Goal: Information Seeking & Learning: Learn about a topic

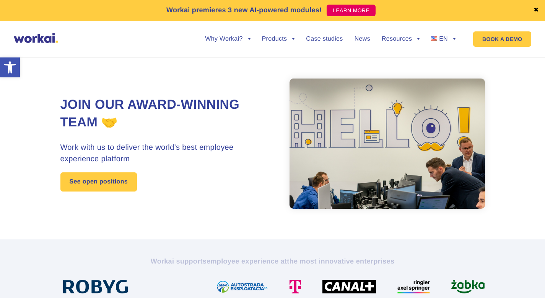
click at [212, 75] on div "Join our award-winning team 🤝 Work with us to deliver the world’s best employee…" at bounding box center [272, 143] width 425 height 191
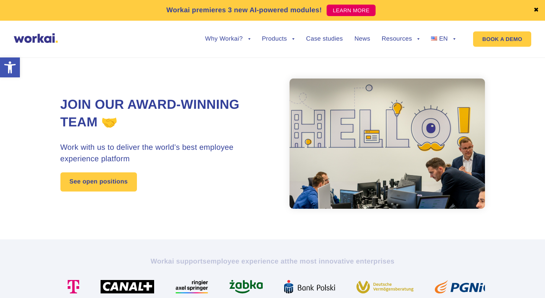
click at [214, 100] on h1 "Join our award-winning team 🤝" at bounding box center [166, 113] width 212 height 35
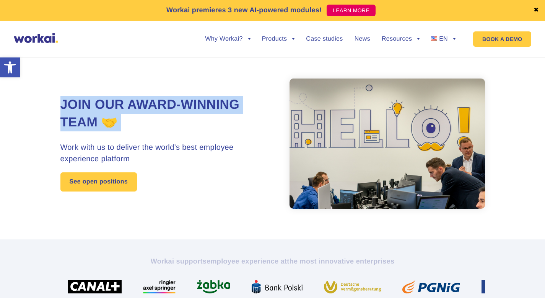
click at [214, 100] on h1 "Join our award-winning team 🤝" at bounding box center [166, 113] width 212 height 35
click at [208, 120] on h1 "Join our award-winning team 🤝" at bounding box center [166, 113] width 212 height 35
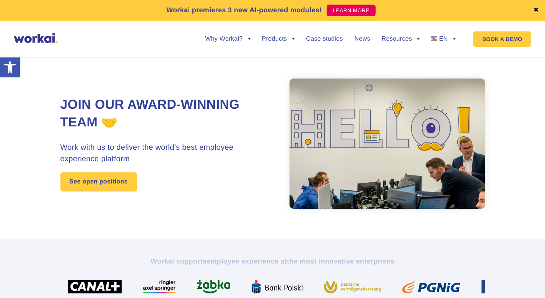
click at [208, 120] on h1 "Join our award-winning team 🤝" at bounding box center [166, 113] width 212 height 35
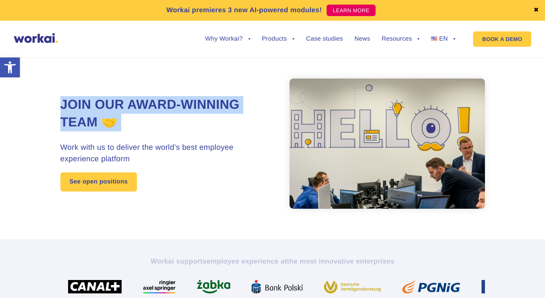
click at [208, 120] on h1 "Join our award-winning team 🤝" at bounding box center [166, 113] width 212 height 35
click at [211, 142] on h3 "Work with us to deliver the world’s best employee experience platform" at bounding box center [166, 153] width 212 height 23
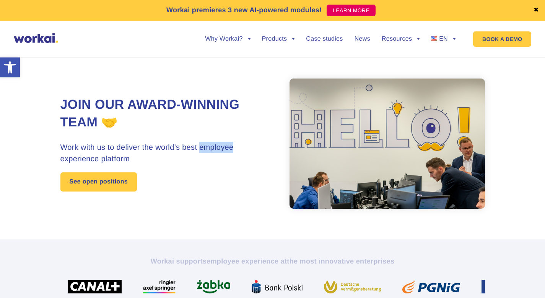
click at [211, 142] on h3 "Work with us to deliver the world’s best employee experience platform" at bounding box center [166, 153] width 212 height 23
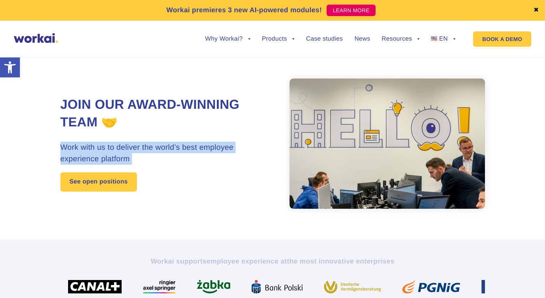
click at [211, 142] on h3 "Work with us to deliver the world’s best employee experience platform" at bounding box center [166, 153] width 212 height 23
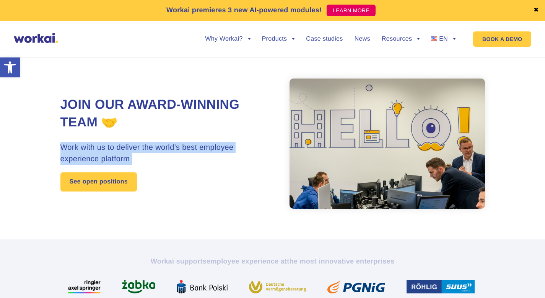
click at [213, 137] on div "Join our award-winning team 🤝 Work with us to deliver the world’s best employee…" at bounding box center [166, 143] width 212 height 95
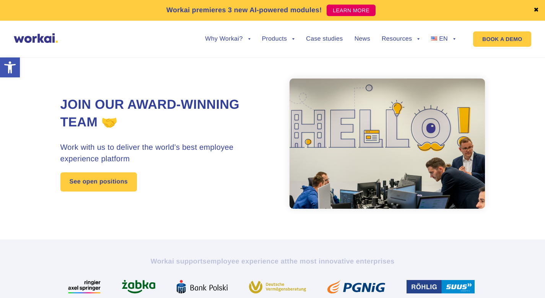
click at [213, 136] on div "Join our award-winning team 🤝 Work with us to deliver the world’s best employee…" at bounding box center [166, 143] width 212 height 95
click at [224, 153] on h3 "Work with us to deliver the world’s best employee experience platform" at bounding box center [166, 153] width 212 height 23
click at [224, 152] on h3 "Work with us to deliver the world’s best employee experience platform" at bounding box center [166, 153] width 212 height 23
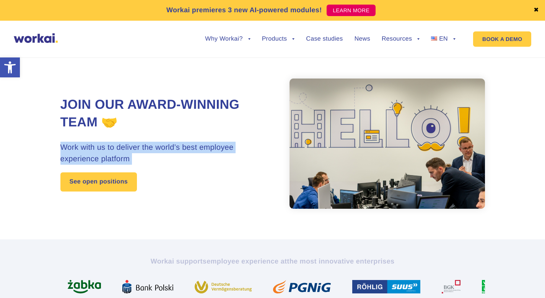
click at [224, 152] on h3 "Work with us to deliver the world’s best employee experience platform" at bounding box center [166, 153] width 212 height 23
click at [223, 153] on h3 "Work with us to deliver the world’s best employee experience platform" at bounding box center [166, 153] width 212 height 23
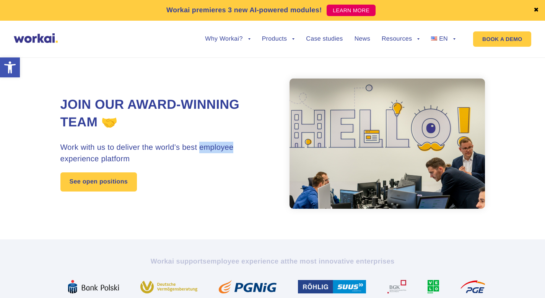
click at [223, 153] on h3 "Work with us to deliver the world’s best employee experience platform" at bounding box center [166, 153] width 212 height 23
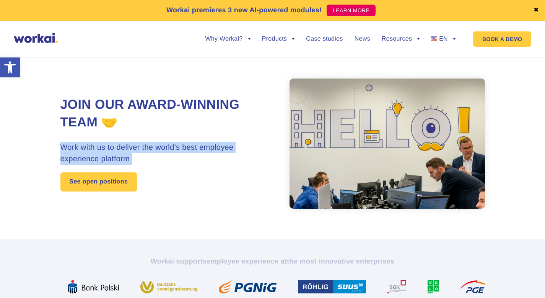
click at [223, 153] on h3 "Work with us to deliver the world’s best employee experience platform" at bounding box center [166, 153] width 212 height 23
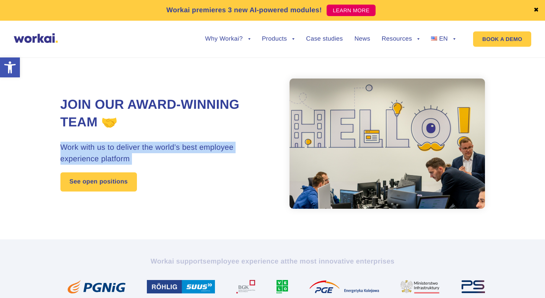
click at [223, 151] on h3 "Work with us to deliver the world’s best employee experience platform" at bounding box center [166, 153] width 212 height 23
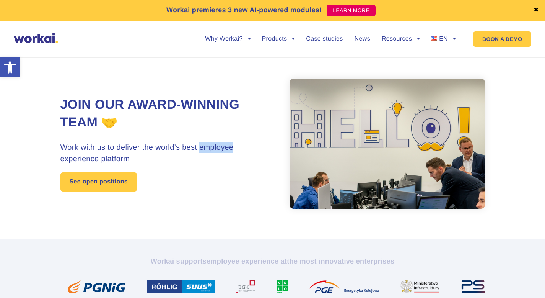
click at [223, 151] on h3 "Work with us to deliver the world’s best employee experience platform" at bounding box center [166, 153] width 212 height 23
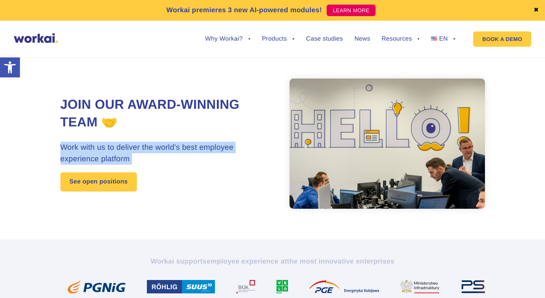
click at [223, 151] on h3 "Work with us to deliver the world’s best employee experience platform" at bounding box center [166, 153] width 212 height 23
click at [217, 169] on div "Join our award-winning team 🤝 Work with us to deliver the world’s best employee…" at bounding box center [166, 143] width 212 height 95
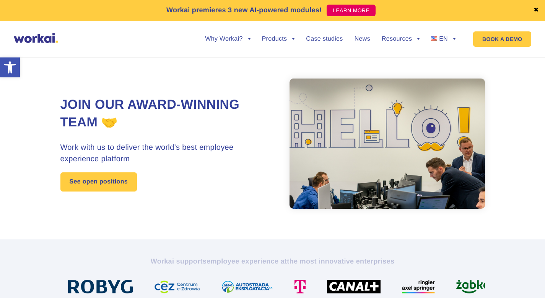
click at [220, 151] on h3 "Work with us to deliver the world’s best employee experience platform" at bounding box center [166, 153] width 212 height 23
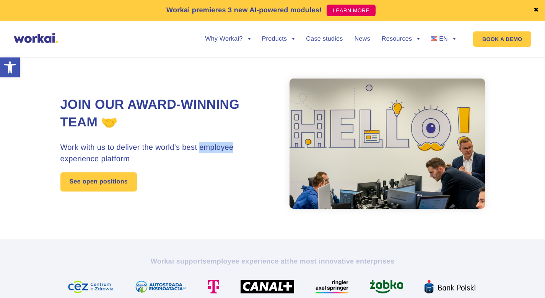
click at [220, 151] on h3 "Work with us to deliver the world’s best employee experience platform" at bounding box center [166, 153] width 212 height 23
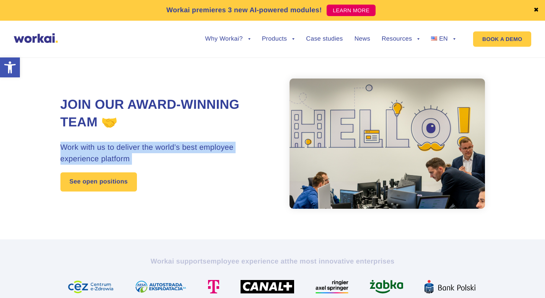
click at [220, 151] on h3 "Work with us to deliver the world’s best employee experience platform" at bounding box center [166, 153] width 212 height 23
click at [220, 157] on h3 "Work with us to deliver the world’s best employee experience platform" at bounding box center [166, 153] width 212 height 23
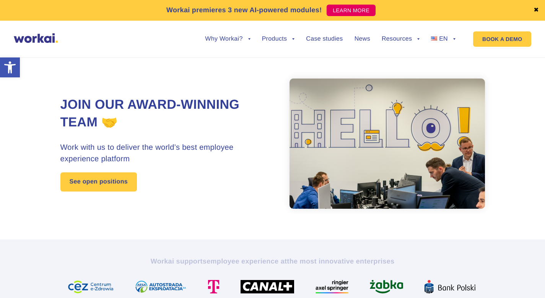
click at [235, 107] on h1 "Join our award-winning team 🤝" at bounding box center [166, 113] width 212 height 35
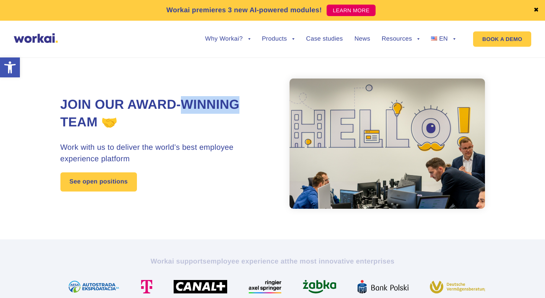
click at [235, 107] on h1 "Join our award-winning team 🤝" at bounding box center [166, 113] width 212 height 35
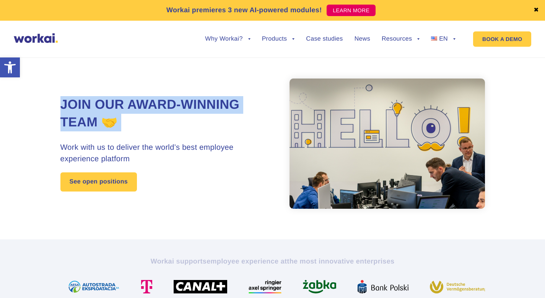
click at [235, 107] on h1 "Join our award-winning team 🤝" at bounding box center [166, 113] width 212 height 35
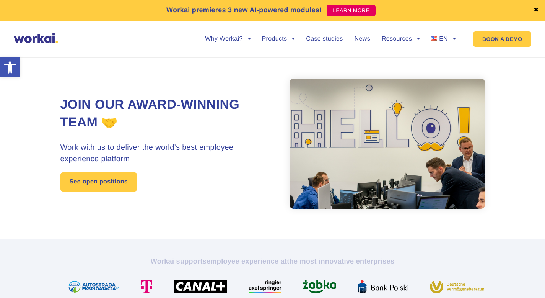
click at [230, 153] on h3 "Work with us to deliver the world’s best employee experience platform" at bounding box center [166, 153] width 212 height 23
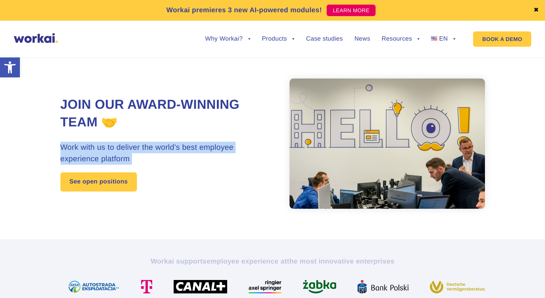
click at [230, 153] on h3 "Work with us to deliver the world’s best employee experience platform" at bounding box center [166, 153] width 212 height 23
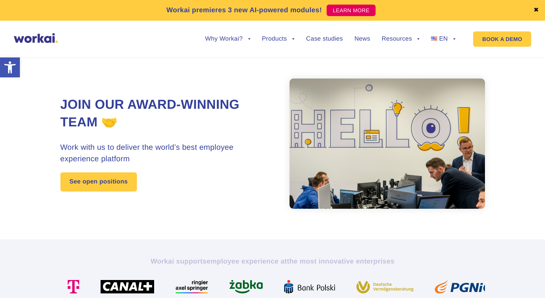
click at [231, 143] on h3 "Work with us to deliver the world’s best employee experience platform" at bounding box center [166, 153] width 212 height 23
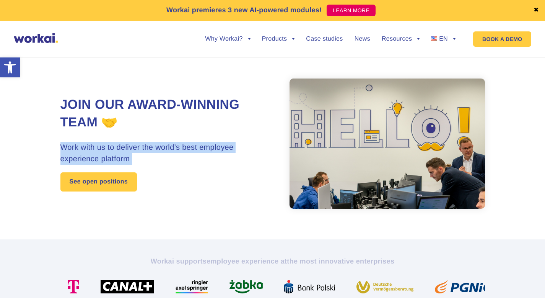
click at [231, 143] on h3 "Work with us to deliver the world’s best employee experience platform" at bounding box center [166, 153] width 212 height 23
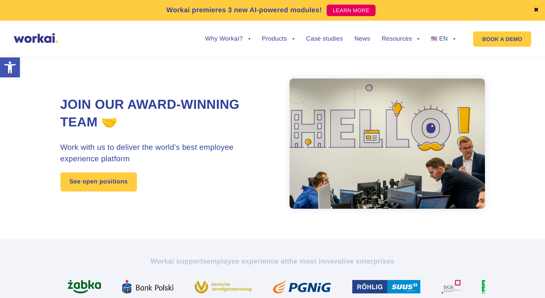
click at [423, 68] on div "Join our award-winning team 🤝 Work with us to deliver the world’s best employee…" at bounding box center [272, 143] width 425 height 191
click at [228, 109] on h1 "Join our award-winning team 🤝" at bounding box center [166, 113] width 212 height 35
click at [228, 108] on h1 "Join our award-winning team 🤝" at bounding box center [166, 113] width 212 height 35
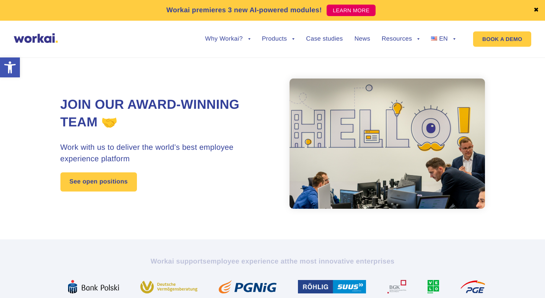
click at [221, 154] on h3 "Work with us to deliver the world’s best employee experience platform" at bounding box center [166, 153] width 212 height 23
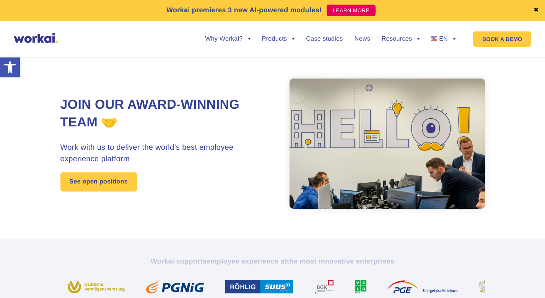
click at [223, 142] on h3 "Work with us to deliver the world’s best employee experience platform" at bounding box center [166, 153] width 212 height 23
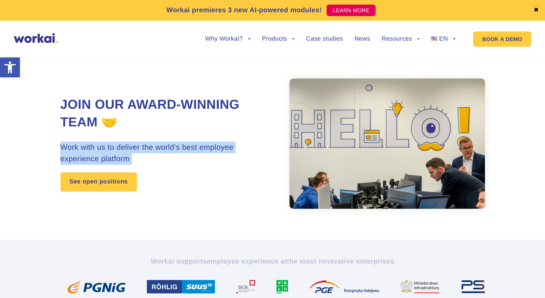
click at [223, 142] on h3 "Work with us to deliver the world’s best employee experience platform" at bounding box center [166, 153] width 212 height 23
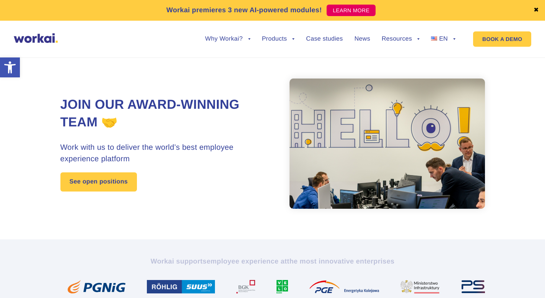
click at [243, 201] on div "Join our award-winning team 🤝 Work with us to deliver the world’s best employee…" at bounding box center [272, 143] width 425 height 191
click at [122, 176] on link "See open positions" at bounding box center [98, 181] width 76 height 19
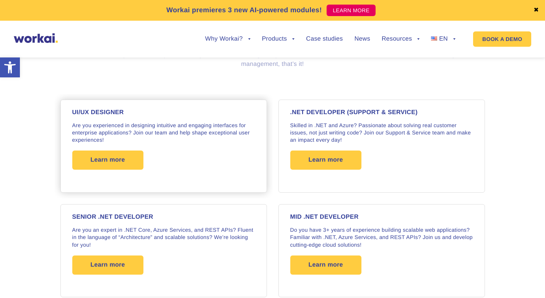
scroll to position [611, 0]
click at [209, 178] on div "UI/UX DESIGNER Are you experienced in designing intuitive and engaging interfac…" at bounding box center [163, 145] width 183 height 73
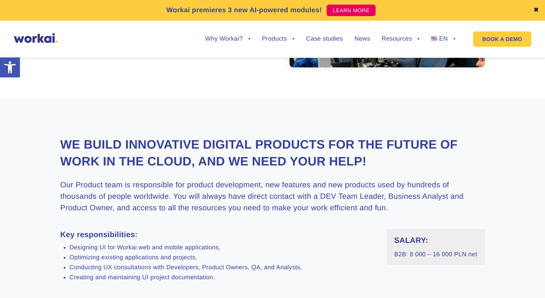
scroll to position [148, 0]
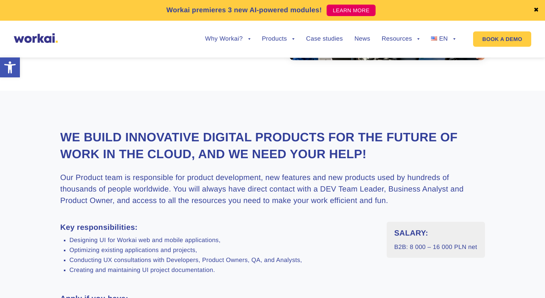
click at [163, 192] on h3 "Our Product team is responsible for product development, new features and new p…" at bounding box center [272, 189] width 425 height 34
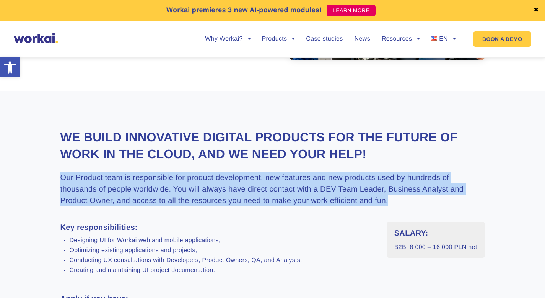
click at [163, 192] on h3 "Our Product team is responsible for product development, new features and new p…" at bounding box center [272, 189] width 425 height 34
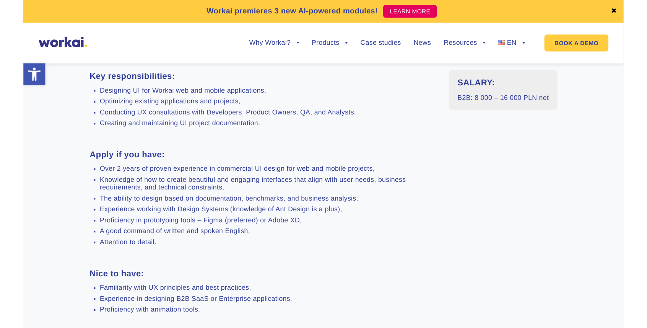
scroll to position [306, 0]
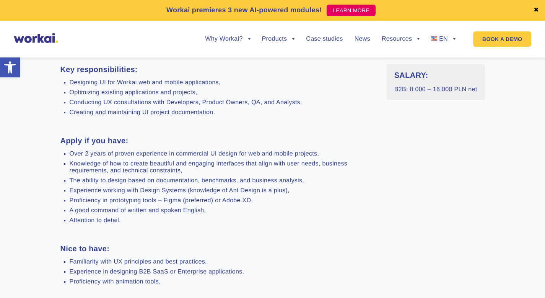
click at [176, 190] on li "Experience working with Design Systems (knowledge of Ant Design is a plus)," at bounding box center [223, 190] width 306 height 7
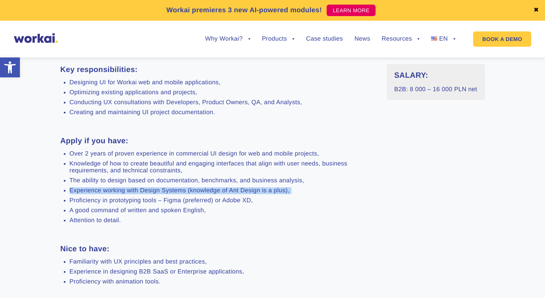
click at [176, 190] on li "Experience working with Design Systems (knowledge of Ant Design is a plus)," at bounding box center [223, 190] width 306 height 7
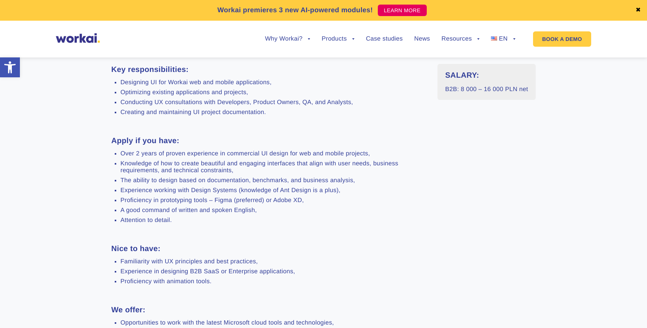
click at [277, 171] on li "Knowledge of how to create beautiful and engaging interfaces that align with us…" at bounding box center [273, 167] width 306 height 14
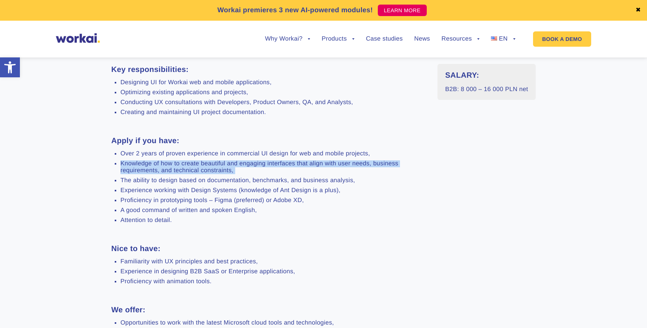
click at [277, 171] on li "Knowledge of how to create beautiful and engaging interfaces that align with us…" at bounding box center [273, 167] width 306 height 14
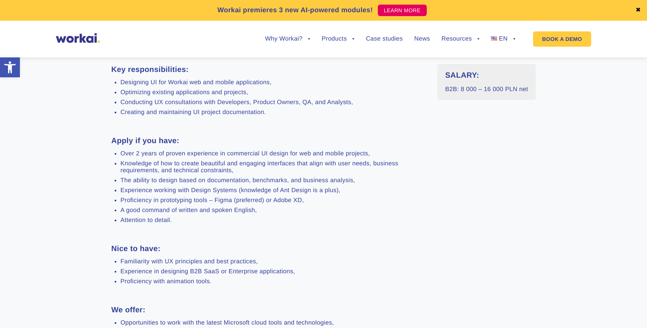
click at [254, 221] on li "Attention to detail." at bounding box center [273, 220] width 306 height 7
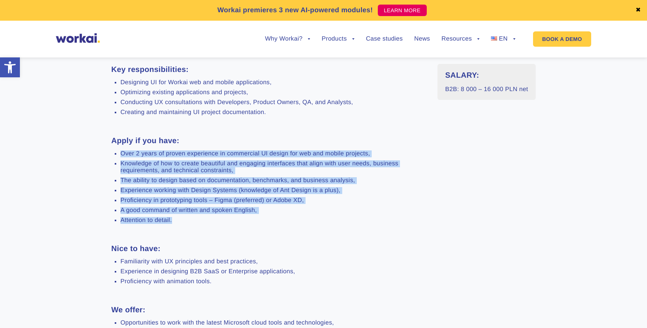
drag, startPoint x: 259, startPoint y: 226, endPoint x: 266, endPoint y: 140, distance: 86.4
click at [266, 140] on div "Key responsibilities: Designing UI for Workai web and mobile applications, Opti…" at bounding box center [268, 226] width 315 height 325
click at [266, 140] on h3 "Apply if you have:" at bounding box center [268, 140] width 315 height 11
drag, startPoint x: 257, startPoint y: 142, endPoint x: 313, endPoint y: 234, distance: 107.1
click at [313, 234] on div "Key responsibilities: Designing UI for Workai web and mobile applications, Opti…" at bounding box center [268, 226] width 315 height 325
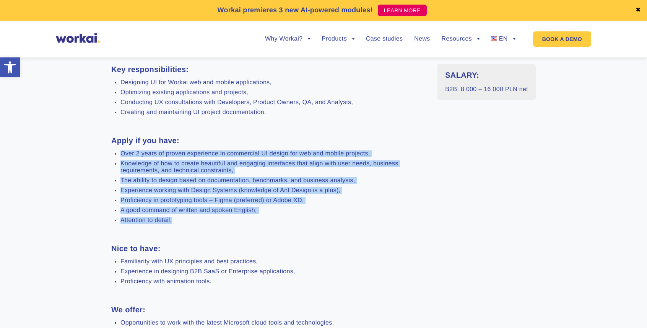
click at [313, 234] on div "Key responsibilities: Designing UI for Workai web and mobile applications, Opti…" at bounding box center [268, 226] width 315 height 325
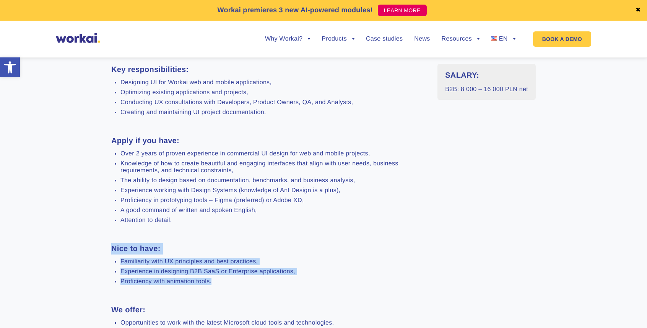
drag, startPoint x: 285, startPoint y: 238, endPoint x: 324, endPoint y: 294, distance: 68.3
click at [324, 294] on div "Key responsibilities: Designing UI for Workai web and mobile applications, Opti…" at bounding box center [268, 226] width 315 height 325
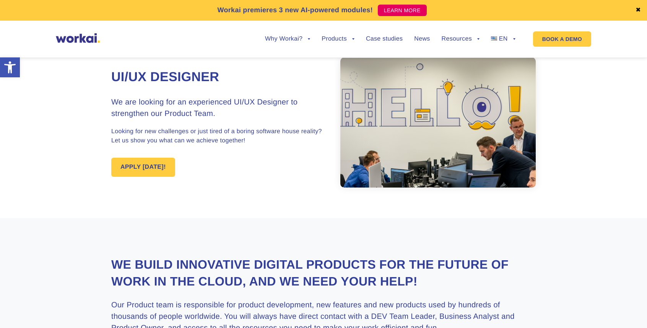
scroll to position [23, 0]
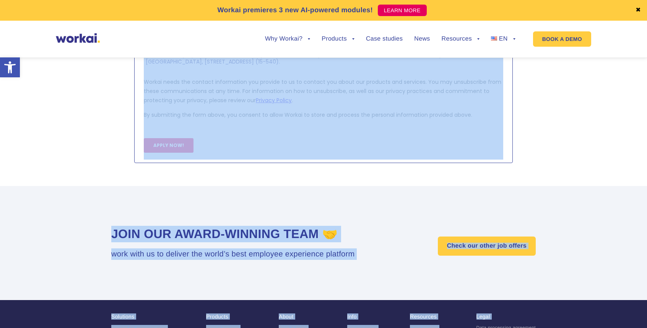
drag, startPoint x: 647, startPoint y: 325, endPoint x: 723, endPoint y: 369, distance: 88.0
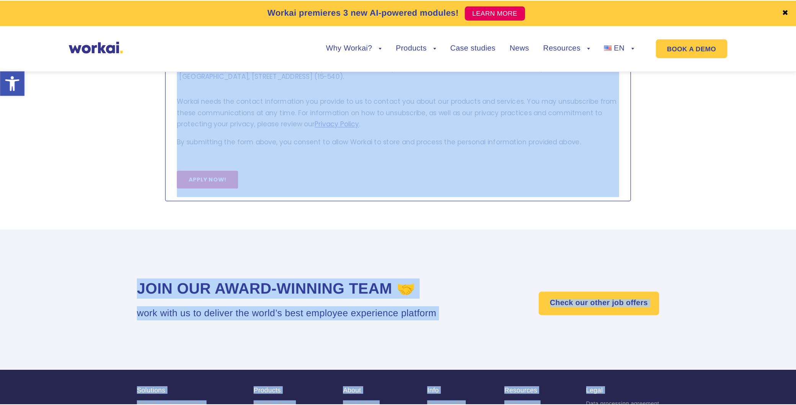
scroll to position [1024, 0]
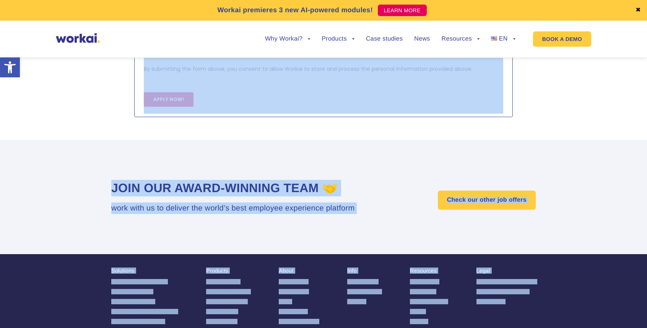
click at [545, 181] on section "Join our award-winning team 🤝 work with us to deliver the world’s best employee…" at bounding box center [323, 197] width 647 height 114
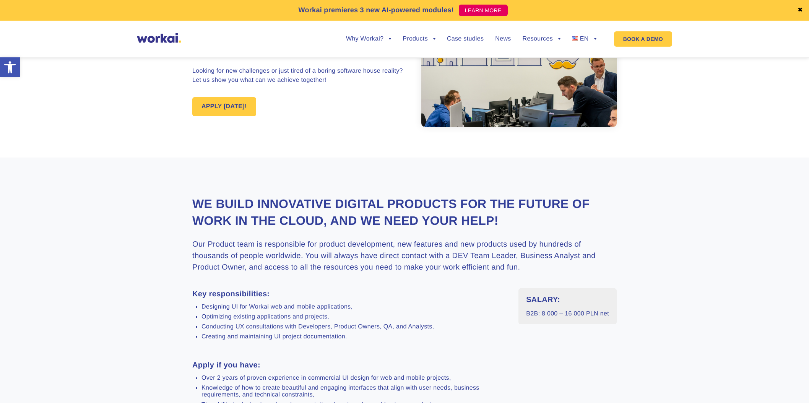
scroll to position [82, 0]
click at [467, 254] on h3 "Our Product team is responsible for product development, new features and new p…" at bounding box center [404, 255] width 425 height 34
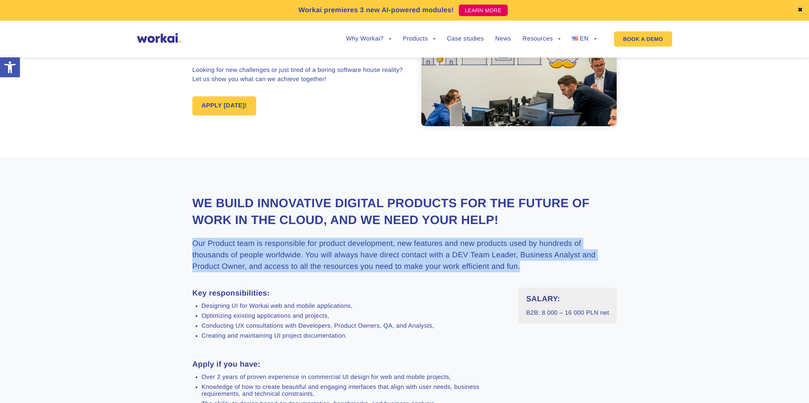
click at [467, 254] on h3 "Our Product team is responsible for product development, new features and new p…" at bounding box center [404, 255] width 425 height 34
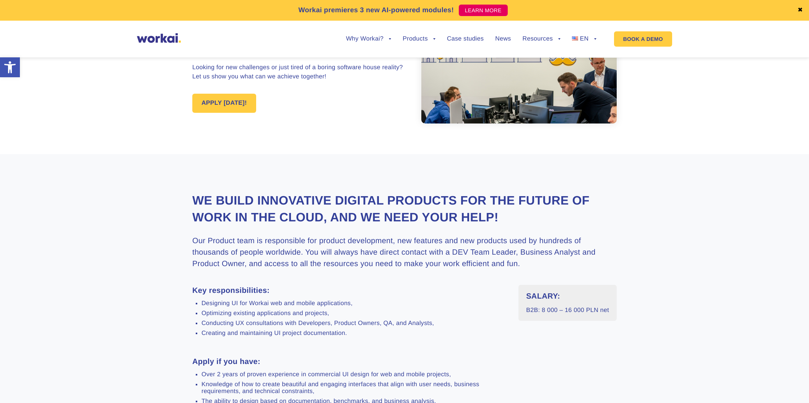
scroll to position [119, 0]
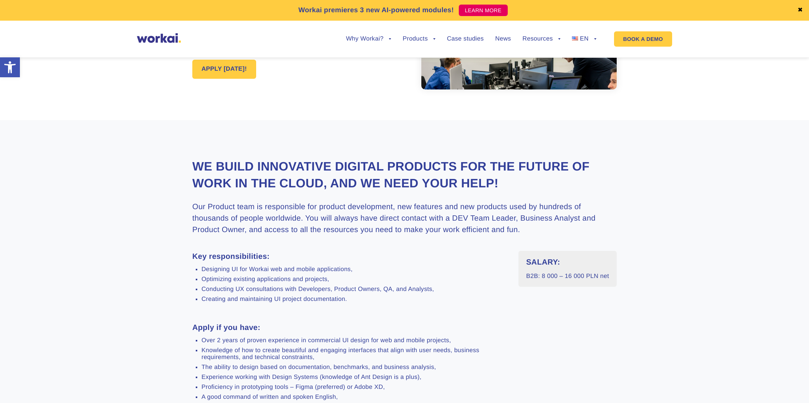
click at [237, 267] on li "Designing UI for Workai web and mobile applications," at bounding box center [355, 269] width 306 height 7
click at [272, 282] on li "Optimizing existing applications and projects," at bounding box center [355, 279] width 306 height 7
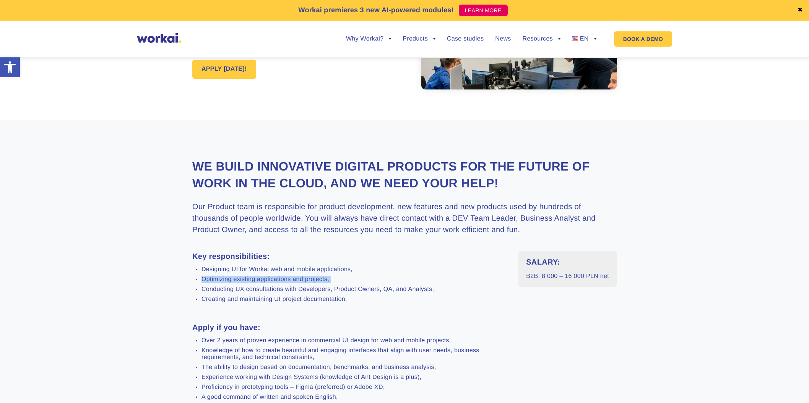
click at [272, 282] on li "Optimizing existing applications and projects," at bounding box center [355, 279] width 306 height 7
click at [293, 290] on li "Conducting UX consultations with Developers, Product Owners, QA, and Analysts," at bounding box center [355, 289] width 306 height 7
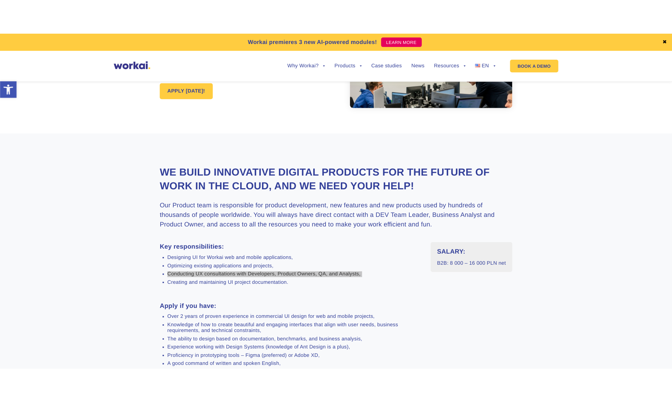
scroll to position [188, 0]
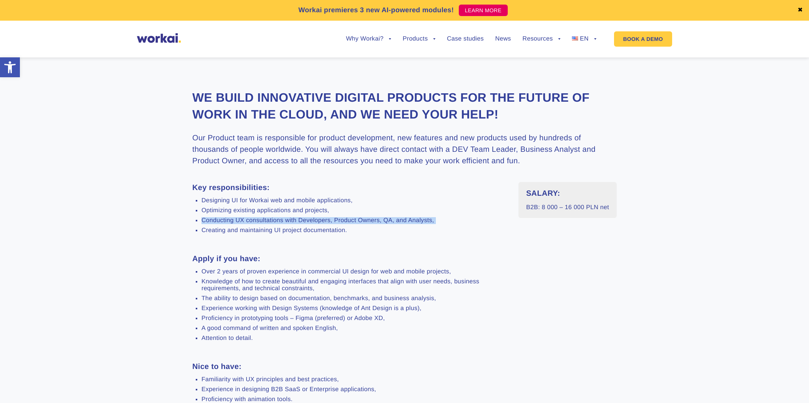
click at [244, 288] on li "Knowledge of how to create beautiful and engaging interfaces that align with us…" at bounding box center [355, 285] width 306 height 14
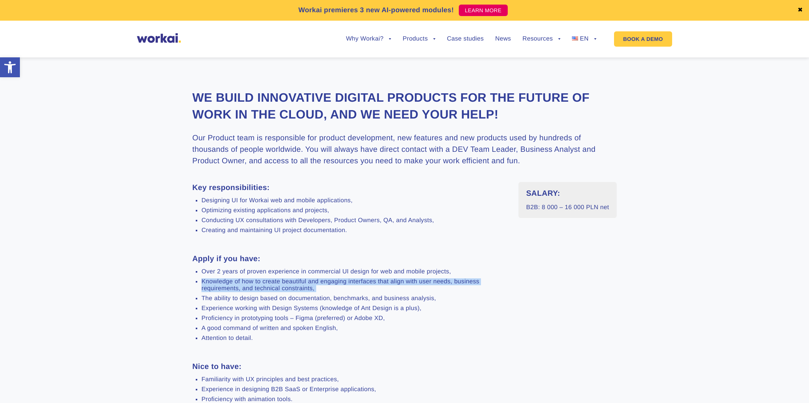
click at [244, 288] on li "Knowledge of how to create beautiful and engaging interfaces that align with us…" at bounding box center [355, 285] width 306 height 14
click at [304, 297] on li "The ability to design based on documentation, benchmarks, and business analysis," at bounding box center [355, 298] width 306 height 7
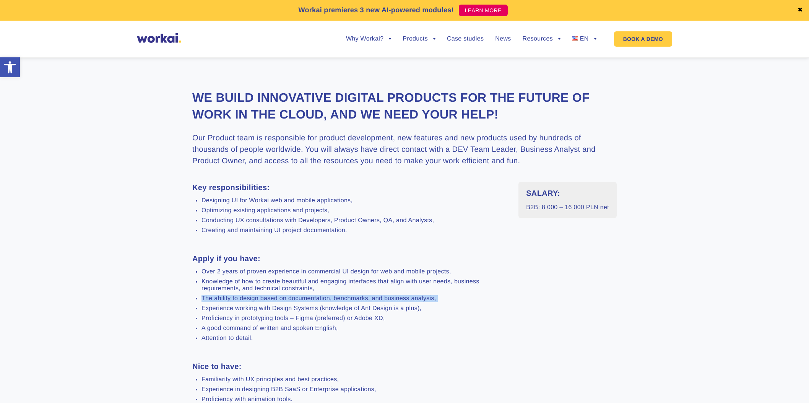
click at [304, 297] on li "The ability to design based on documentation, benchmarks, and business analysis," at bounding box center [355, 298] width 306 height 7
click at [281, 275] on li "Over 2 years of proven experience in commercial UI design for web and mobile pr…" at bounding box center [355, 272] width 306 height 7
click at [281, 278] on ul "Over 2 years of proven experience in commercial UI design for web and mobile pr…" at bounding box center [349, 305] width 315 height 73
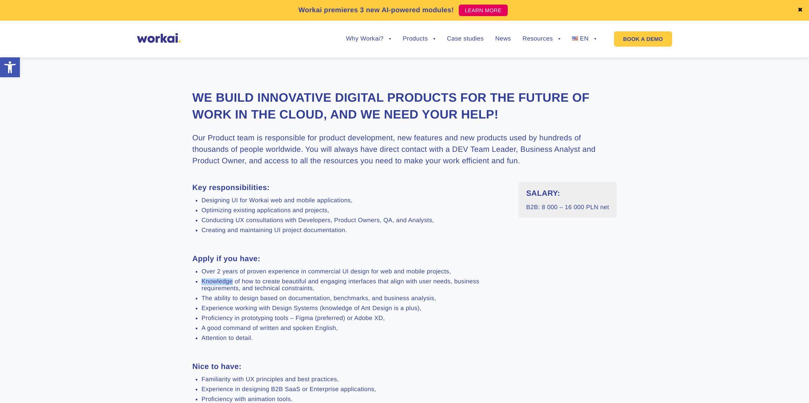
click at [281, 278] on ul "Over 2 years of proven experience in commercial UI design for web and mobile pr…" at bounding box center [349, 305] width 315 height 73
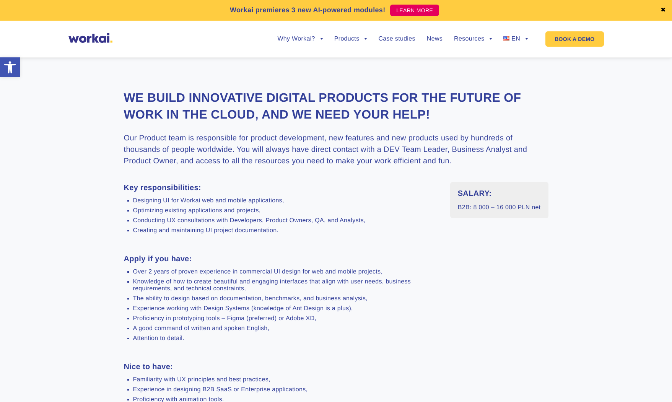
click at [336, 220] on li "Conducting UX consultations with Developers, Product Owners, QA, and Analysts," at bounding box center [286, 220] width 306 height 7
click at [342, 280] on li "Knowledge of how to create beautiful and engaging interfaces that align with us…" at bounding box center [286, 285] width 306 height 14
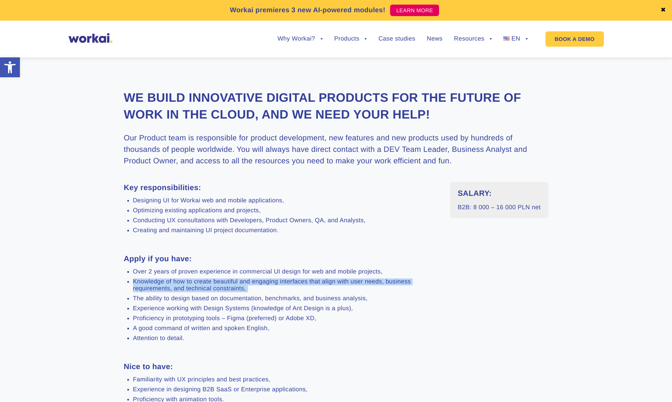
click at [342, 280] on li "Knowledge of how to create beautiful and engaging interfaces that align with us…" at bounding box center [286, 285] width 306 height 14
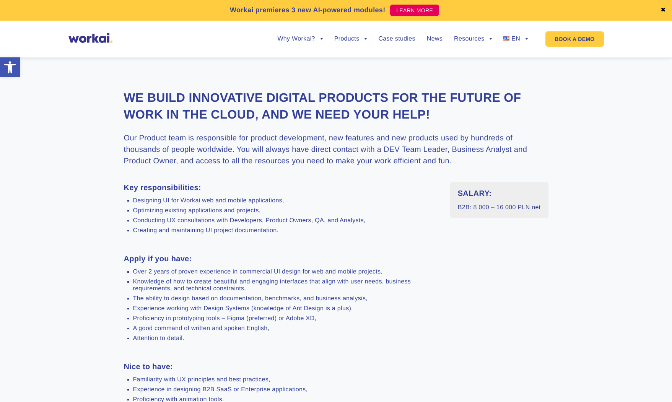
click at [342, 272] on li "Over 2 years of proven experience in commercial UI design for web and mobile pr…" at bounding box center [286, 272] width 306 height 7
click at [343, 282] on li "Knowledge of how to create beautiful and engaging interfaces that align with us…" at bounding box center [286, 285] width 306 height 14
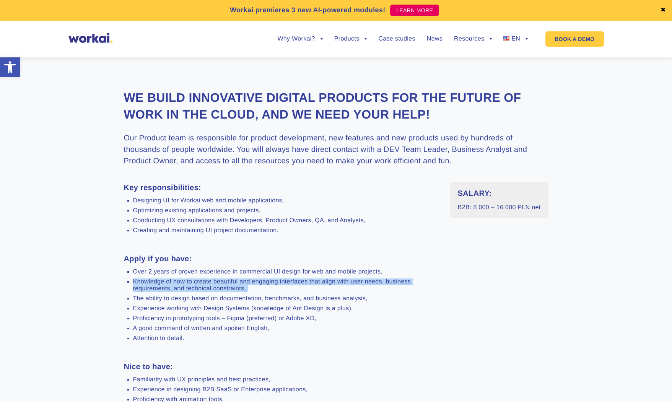
click at [343, 282] on li "Knowledge of how to create beautiful and engaging interfaces that align with us…" at bounding box center [286, 285] width 306 height 14
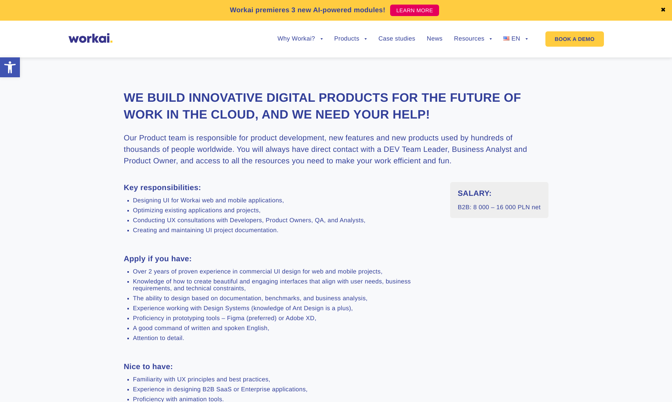
click at [240, 297] on li "The ability to design based on documentation, benchmarks, and business analysis," at bounding box center [286, 298] width 306 height 7
click at [244, 297] on li "Experience working with Design Systems (knowledge of Ant Design is a plus)," at bounding box center [286, 308] width 306 height 7
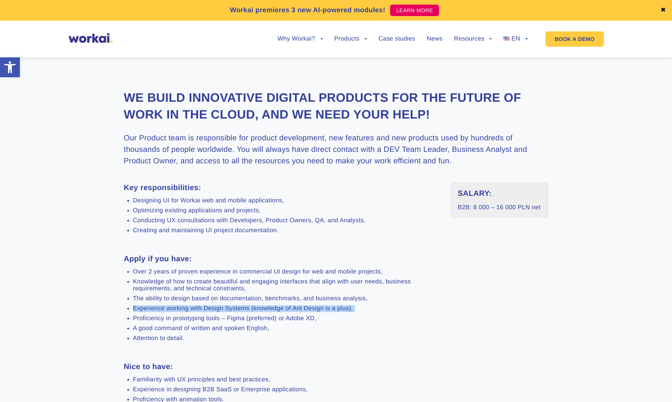
click at [244, 297] on li "Experience working with Design Systems (knowledge of Ant Design is a plus)," at bounding box center [286, 308] width 306 height 7
click at [217, 272] on li "Over 2 years of proven experience in commercial UI design for web and mobile pr…" at bounding box center [286, 272] width 306 height 7
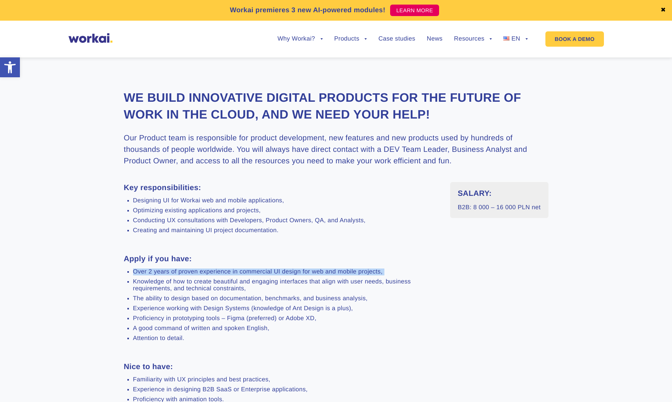
click at [217, 272] on li "Over 2 years of proven experience in commercial UI design for web and mobile pr…" at bounding box center [286, 272] width 306 height 7
click at [220, 286] on li "Knowledge of how to create beautiful and engaging interfaces that align with us…" at bounding box center [286, 285] width 306 height 14
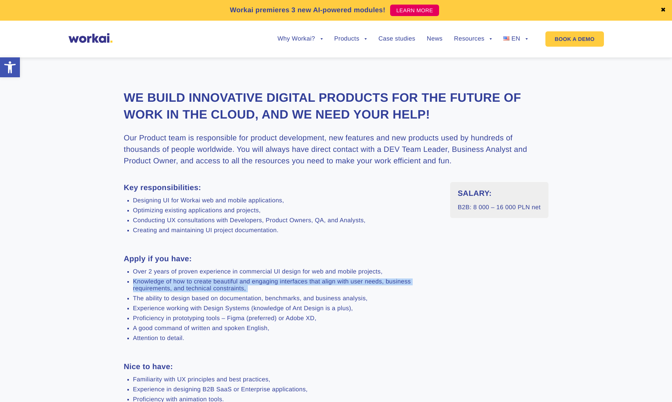
click at [220, 286] on li "Knowledge of how to create beautiful and engaging interfaces that align with us…" at bounding box center [286, 285] width 306 height 14
click at [241, 277] on ul "Over 2 years of proven experience in commercial UI design for web and mobile pr…" at bounding box center [281, 305] width 315 height 73
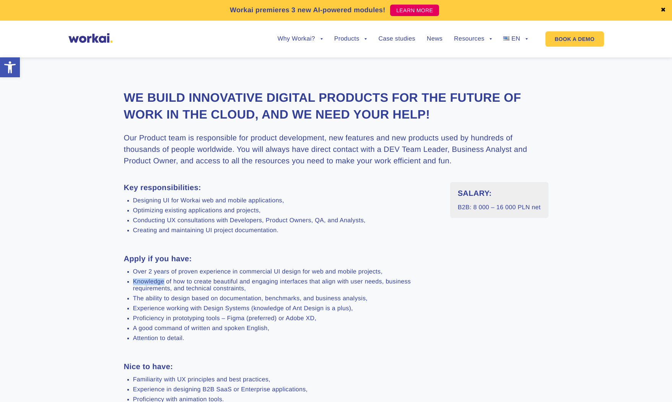
click at [241, 277] on ul "Over 2 years of proven experience in commercial UI design for web and mobile pr…" at bounding box center [281, 305] width 315 height 73
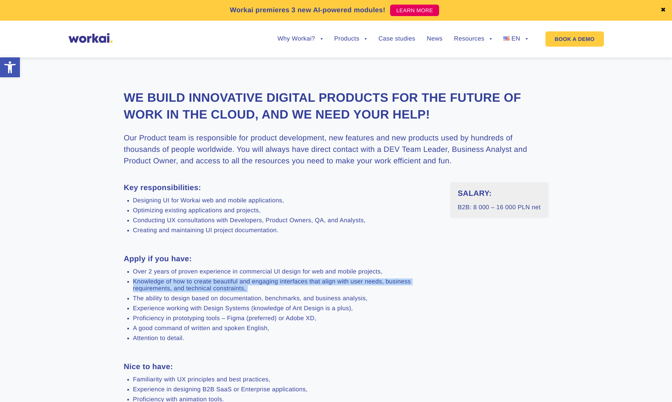
click at [241, 277] on ul "Over 2 years of proven experience in commercial UI design for web and mobile pr…" at bounding box center [281, 305] width 315 height 73
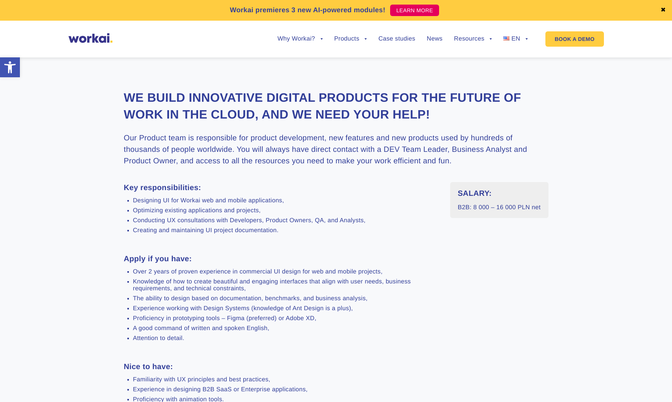
click at [251, 297] on li "The ability to design based on documentation, benchmarks, and business analysis," at bounding box center [286, 298] width 306 height 7
click at [252, 297] on li "Experience working with Design Systems (knowledge of Ant Design is a plus)," at bounding box center [286, 308] width 306 height 7
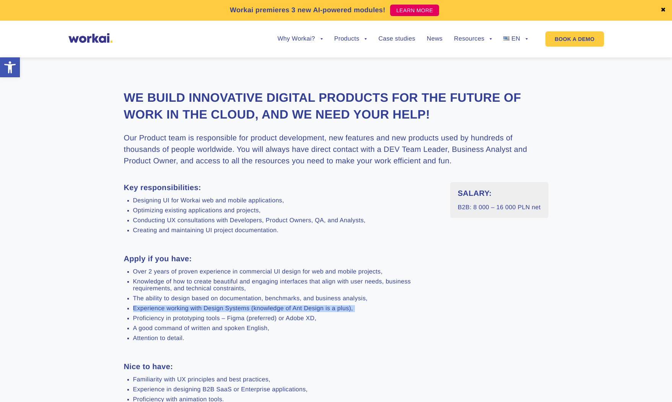
click at [252, 297] on li "Experience working with Design Systems (knowledge of Ant Design is a plus)," at bounding box center [286, 308] width 306 height 7
click at [255, 297] on ul "Over 2 years of proven experience in commercial UI design for web and mobile pr…" at bounding box center [281, 305] width 315 height 73
click at [257, 297] on li "Experience working with Design Systems (knowledge of Ant Design is a plus)," at bounding box center [286, 308] width 306 height 7
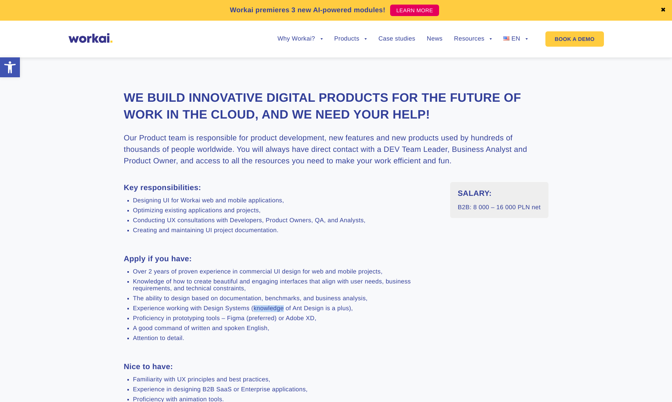
click at [257, 297] on li "Experience working with Design Systems (knowledge of Ant Design is a plus)," at bounding box center [286, 308] width 306 height 7
click at [247, 270] on li "Over 2 years of proven experience in commercial UI design for web and mobile pr…" at bounding box center [286, 272] width 306 height 7
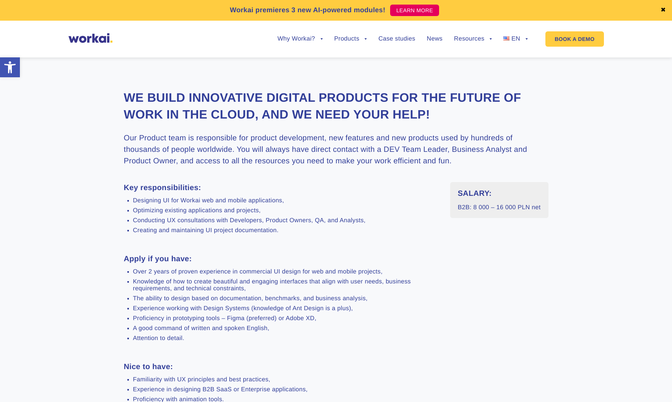
click at [246, 283] on li "Knowledge of how to create beautiful and engaging interfaces that align with us…" at bounding box center [286, 285] width 306 height 14
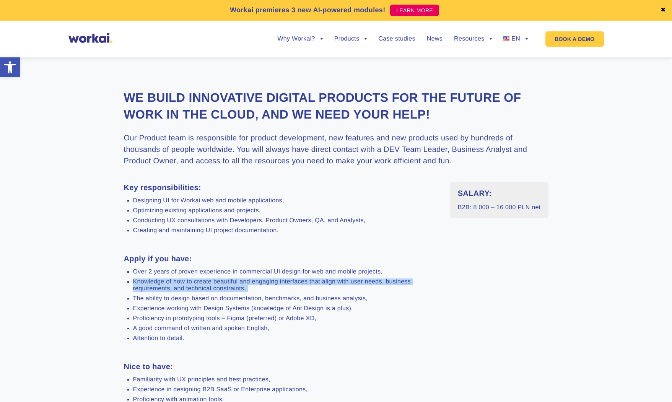
click at [246, 283] on li "Knowledge of how to create beautiful and engaging interfaces that align with us…" at bounding box center [286, 285] width 306 height 14
click at [266, 297] on li "A good command of written and spoken English," at bounding box center [286, 328] width 306 height 7
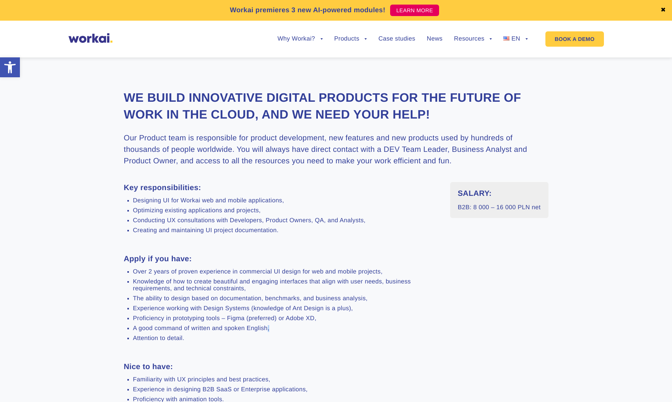
click at [266, 297] on li "A good command of written and spoken English," at bounding box center [286, 328] width 306 height 7
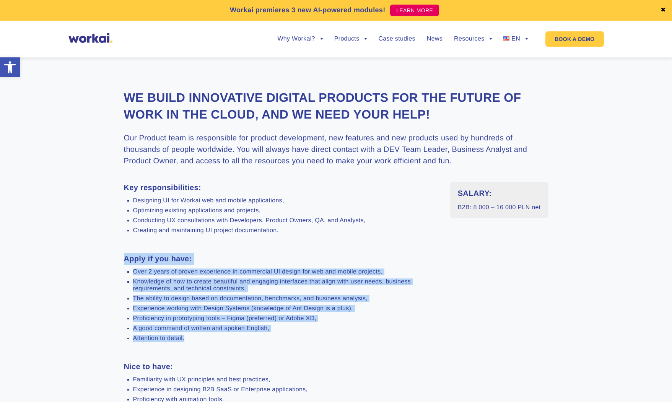
drag, startPoint x: 240, startPoint y: 340, endPoint x: 242, endPoint y: 250, distance: 89.5
click at [242, 250] on div "Key responsibilities: Designing UI for Workai web and mobile applications, Opti…" at bounding box center [281, 344] width 315 height 325
click at [238, 255] on h3 "Apply if you have:" at bounding box center [281, 258] width 315 height 11
drag, startPoint x: 233, startPoint y: 247, endPoint x: 270, endPoint y: 369, distance: 126.9
click at [270, 297] on div "Key responsibilities: Designing UI for Workai web and mobile applications, Opti…" at bounding box center [281, 344] width 315 height 325
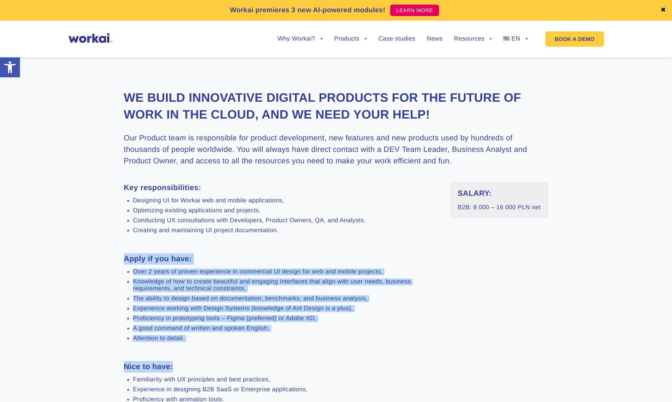
click at [269, 297] on h3 "Nice to have:" at bounding box center [281, 366] width 315 height 11
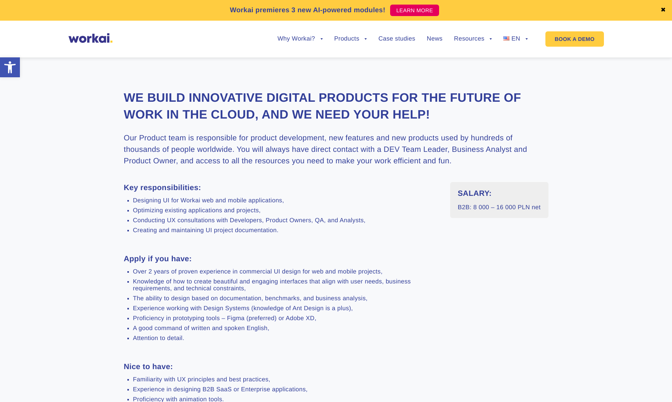
click at [252, 297] on ul "Over 2 years of proven experience in commercial UI design for web and mobile pr…" at bounding box center [281, 305] width 315 height 73
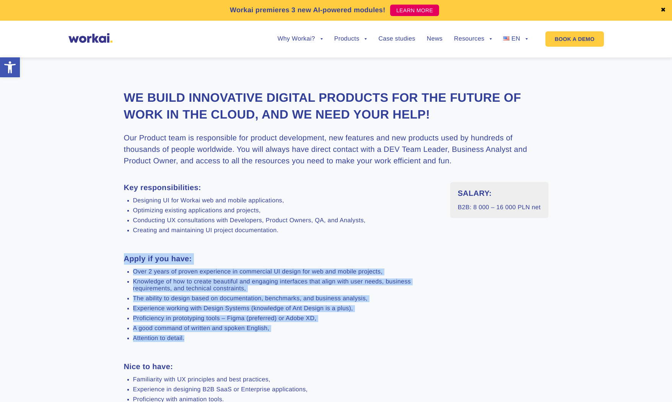
drag, startPoint x: 251, startPoint y: 345, endPoint x: 250, endPoint y: 241, distance: 103.7
click at [250, 241] on div "Key responsibilities: Designing UI for Workai web and mobile applications, Opti…" at bounding box center [281, 344] width 315 height 325
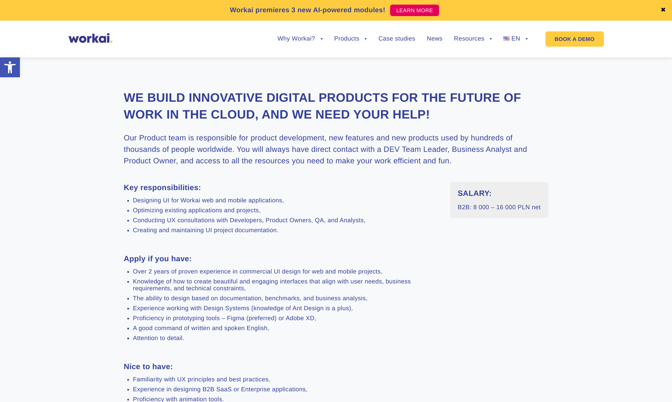
drag, startPoint x: 230, startPoint y: 244, endPoint x: 193, endPoint y: 249, distance: 37.5
click at [230, 244] on div "Key responsibilities: Designing UI for Workai web and mobile applications, Opti…" at bounding box center [281, 344] width 315 height 325
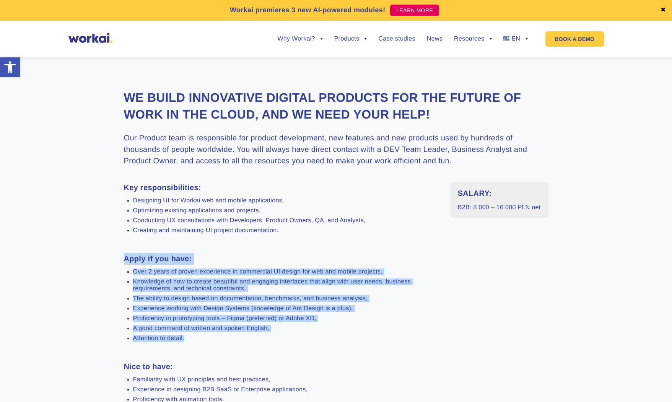
drag, startPoint x: 124, startPoint y: 259, endPoint x: 184, endPoint y: 353, distance: 112.7
click at [184, 297] on div "Key responsibilities: Designing UI for Workai web and mobile applications, Opti…" at bounding box center [281, 344] width 315 height 325
click at [188, 297] on div "Key responsibilities: Designing UI for Workai web and mobile applications, Opti…" at bounding box center [281, 344] width 315 height 325
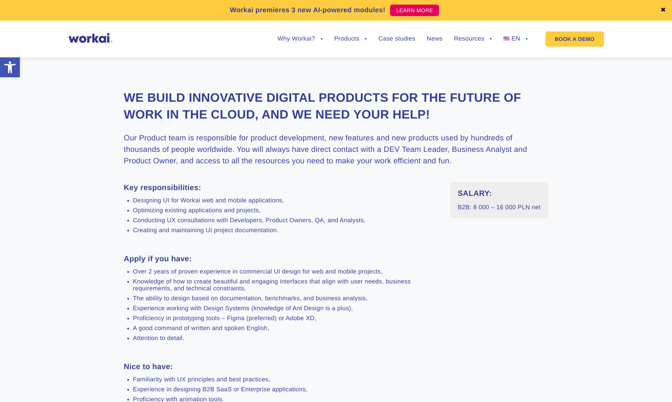
click at [189, 297] on div "Key responsibilities: Designing UI for Workai web and mobile applications, Opti…" at bounding box center [281, 344] width 315 height 325
click at [193, 297] on div "Key responsibilities: Designing UI for Workai web and mobile applications, Opti…" at bounding box center [281, 344] width 315 height 325
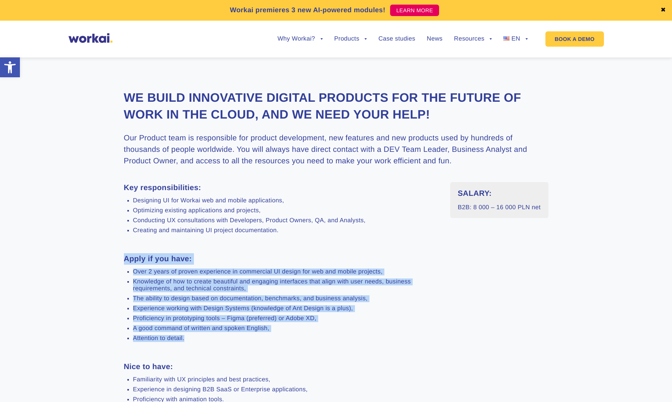
drag, startPoint x: 194, startPoint y: 342, endPoint x: 188, endPoint y: 252, distance: 89.7
click at [188, 252] on div "Key responsibilities: Designing UI for Workai web and mobile applications, Opti…" at bounding box center [281, 344] width 315 height 325
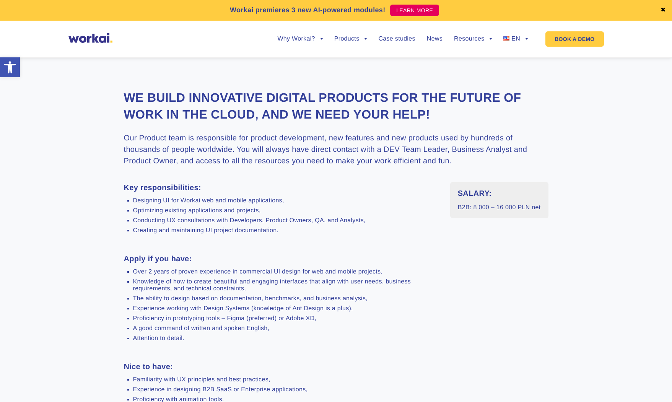
click at [193, 267] on div "Key responsibilities: Designing UI for Workai web and mobile applications, Opti…" at bounding box center [281, 344] width 315 height 325
click at [196, 297] on div "Key responsibilities: Designing UI for Workai web and mobile applications, Opti…" at bounding box center [281, 344] width 315 height 325
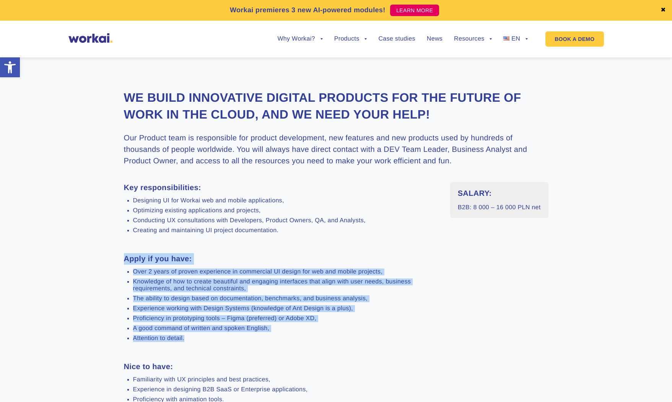
drag, startPoint x: 196, startPoint y: 348, endPoint x: 197, endPoint y: 248, distance: 99.8
click at [197, 248] on div "Key responsibilities: Designing UI for Workai web and mobile applications, Opti…" at bounding box center [281, 344] width 315 height 325
click at [197, 252] on div "Key responsibilities: Designing UI for Workai web and mobile applications, Opti…" at bounding box center [281, 344] width 315 height 325
drag, startPoint x: 124, startPoint y: 257, endPoint x: 192, endPoint y: 353, distance: 117.2
click at [192, 297] on div "Key responsibilities: Designing UI for Workai web and mobile applications, Opti…" at bounding box center [281, 344] width 315 height 325
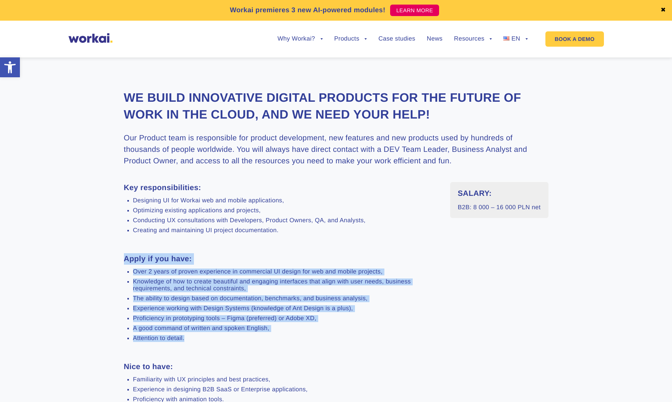
click at [191, 297] on div "Key responsibilities: Designing UI for Workai web and mobile applications, Opti…" at bounding box center [281, 344] width 315 height 325
drag, startPoint x: 192, startPoint y: 344, endPoint x: 182, endPoint y: 243, distance: 101.9
click at [182, 243] on div "Key responsibilities: Designing UI for Workai web and mobile applications, Opti…" at bounding box center [281, 344] width 315 height 325
click at [182, 244] on div "Key responsibilities: Designing UI for Workai web and mobile applications, Opti…" at bounding box center [281, 344] width 315 height 325
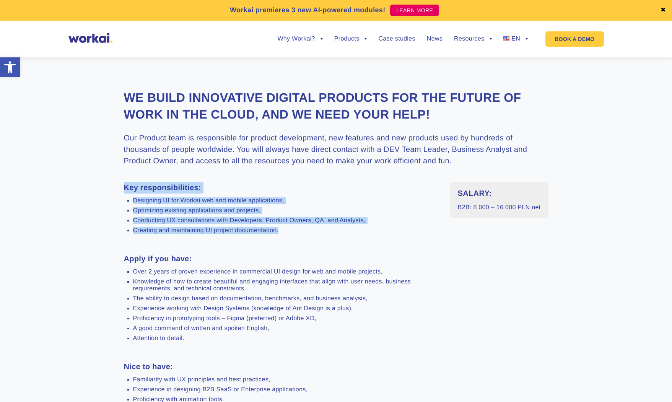
drag, startPoint x: 122, startPoint y: 189, endPoint x: 272, endPoint y: 243, distance: 159.0
click at [272, 243] on section "We build innovative digital products for the future of work in the Cloud, and w…" at bounding box center [336, 314] width 672 height 526
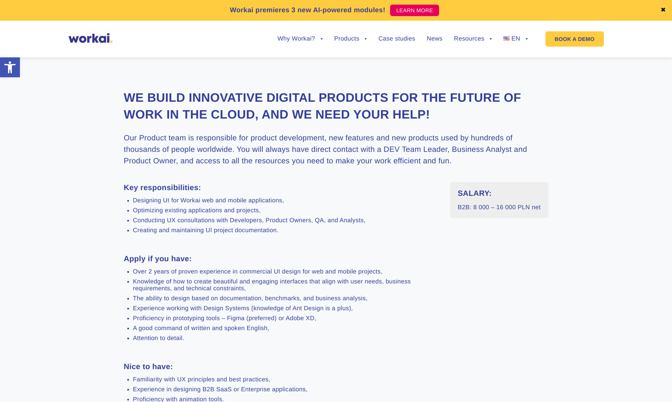
click at [374, 297] on li "Experience working with Design Systems (knowledge of Ant Design is a plus)," at bounding box center [286, 308] width 306 height 7
click at [214, 297] on li "Proficiency in prototyping tools – Figma (preferred) or Adobe XD," at bounding box center [286, 318] width 306 height 7
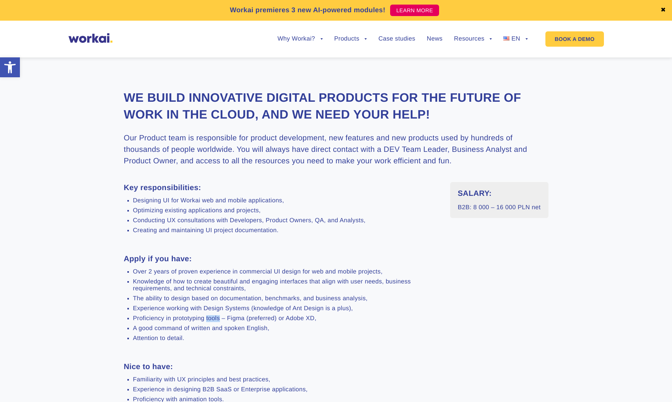
click at [214, 297] on li "Proficiency in prototyping tools – Figma (preferred) or Adobe XD," at bounding box center [286, 318] width 306 height 7
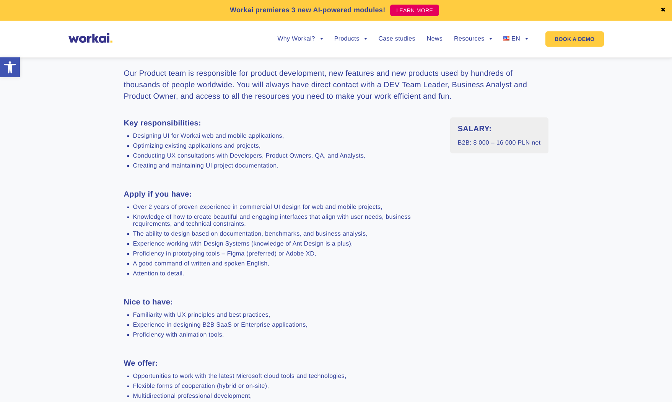
click at [231, 297] on div "Key responsibilities: Designing UI for Workai web and mobile applications, Opti…" at bounding box center [281, 279] width 315 height 325
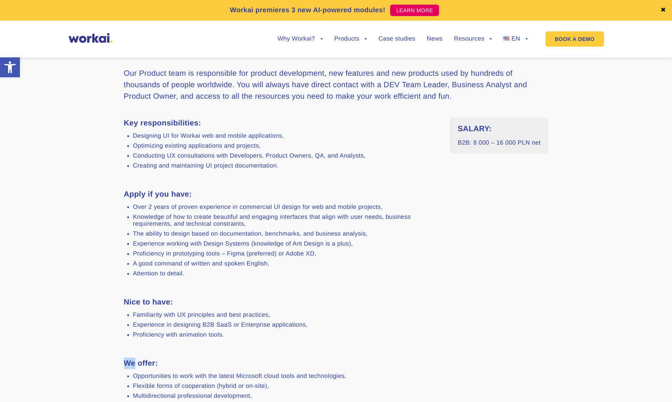
click at [231, 297] on div "Key responsibilities: Designing UI for Workai web and mobile applications, Opti…" at bounding box center [281, 279] width 315 height 325
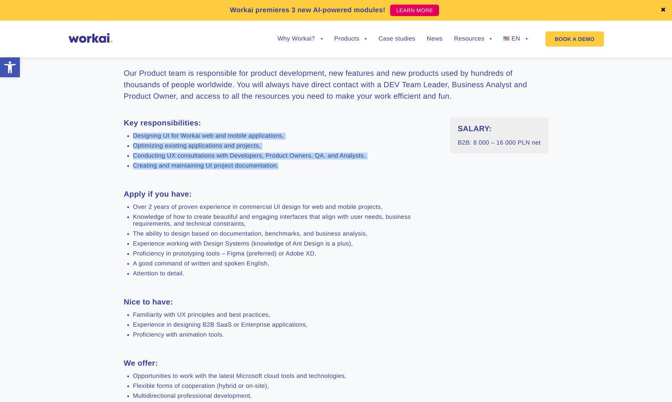
drag, startPoint x: 131, startPoint y: 136, endPoint x: 298, endPoint y: 167, distance: 169.5
click at [298, 167] on ul "Designing UI for Workai web and mobile applications, Optimizing existing applic…" at bounding box center [281, 151] width 315 height 37
click at [297, 167] on li "Creating and maintaining UI project documentation." at bounding box center [286, 166] width 306 height 7
drag, startPoint x: 299, startPoint y: 167, endPoint x: 277, endPoint y: 109, distance: 61.4
click at [277, 109] on div "We build innovative digital products for the future of work in the Cloud, and w…" at bounding box center [336, 249] width 425 height 449
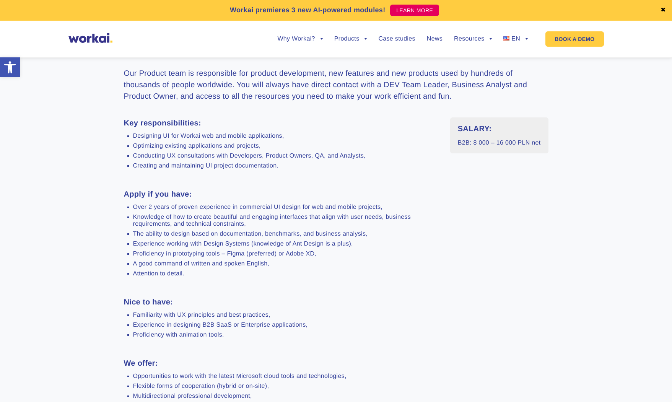
click at [275, 114] on div "We build innovative digital products for the future of work in the Cloud, and w…" at bounding box center [336, 249] width 425 height 449
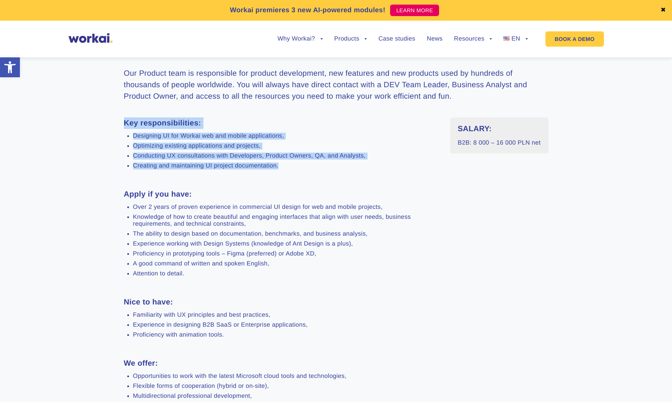
drag, startPoint x: 125, startPoint y: 124, endPoint x: 289, endPoint y: 166, distance: 169.2
click at [290, 166] on div "Key responsibilities: Designing UI for Workai web and mobile applications, Opti…" at bounding box center [281, 279] width 315 height 325
click at [289, 166] on li "Creating and maintaining UI project documentation." at bounding box center [286, 166] width 306 height 7
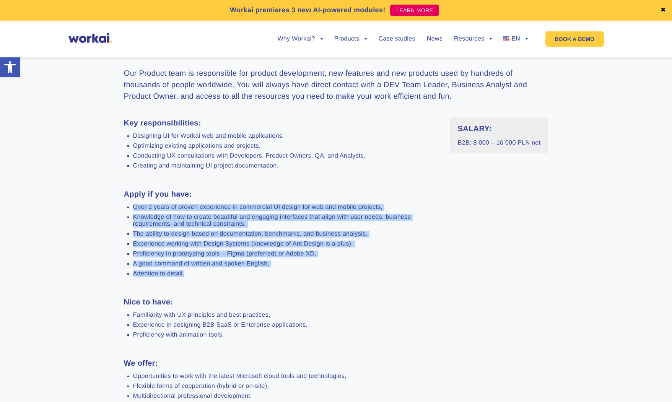
drag, startPoint x: 133, startPoint y: 208, endPoint x: 223, endPoint y: 291, distance: 122.3
click at [223, 291] on div "Key responsibilities: Designing UI for Workai web and mobile applications, Opti…" at bounding box center [281, 279] width 315 height 325
click at [218, 280] on div "Key responsibilities: Designing UI for Workai web and mobile applications, Opti…" at bounding box center [281, 279] width 315 height 325
drag, startPoint x: 216, startPoint y: 276, endPoint x: 227, endPoint y: 173, distance: 103.4
click at [227, 173] on div "Key responsibilities: Designing UI for Workai web and mobile applications, Opti…" at bounding box center [281, 279] width 315 height 325
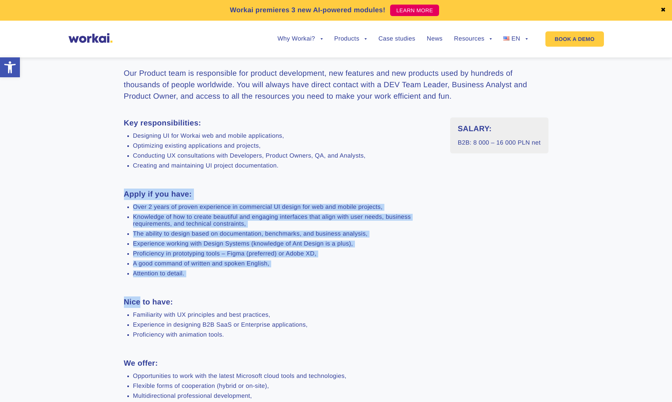
click at [230, 289] on div "Key responsibilities: Designing UI for Workai web and mobile applications, Opti…" at bounding box center [281, 279] width 315 height 325
drag, startPoint x: 208, startPoint y: 277, endPoint x: 132, endPoint y: 206, distance: 105.0
click at [132, 206] on ul "Over 2 years of proven experience in commercial UI design for web and mobile pr…" at bounding box center [281, 240] width 315 height 73
click at [140, 216] on li "Knowledge of how to create beautiful and engaging interfaces that align with us…" at bounding box center [286, 221] width 306 height 14
drag, startPoint x: 133, startPoint y: 210, endPoint x: 188, endPoint y: 280, distance: 89.2
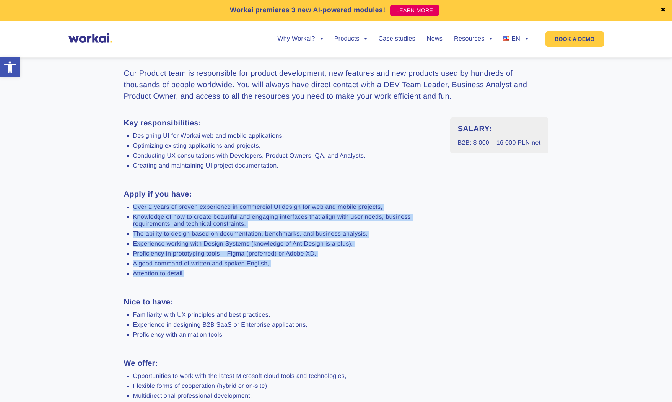
click at [188, 280] on div "Key responsibilities: Designing UI for Workai web and mobile applications, Opti…" at bounding box center [281, 279] width 315 height 325
click at [188, 273] on li "Attention to detail." at bounding box center [286, 273] width 306 height 7
drag, startPoint x: 187, startPoint y: 278, endPoint x: 135, endPoint y: 205, distance: 90.4
click at [135, 205] on ul "Over 2 years of proven experience in commercial UI design for web and mobile pr…" at bounding box center [281, 240] width 315 height 73
click at [135, 207] on li "Over 2 years of proven experience in commercial UI design for web and mobile pr…" at bounding box center [286, 207] width 306 height 7
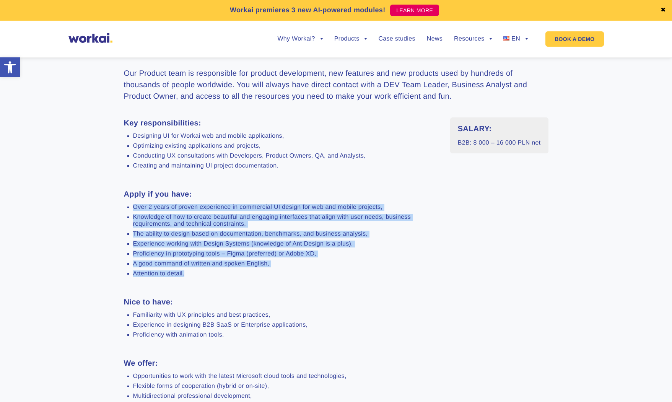
drag, startPoint x: 133, startPoint y: 208, endPoint x: 190, endPoint y: 279, distance: 90.6
click at [190, 279] on div "Key responsibilities: Designing UI for Workai web and mobile applications, Opti…" at bounding box center [281, 279] width 315 height 325
click at [190, 277] on li "Attention to detail." at bounding box center [286, 273] width 306 height 7
drag, startPoint x: 190, startPoint y: 276, endPoint x: 138, endPoint y: 206, distance: 87.2
click at [141, 206] on ul "Over 2 years of proven experience in commercial UI design for web and mobile pr…" at bounding box center [281, 240] width 315 height 73
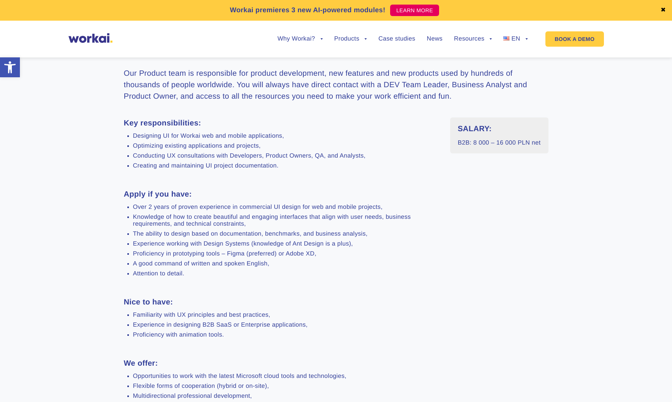
click at [136, 207] on li "Over 2 years of proven experience in commercial UI design for web and mobile pr…" at bounding box center [286, 207] width 306 height 7
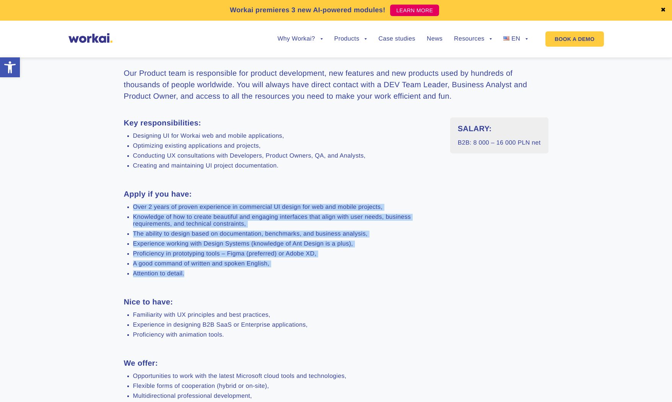
drag, startPoint x: 133, startPoint y: 209, endPoint x: 185, endPoint y: 279, distance: 87.3
click at [185, 277] on ul "Over 2 years of proven experience in commercial UI design for web and mobile pr…" at bounding box center [281, 240] width 315 height 73
click at [185, 277] on li "Attention to detail." at bounding box center [286, 273] width 306 height 7
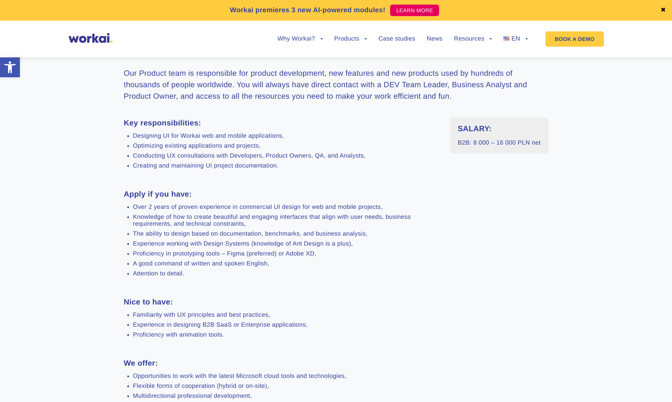
click at [138, 297] on li "Familiarity with UX principles and best practices," at bounding box center [286, 315] width 306 height 7
click at [236, 297] on li "Proficiency with animation tools." at bounding box center [286, 335] width 306 height 7
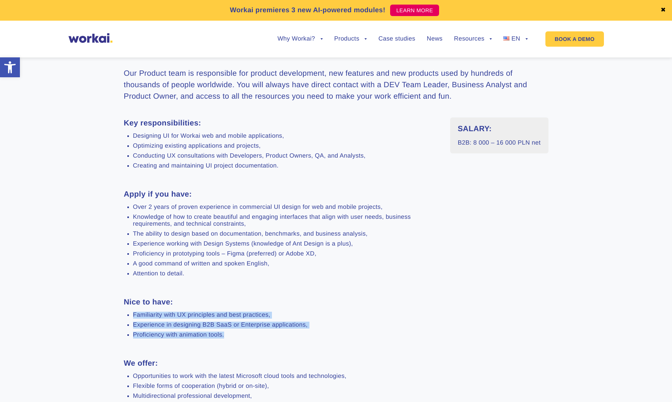
drag, startPoint x: 236, startPoint y: 340, endPoint x: 231, endPoint y: 304, distance: 37.2
click at [231, 297] on div "Key responsibilities: Designing UI for Workai web and mobile applications, Opti…" at bounding box center [281, 279] width 315 height 325
click at [232, 297] on li "Proficiency with animation tools." at bounding box center [286, 335] width 306 height 7
drag, startPoint x: 232, startPoint y: 340, endPoint x: 220, endPoint y: 296, distance: 45.0
click at [220, 296] on div "Key responsibilities: Designing UI for Workai web and mobile applications, Opti…" at bounding box center [281, 279] width 315 height 325
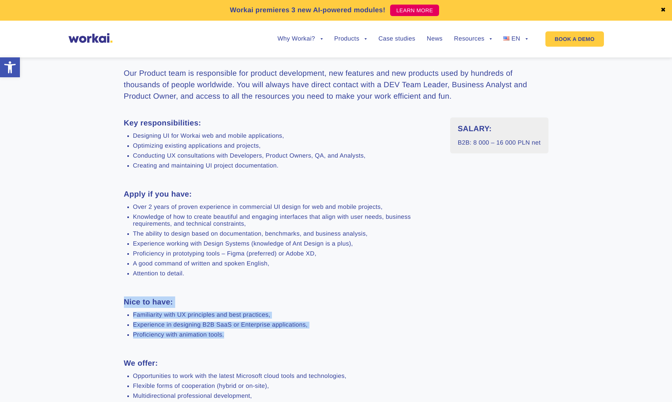
click at [133, 297] on div "Key responsibilities: Designing UI for Workai web and mobile applications, Opti…" at bounding box center [281, 279] width 315 height 325
drag, startPoint x: 124, startPoint y: 303, endPoint x: 226, endPoint y: 341, distance: 108.9
click at [226, 297] on div "Key responsibilities: Designing UI for Workai web and mobile applications, Opti…" at bounding box center [281, 279] width 315 height 325
click at [226, 297] on li "Proficiency with animation tools." at bounding box center [286, 335] width 306 height 7
drag, startPoint x: 228, startPoint y: 338, endPoint x: 214, endPoint y: 288, distance: 52.6
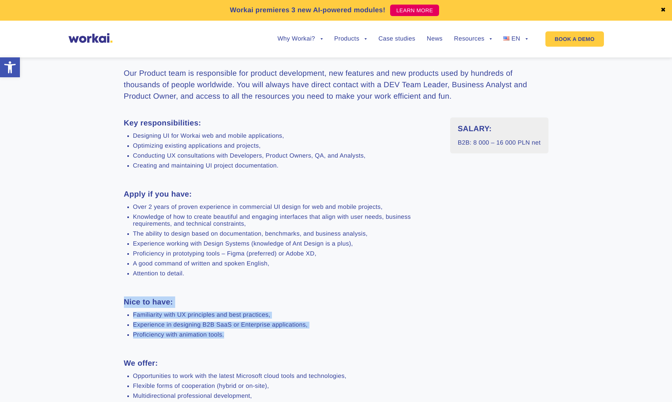
click at [214, 288] on div "Key responsibilities: Designing UI for Workai web and mobile applications, Opti…" at bounding box center [281, 279] width 315 height 325
click at [214, 289] on div "Key responsibilities: Designing UI for Workai web and mobile applications, Opti…" at bounding box center [281, 279] width 315 height 325
drag, startPoint x: 124, startPoint y: 304, endPoint x: 226, endPoint y: 358, distance: 115.1
click at [226, 297] on div "Key responsibilities: Designing UI for Workai web and mobile applications, Opti…" at bounding box center [281, 279] width 315 height 325
click at [228, 297] on div "Key responsibilities: Designing UI for Workai web and mobile applications, Opti…" at bounding box center [281, 279] width 315 height 325
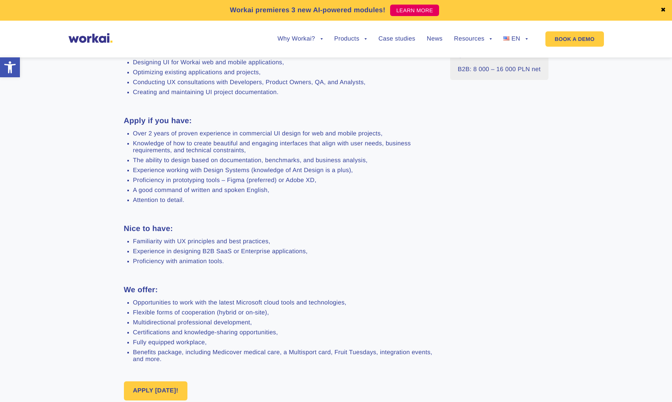
scroll to position [370, 0]
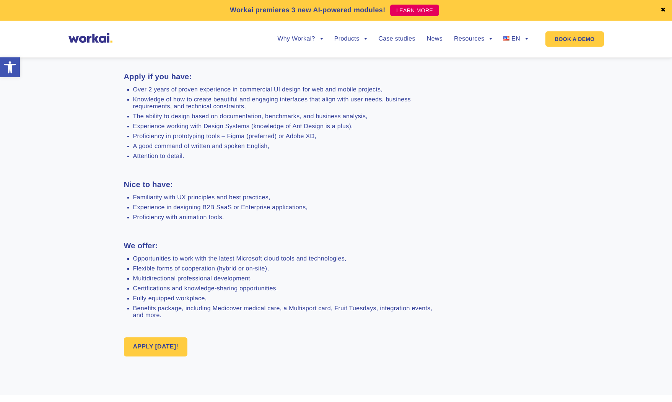
click at [196, 297] on li "Benefits package, including Medicover medical care, a Multisport card, Fruit Tu…" at bounding box center [286, 312] width 306 height 14
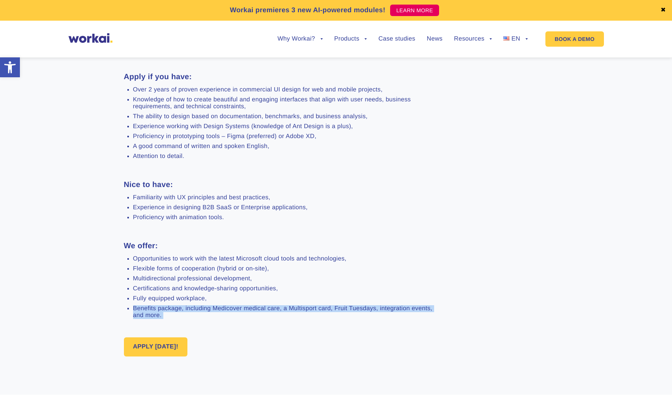
click at [196, 297] on li "Benefits package, including Medicover medical care, a Multisport card, Fruit Tu…" at bounding box center [286, 312] width 306 height 14
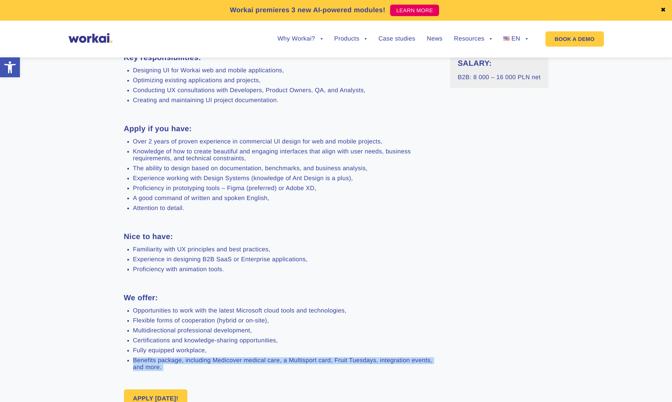
scroll to position [241, 0]
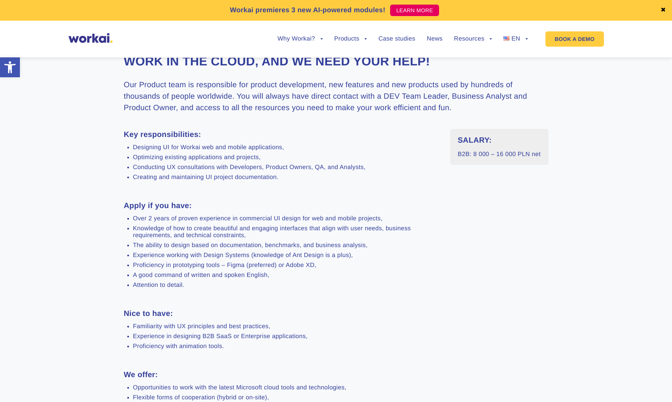
click at [215, 233] on li "Knowledge of how to create beautiful and engaging interfaces that align with us…" at bounding box center [286, 232] width 306 height 14
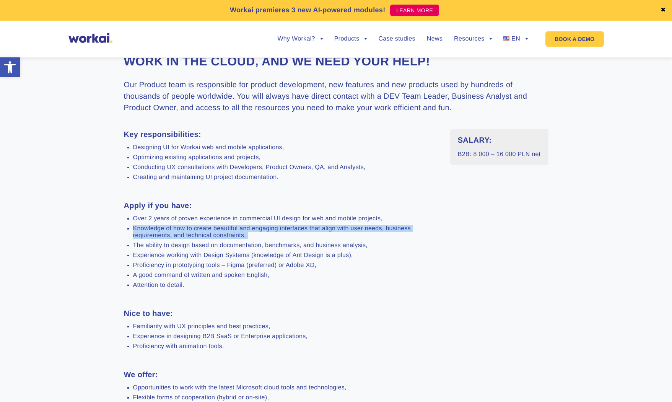
click at [215, 233] on li "Knowledge of how to create beautiful and engaging interfaces that align with us…" at bounding box center [286, 232] width 306 height 14
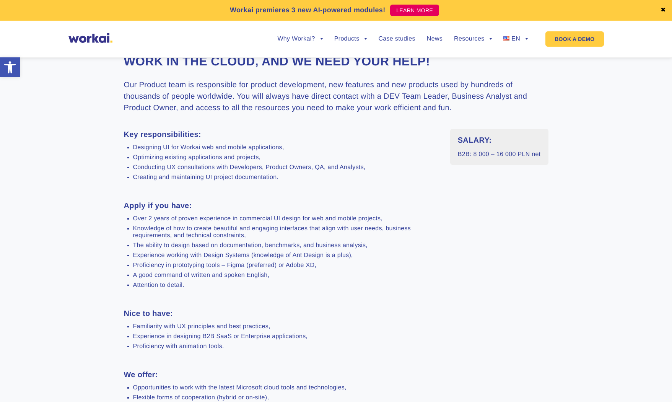
click at [219, 257] on li "Experience working with Design Systems (knowledge of Ant Design is a plus)," at bounding box center [286, 255] width 306 height 7
click at [264, 257] on li "Experience working with Design Systems (knowledge of Ant Design is a plus)," at bounding box center [286, 255] width 306 height 7
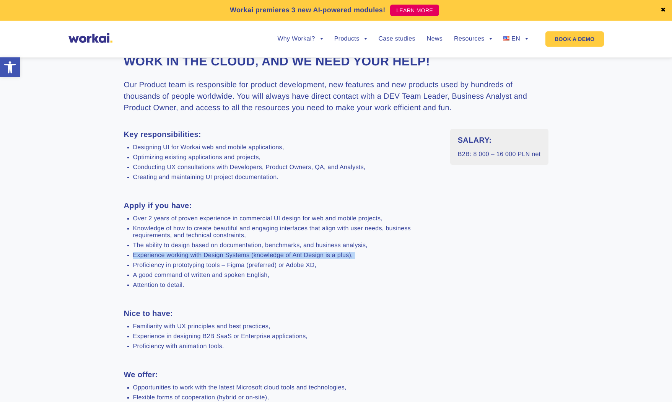
click at [264, 257] on li "Experience working with Design Systems (knowledge of Ant Design is a plus)," at bounding box center [286, 255] width 306 height 7
click at [223, 297] on ul "Familiarity with UX principles and best practices, Experience in designing B2B …" at bounding box center [281, 336] width 315 height 27
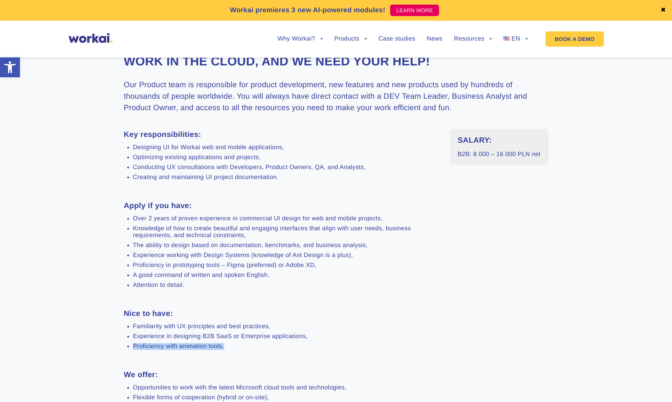
click at [223, 297] on ul "Familiarity with UX principles and best practices, Experience in designing B2B …" at bounding box center [281, 336] width 315 height 27
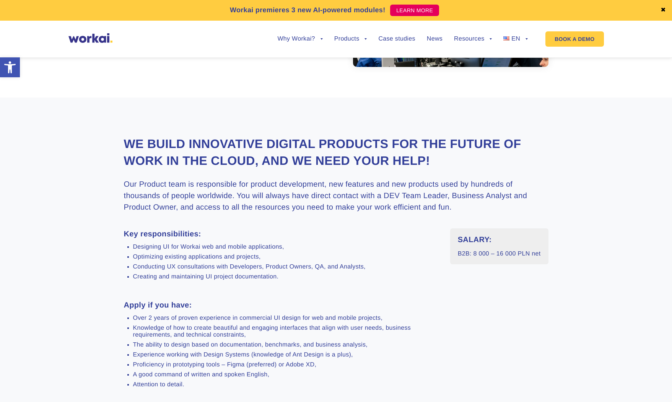
scroll to position [0, 0]
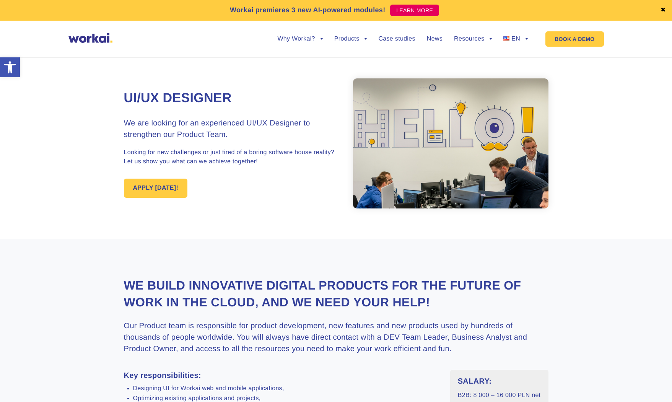
click at [260, 297] on h3 "Our Product team is responsible for product development, new features and new p…" at bounding box center [336, 337] width 425 height 34
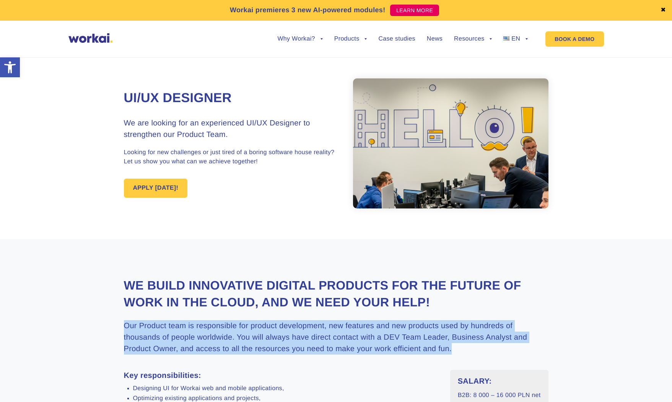
click at [260, 297] on h3 "Our Product team is responsible for product development, new features and new p…" at bounding box center [336, 337] width 425 height 34
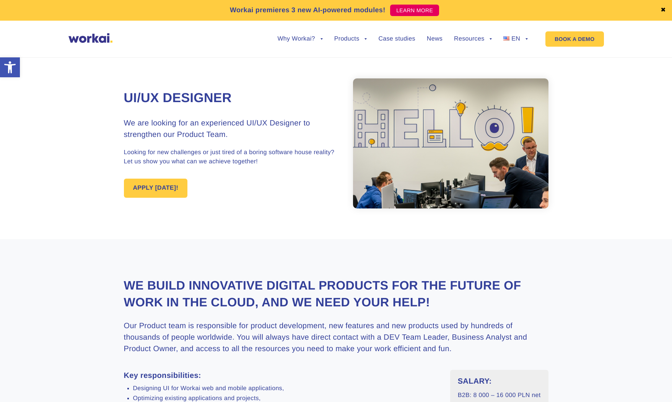
click at [267, 297] on h2 "We build innovative digital products for the future of work in the Cloud, and w…" at bounding box center [336, 293] width 425 height 33
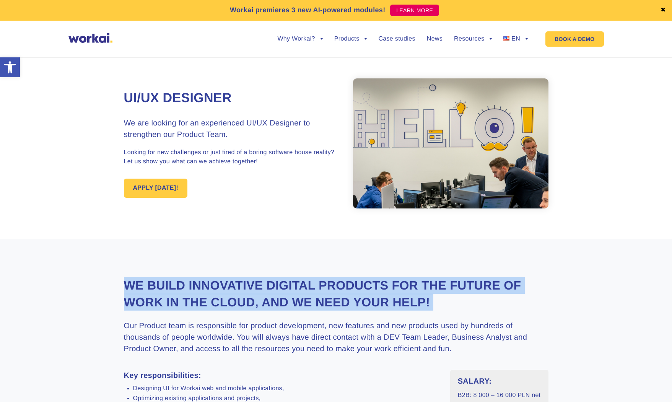
click at [267, 297] on h2 "We build innovative digital products for the future of work in the Cloud, and w…" at bounding box center [336, 293] width 425 height 33
click at [240, 297] on h2 "We build innovative digital products for the future of work in the Cloud, and w…" at bounding box center [336, 293] width 425 height 33
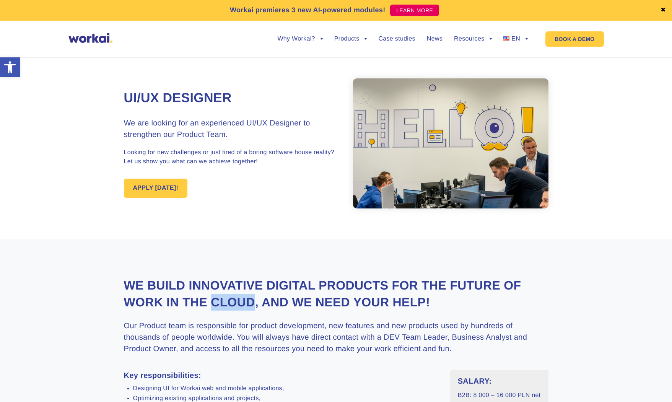
click at [240, 297] on h2 "We build innovative digital products for the future of work in the Cloud, and w…" at bounding box center [336, 293] width 425 height 33
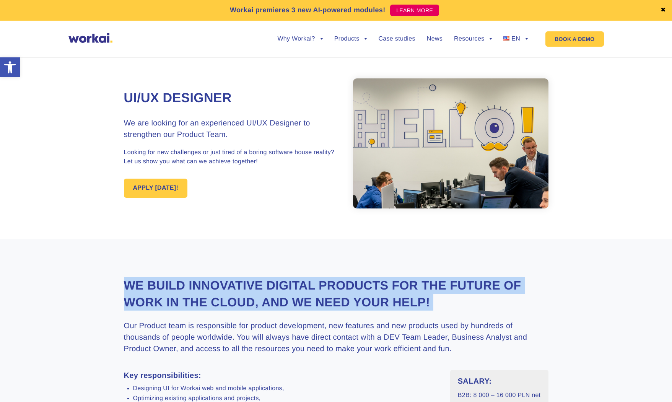
click at [240, 297] on h2 "We build innovative digital products for the future of work in the Cloud, and w…" at bounding box center [336, 293] width 425 height 33
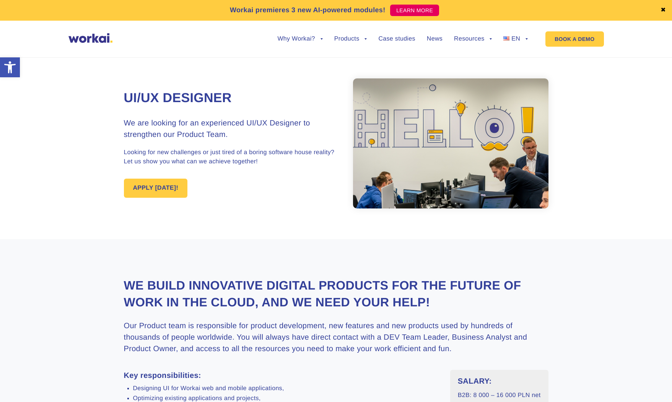
click at [247, 297] on h3 "Our Product team is responsible for product development, new features and new p…" at bounding box center [336, 337] width 425 height 34
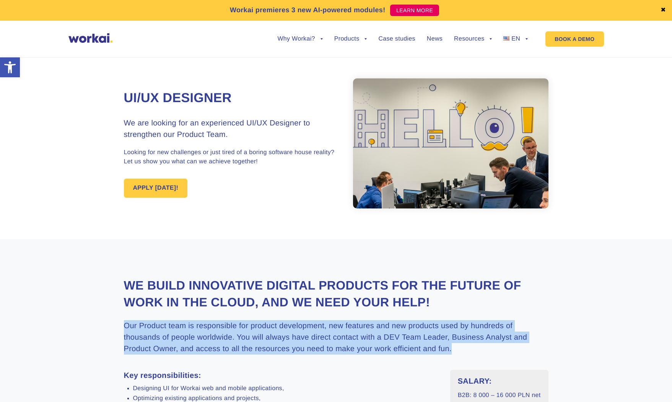
click at [247, 297] on h3 "Our Product team is responsible for product development, new features and new p…" at bounding box center [336, 337] width 425 height 34
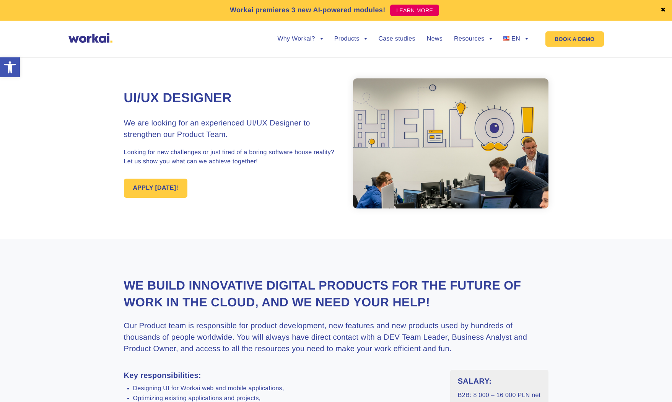
click at [227, 280] on h2 "We build innovative digital products for the future of work in the Cloud, and w…" at bounding box center [336, 293] width 425 height 33
click at [227, 282] on h2 "We build innovative digital products for the future of work in the Cloud, and w…" at bounding box center [336, 293] width 425 height 33
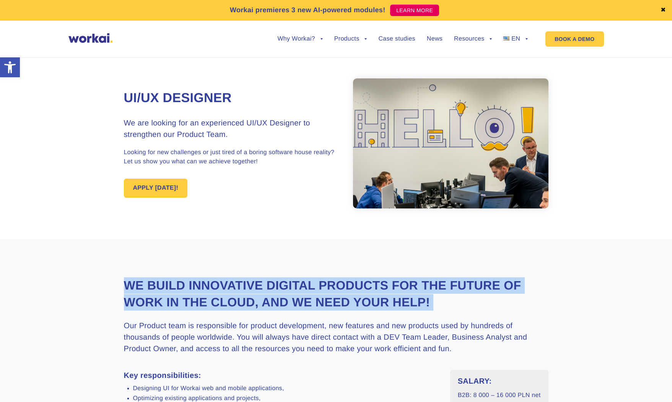
click at [227, 282] on h2 "We build innovative digital products for the future of work in the Cloud, and w…" at bounding box center [336, 293] width 425 height 33
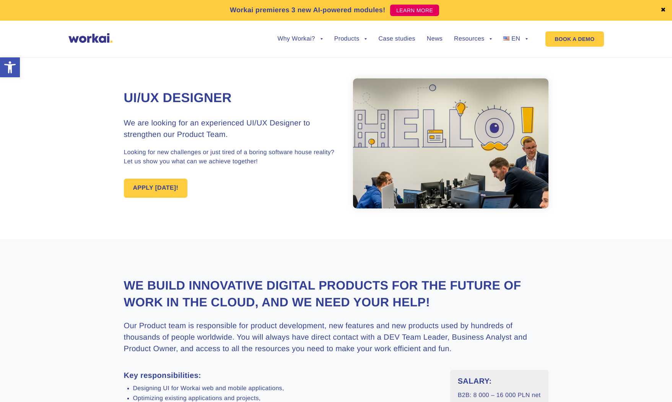
click at [275, 297] on h3 "Our Product team is responsible for product development, new features and new p…" at bounding box center [336, 337] width 425 height 34
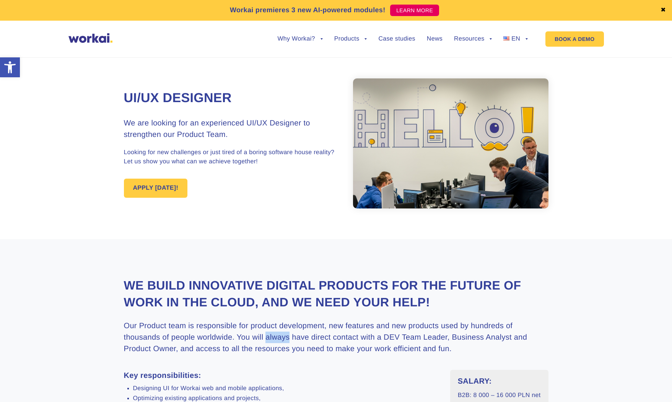
click at [275, 297] on h3 "Our Product team is responsible for product development, new features and new p…" at bounding box center [336, 337] width 425 height 34
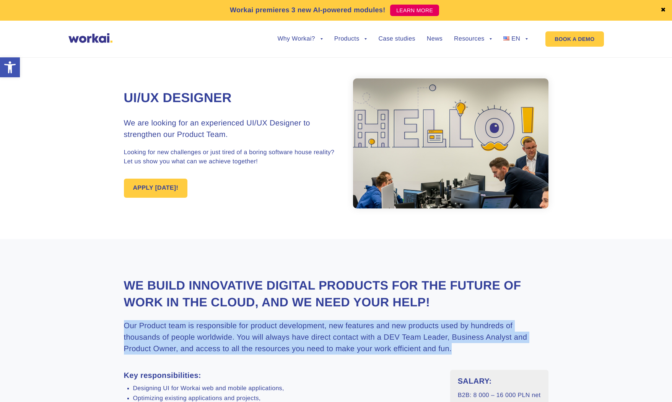
click at [275, 297] on h3 "Our Product team is responsible for product development, new features and new p…" at bounding box center [336, 337] width 425 height 34
click at [317, 297] on h3 "Our Product team is responsible for product development, new features and new p…" at bounding box center [336, 337] width 425 height 34
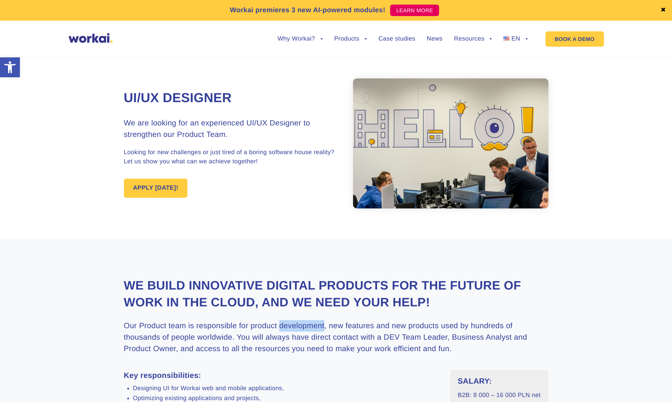
click at [317, 297] on h3 "Our Product team is responsible for product development, new features and new p…" at bounding box center [336, 337] width 425 height 34
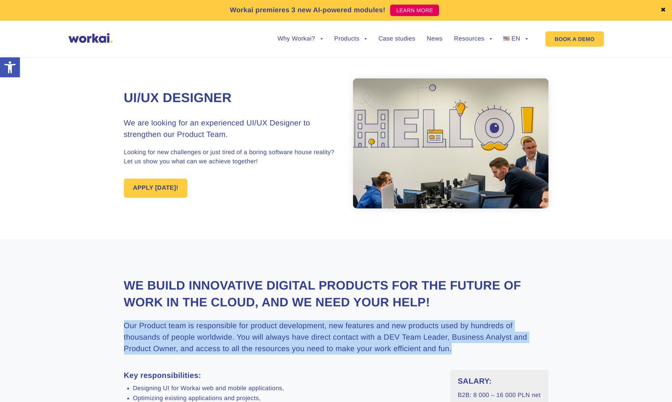
click at [317, 297] on h3 "Our Product team is responsible for product development, new features and new p…" at bounding box center [336, 337] width 425 height 34
click at [348, 297] on h3 "Our Product team is responsible for product development, new features and new p…" at bounding box center [336, 337] width 425 height 34
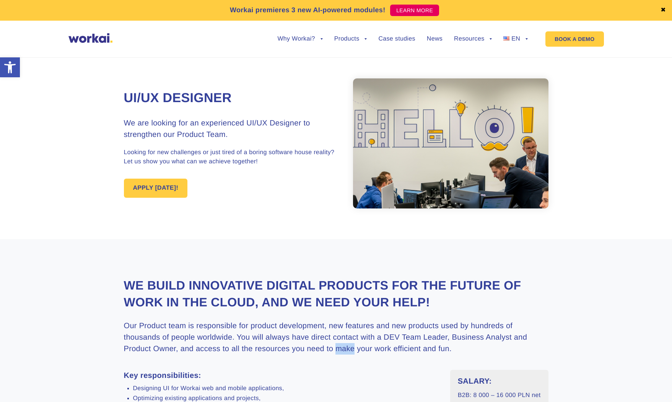
click at [348, 297] on h3 "Our Product team is responsible for product development, new features and new p…" at bounding box center [336, 337] width 425 height 34
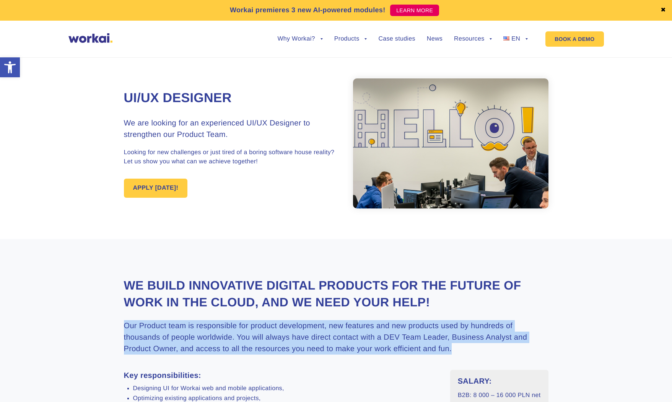
click at [348, 297] on h3 "Our Product team is responsible for product development, new features and new p…" at bounding box center [336, 337] width 425 height 34
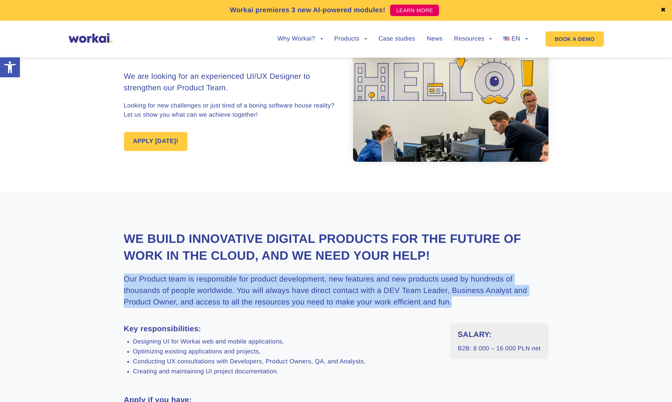
scroll to position [92, 0]
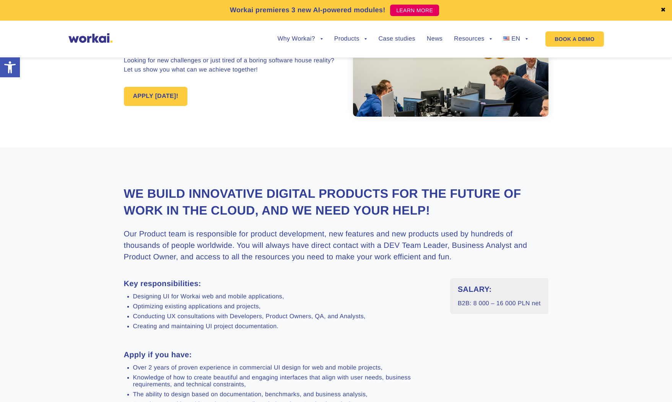
click at [333, 297] on li "Creating and maintaining UI project documentation." at bounding box center [286, 326] width 306 height 7
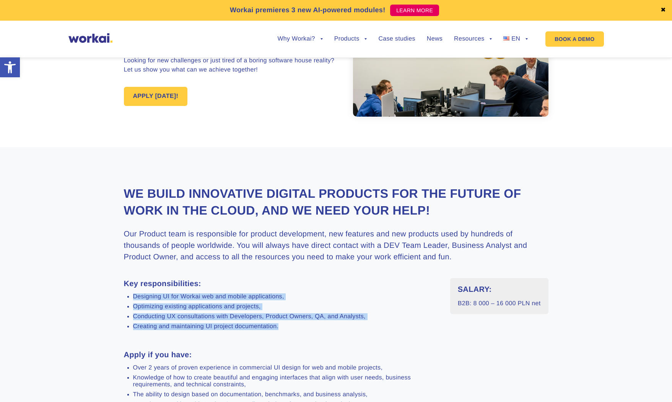
drag, startPoint x: 334, startPoint y: 331, endPoint x: 327, endPoint y: 295, distance: 36.2
click at [327, 296] on ul "Designing UI for Workai web and mobile applications, Optimizing existing applic…" at bounding box center [281, 311] width 315 height 37
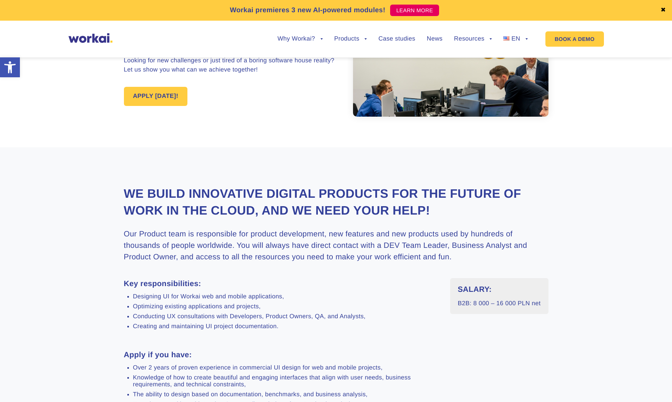
click at [327, 286] on h3 "Key responsibilities:" at bounding box center [281, 283] width 315 height 11
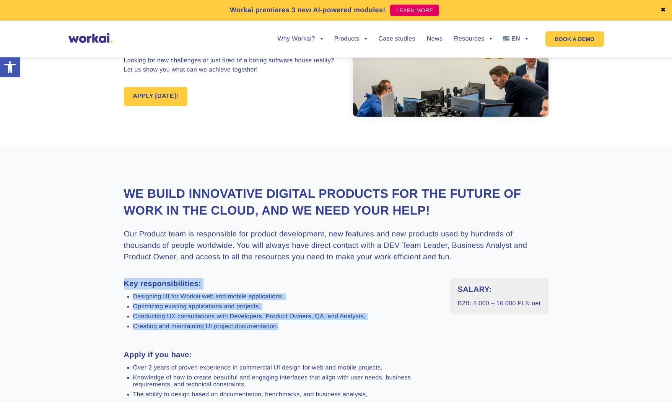
drag, startPoint x: 121, startPoint y: 285, endPoint x: 286, endPoint y: 331, distance: 171.6
click at [286, 297] on section "We build innovative digital products for the future of work in the Cloud, and w…" at bounding box center [336, 410] width 672 height 526
drag, startPoint x: 125, startPoint y: 282, endPoint x: 284, endPoint y: 331, distance: 165.6
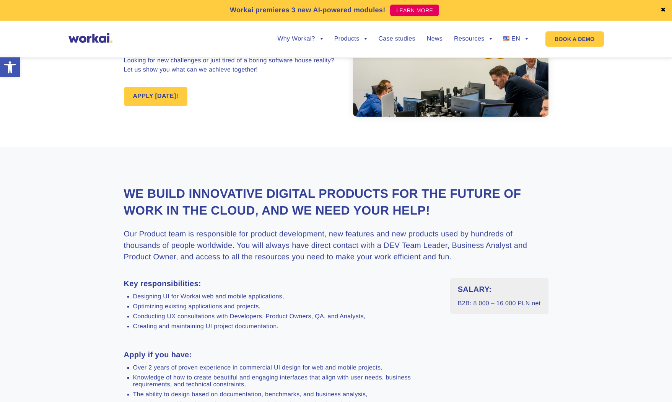
drag, startPoint x: 284, startPoint y: 331, endPoint x: 264, endPoint y: 338, distance: 21.4
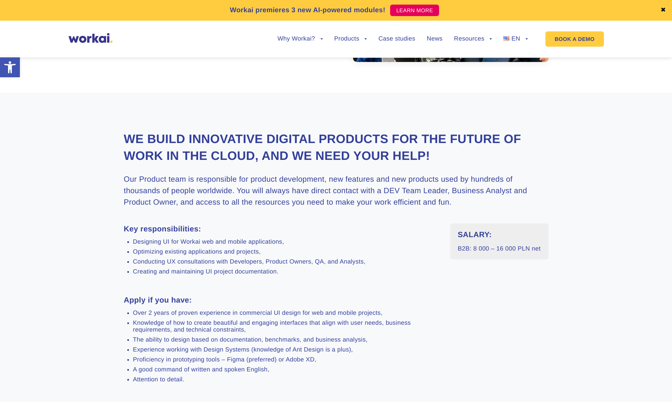
scroll to position [188, 0]
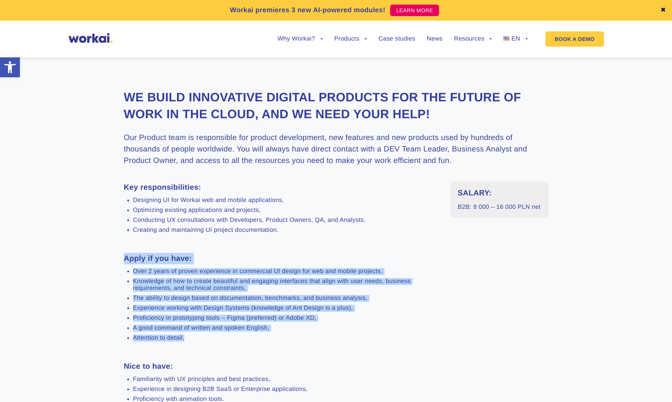
drag, startPoint x: 123, startPoint y: 261, endPoint x: 203, endPoint y: 348, distance: 118.3
click at [203, 297] on section "We build innovative digital products for the future of work in the Cloud, and w…" at bounding box center [336, 314] width 672 height 526
click at [203, 297] on div "Key responsibilities: Designing UI for Workai web and mobile applications, Opti…" at bounding box center [281, 344] width 315 height 325
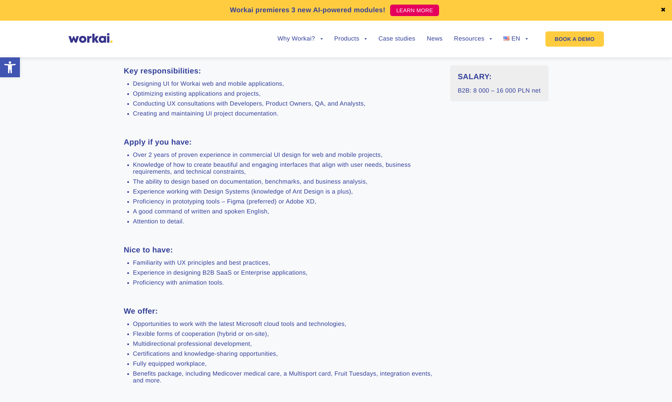
scroll to position [308, 0]
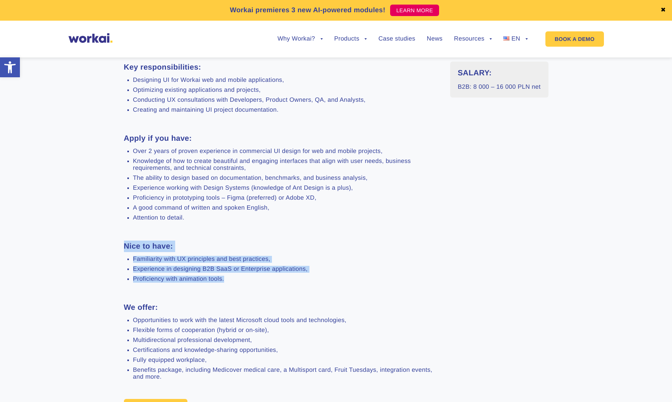
drag, startPoint x: 122, startPoint y: 253, endPoint x: 250, endPoint y: 288, distance: 132.6
click at [250, 288] on section "We build innovative digital products for the future of work in the Cloud, and w…" at bounding box center [336, 194] width 672 height 526
click at [122, 297] on section "We build innovative digital products for the future of work in the Cloud, and w…" at bounding box center [336, 194] width 672 height 526
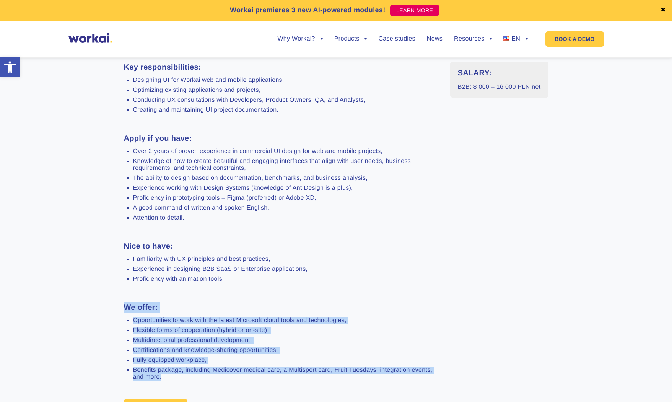
drag, startPoint x: 123, startPoint y: 308, endPoint x: 186, endPoint y: 382, distance: 97.2
click at [185, 297] on section "We build innovative digital products for the future of work in the Cloud, and w…" at bounding box center [336, 194] width 672 height 526
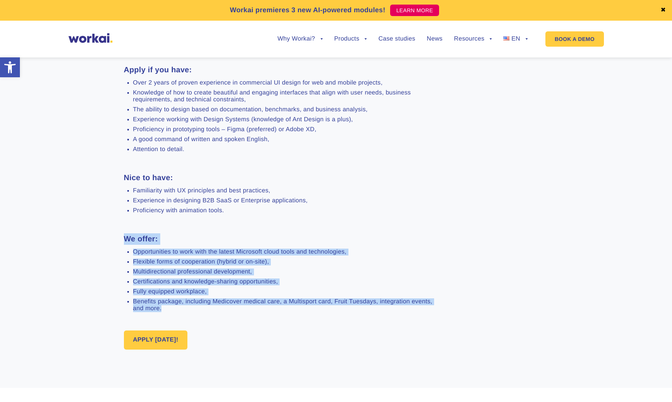
scroll to position [455, 0]
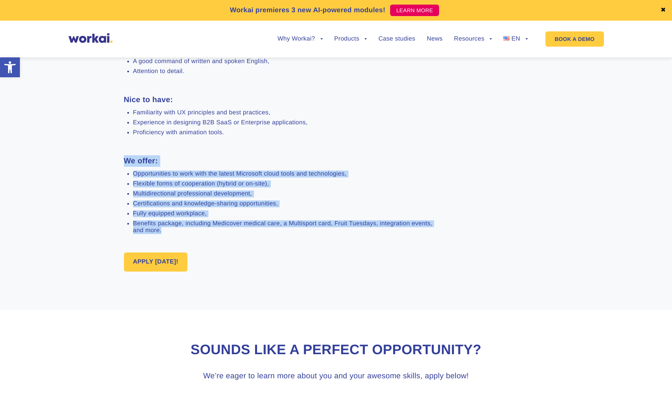
click at [179, 240] on div "Key responsibilities: Designing UI for Workai web and mobile applications, Opti…" at bounding box center [281, 77] width 315 height 325
drag, startPoint x: 178, startPoint y: 238, endPoint x: 125, endPoint y: 159, distance: 95.3
click at [126, 159] on div "Key responsibilities: Designing UI for Workai web and mobile applications, Opti…" at bounding box center [281, 77] width 315 height 325
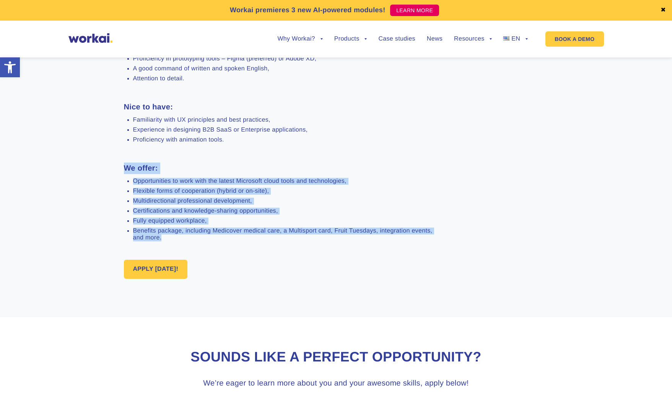
scroll to position [439, 0]
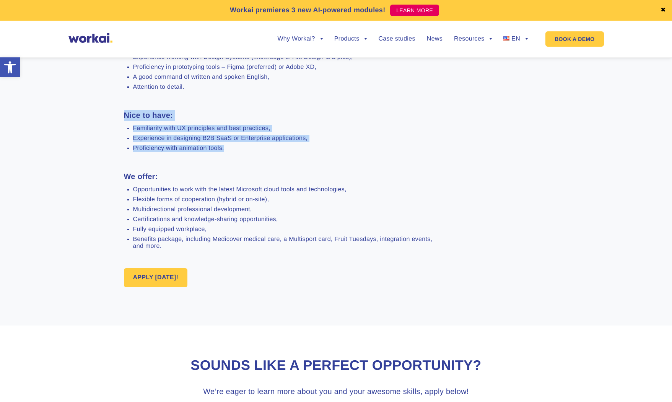
drag, startPoint x: 226, startPoint y: 149, endPoint x: 123, endPoint y: 112, distance: 109.0
click at [123, 111] on section "We build innovative digital products for the future of work in the Cloud, and w…" at bounding box center [336, 63] width 672 height 526
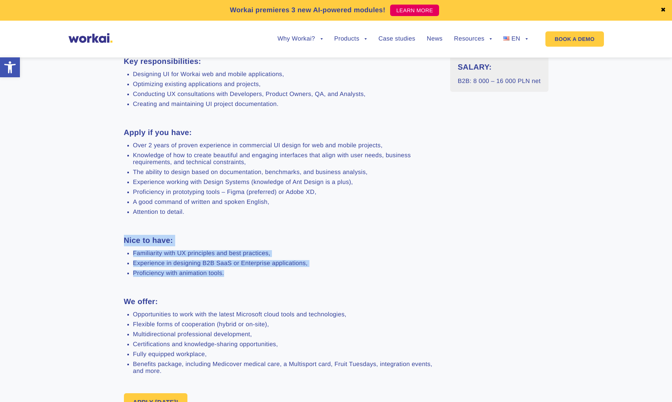
scroll to position [289, 0]
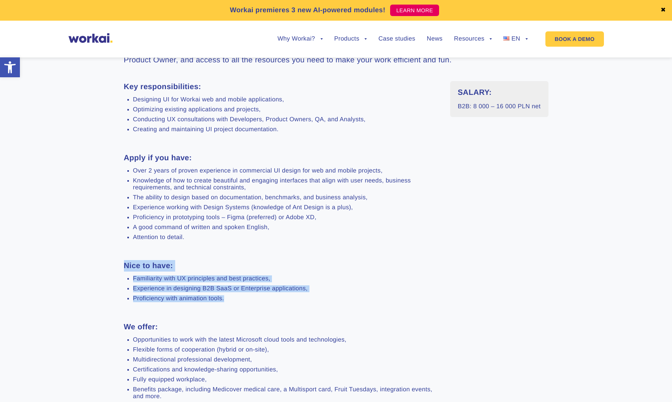
click at [194, 244] on div "Key responsibilities: Designing UI for Workai web and mobile applications, Opti…" at bounding box center [281, 243] width 315 height 325
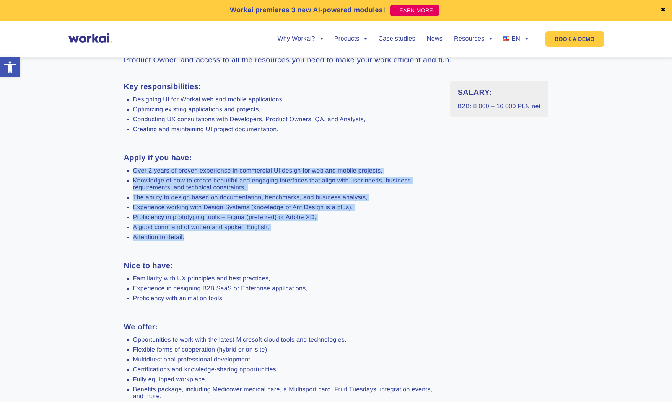
drag, startPoint x: 187, startPoint y: 234, endPoint x: 127, endPoint y: 158, distance: 96.6
click at [130, 161] on div "Key responsibilities: Designing UI for Workai web and mobile applications, Opti…" at bounding box center [281, 243] width 315 height 325
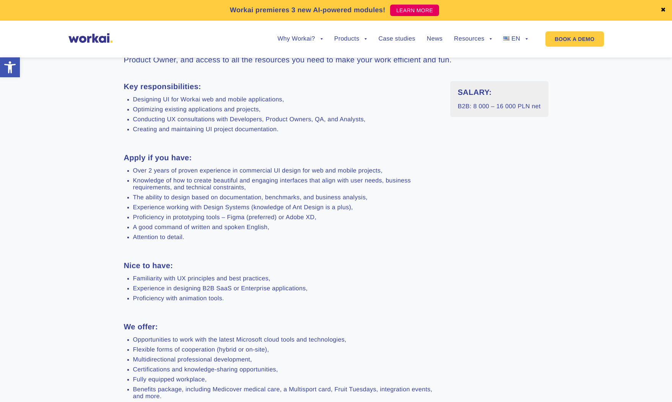
click at [119, 150] on section "We build innovative digital products for the future of work in the Cloud, and w…" at bounding box center [336, 213] width 672 height 526
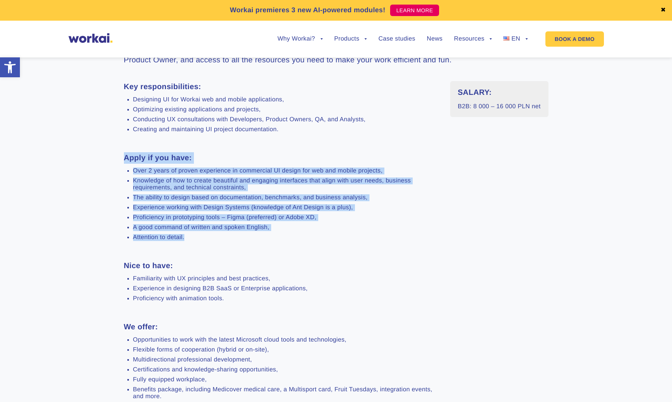
drag, startPoint x: 122, startPoint y: 157, endPoint x: 188, endPoint y: 242, distance: 107.7
click at [188, 242] on section "We build innovative digital products for the future of work in the Cloud, and w…" at bounding box center [336, 213] width 672 height 526
click at [188, 241] on li "Attention to detail." at bounding box center [286, 237] width 306 height 7
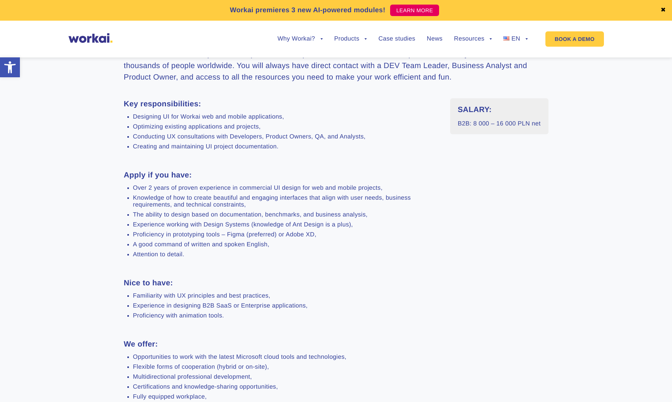
scroll to position [242, 0]
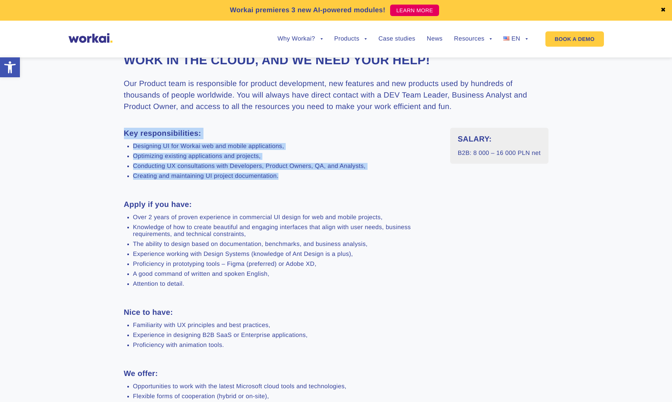
drag, startPoint x: 295, startPoint y: 176, endPoint x: 121, endPoint y: 131, distance: 178.9
click at [121, 131] on section "We build innovative digital products for the future of work in the Cloud, and w…" at bounding box center [336, 260] width 672 height 526
click at [123, 132] on section "We build innovative digital products for the future of work in the Cloud, and w…" at bounding box center [336, 260] width 672 height 526
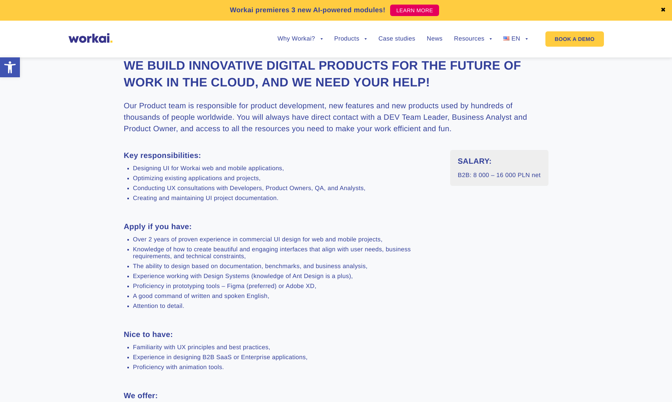
scroll to position [178, 0]
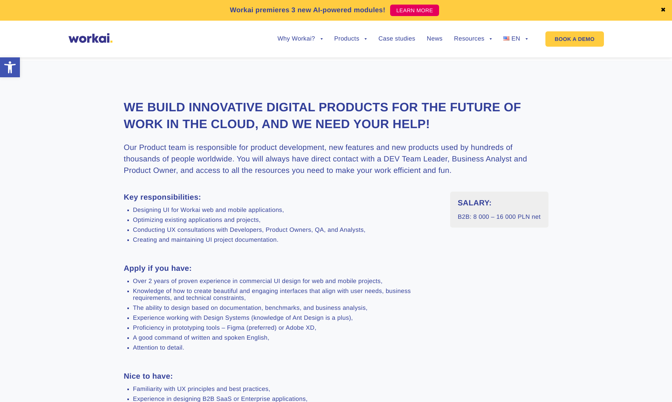
click at [164, 140] on div "We build innovative digital products for the future of work in the Cloud, and w…" at bounding box center [336, 323] width 425 height 449
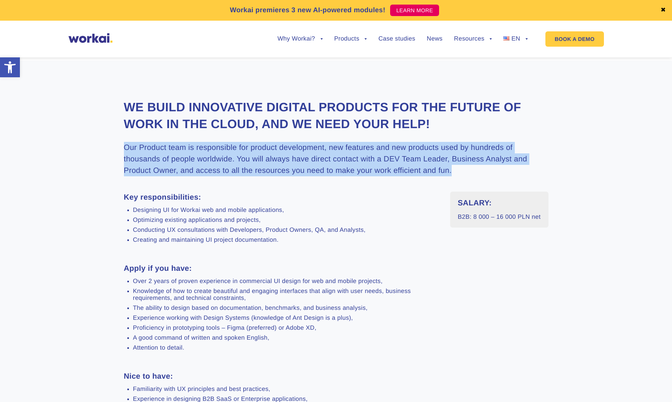
click at [164, 140] on div "We build innovative digital products for the future of work in the Cloud, and w…" at bounding box center [336, 323] width 425 height 449
click at [260, 185] on div "We build innovative digital products for the future of work in the Cloud, and w…" at bounding box center [336, 323] width 425 height 449
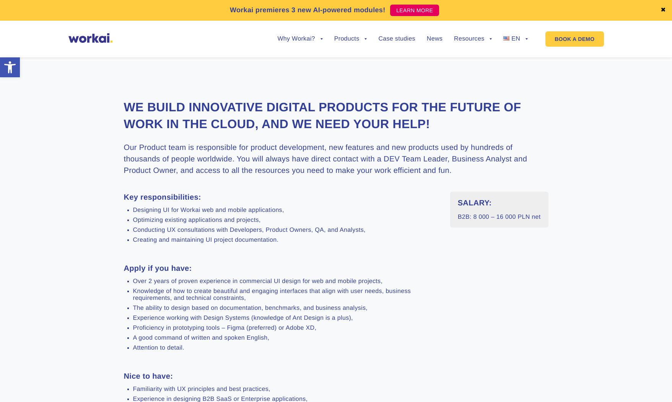
click at [260, 185] on div "We build innovative digital products for the future of work in the Cloud, and w…" at bounding box center [336, 323] width 425 height 449
click at [242, 159] on h3 "Our Product team is responsible for product development, new features and new p…" at bounding box center [336, 159] width 425 height 34
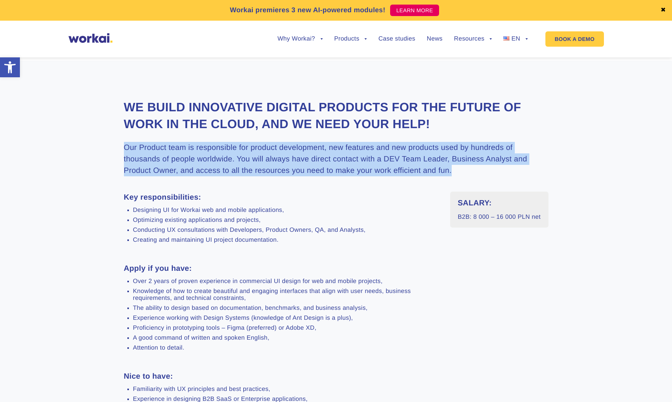
click at [242, 159] on h3 "Our Product team is responsible for product development, new features and new p…" at bounding box center [336, 159] width 425 height 34
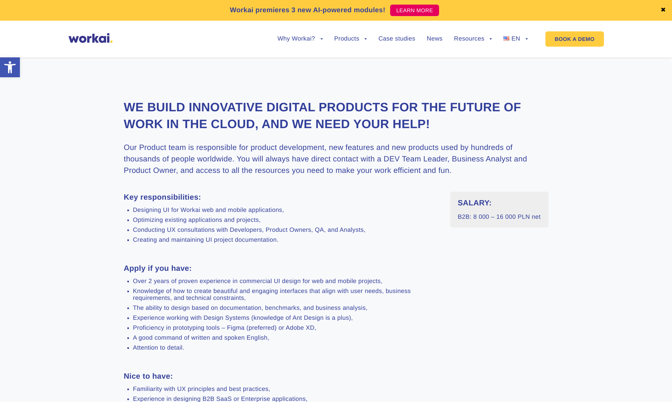
click at [163, 197] on strong "Key responsibilities:" at bounding box center [162, 197] width 77 height 8
click at [127, 197] on strong "Key responsibilities:" at bounding box center [162, 197] width 77 height 8
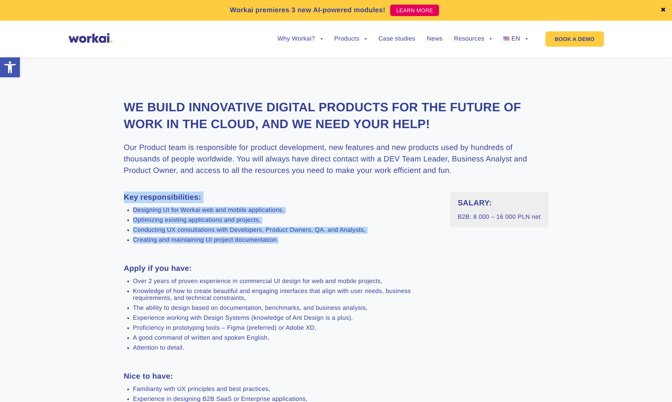
drag, startPoint x: 125, startPoint y: 197, endPoint x: 313, endPoint y: 246, distance: 194.3
click at [313, 246] on div "Key responsibilities: Designing UI for Workai web and mobile applications, Opti…" at bounding box center [281, 354] width 315 height 325
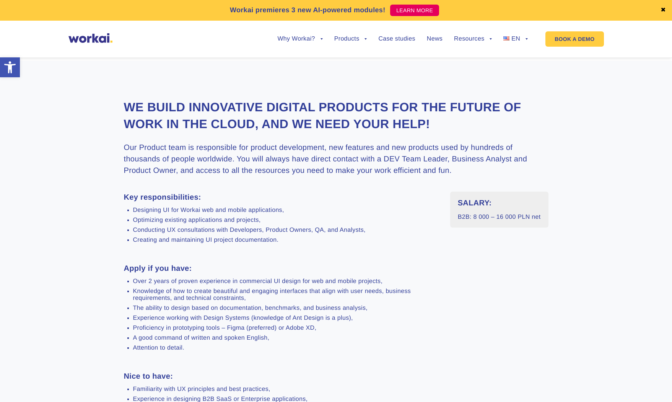
click at [256, 271] on h3 "Apply if you have:" at bounding box center [281, 268] width 315 height 11
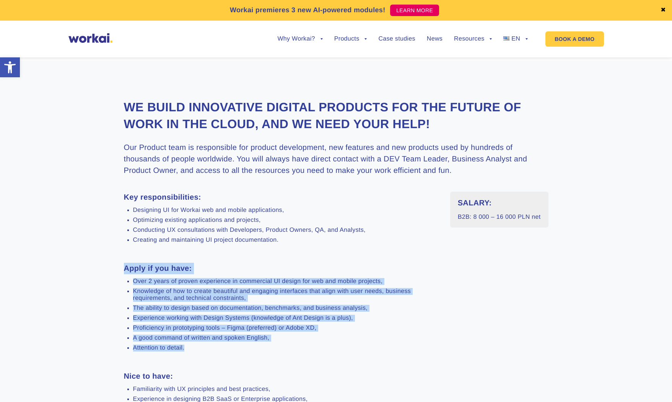
drag, startPoint x: 125, startPoint y: 268, endPoint x: 207, endPoint y: 353, distance: 117.1
click at [207, 297] on div "Key responsibilities: Designing UI for Workai web and mobile applications, Opti…" at bounding box center [281, 354] width 315 height 325
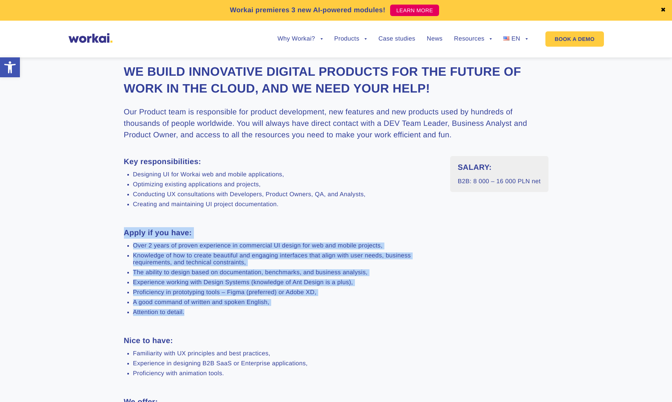
scroll to position [288, 0]
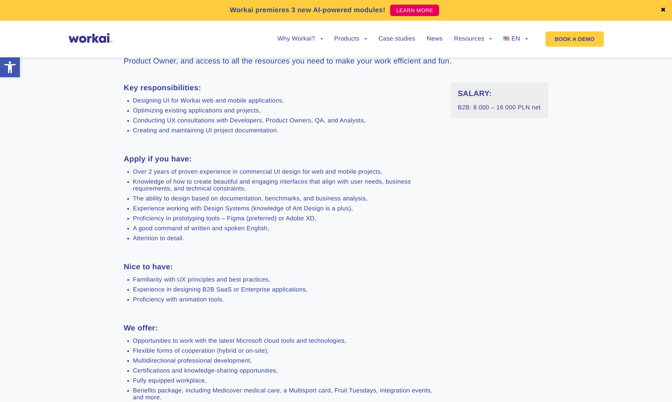
click at [222, 297] on div "Key responsibilities: Designing UI for Workai web and mobile applications, Opti…" at bounding box center [281, 244] width 315 height 325
click at [215, 287] on ul "Familiarity with UX principles and best practices, Experience in designing B2B …" at bounding box center [281, 290] width 315 height 27
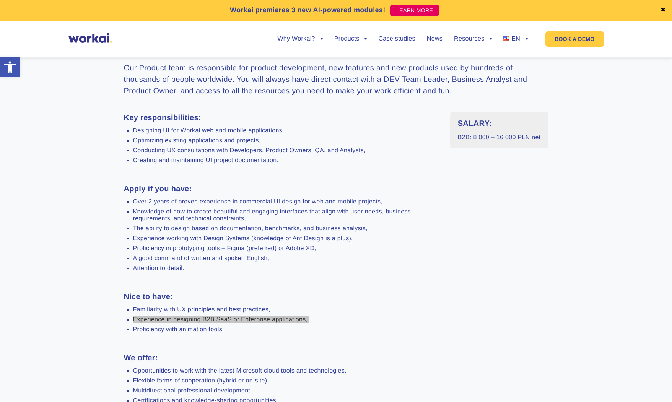
scroll to position [257, 0]
click at [229, 225] on ul "Over 2 years of proven experience in commercial UI design for web and mobile pr…" at bounding box center [281, 235] width 315 height 73
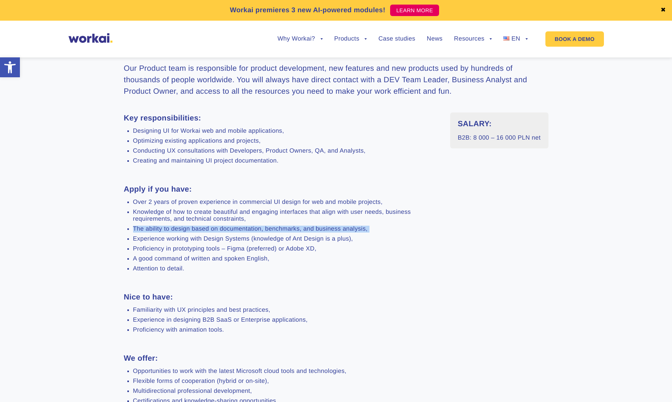
click at [229, 225] on ul "Over 2 years of proven experience in commercial UI design for web and mobile pr…" at bounding box center [281, 235] width 315 height 73
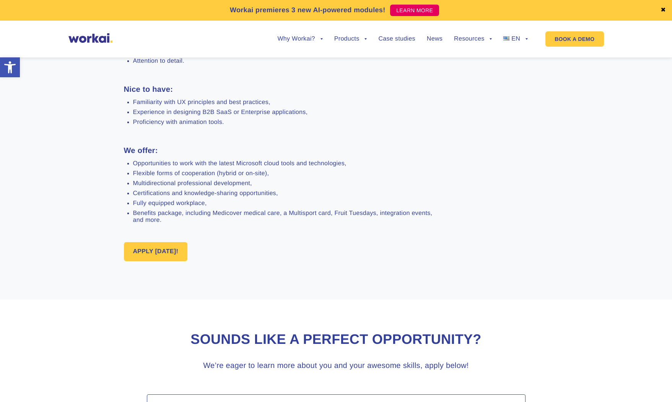
scroll to position [494, 0]
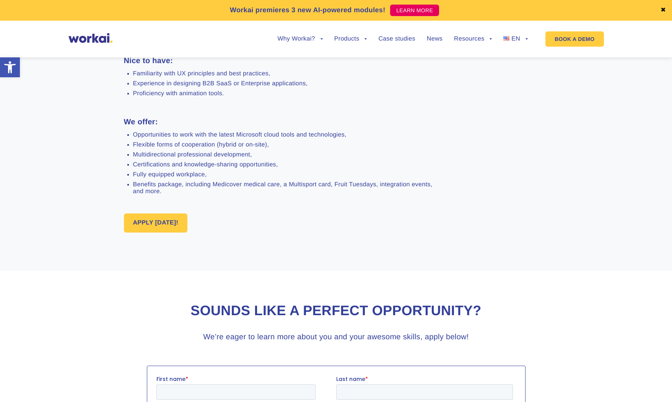
click at [189, 189] on li "Benefits package, including Medicover medical care, a Multisport card, Fruit Tu…" at bounding box center [286, 188] width 306 height 14
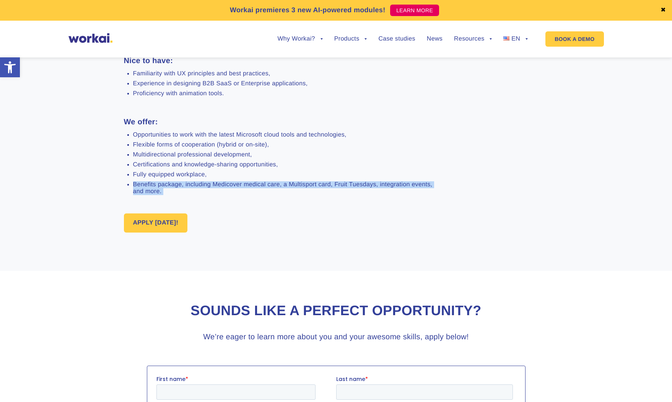
click at [189, 189] on li "Benefits package, including Medicover medical care, a Multisport card, Fruit Tu…" at bounding box center [286, 188] width 306 height 14
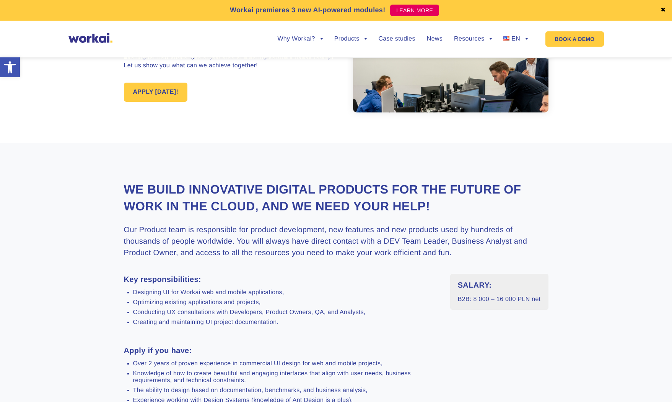
scroll to position [88, 0]
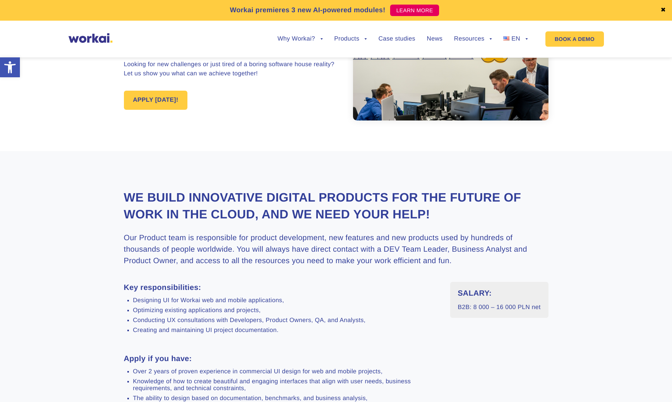
click at [309, 252] on h3 "Our Product team is responsible for product development, new features and new p…" at bounding box center [336, 249] width 425 height 34
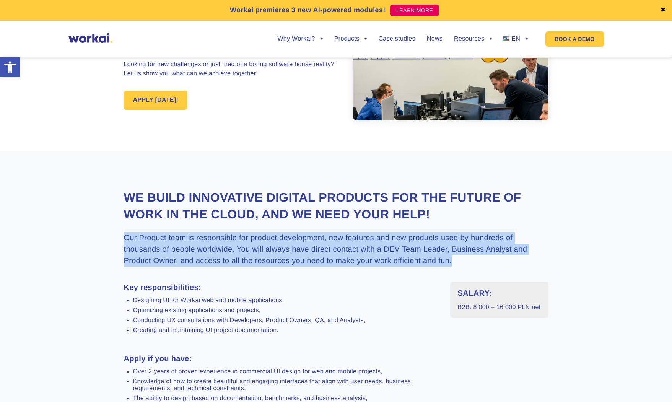
click at [309, 252] on h3 "Our Product team is responsible for product development, new features and new p…" at bounding box center [336, 249] width 425 height 34
click at [412, 254] on h3 "Our Product team is responsible for product development, new features and new p…" at bounding box center [336, 249] width 425 height 34
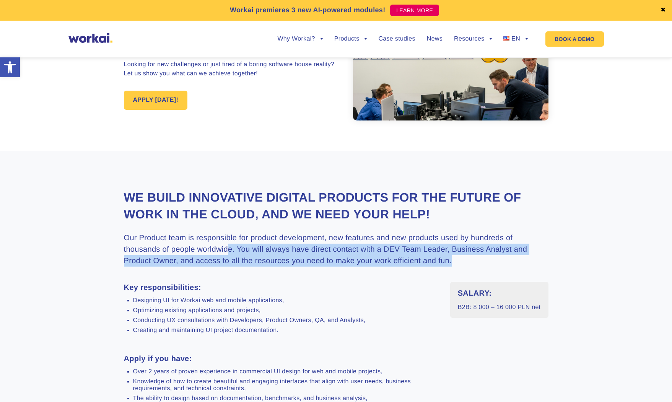
drag, startPoint x: 457, startPoint y: 259, endPoint x: 229, endPoint y: 249, distance: 228.6
click at [229, 249] on h3 "Our Product team is responsible for product development, new features and new p…" at bounding box center [336, 249] width 425 height 34
click at [236, 250] on h3 "Our Product team is responsible for product development, new features and new p…" at bounding box center [336, 249] width 425 height 34
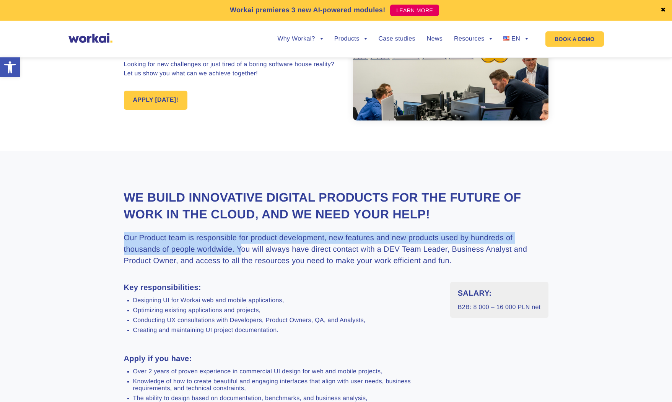
drag, startPoint x: 241, startPoint y: 248, endPoint x: 113, endPoint y: 238, distance: 128.5
click at [127, 238] on h3 "Our Product team is responsible for product development, new features and new p…" at bounding box center [336, 249] width 425 height 34
drag, startPoint x: 121, startPoint y: 238, endPoint x: 236, endPoint y: 246, distance: 115.0
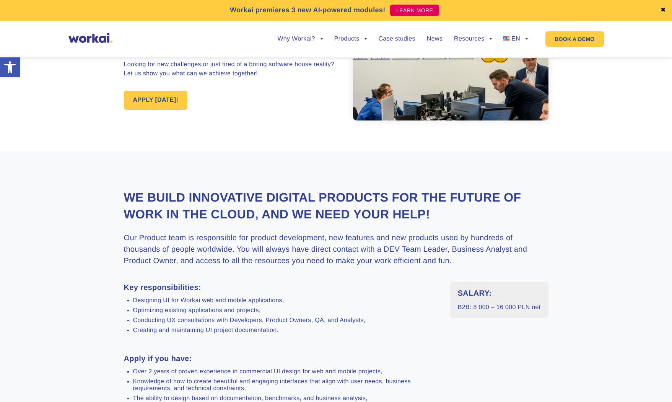
click at [239, 248] on h3 "Our Product team is responsible for product development, new features and new p…" at bounding box center [336, 249] width 425 height 34
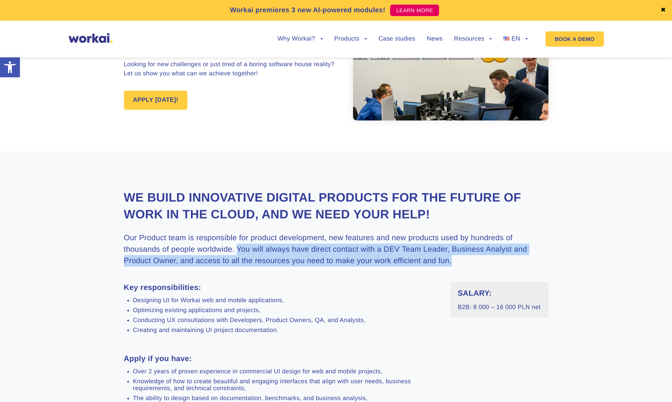
drag, startPoint x: 236, startPoint y: 247, endPoint x: 452, endPoint y: 259, distance: 216.0
click at [452, 259] on h3 "Our Product team is responsible for product development, new features and new p…" at bounding box center [336, 249] width 425 height 34
drag, startPoint x: 452, startPoint y: 259, endPoint x: 237, endPoint y: 252, distance: 215.5
click at [237, 252] on h3 "Our Product team is responsible for product development, new features and new p…" at bounding box center [336, 249] width 425 height 34
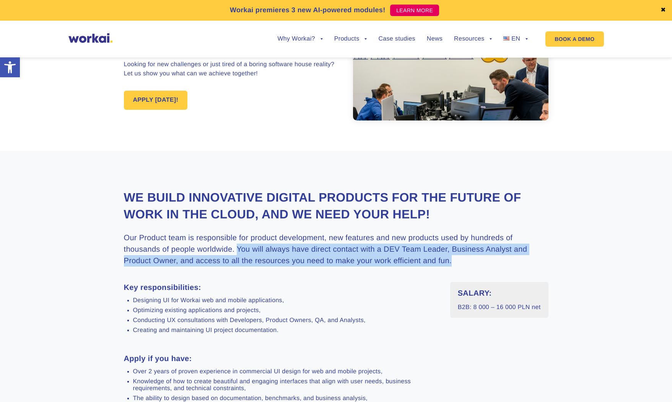
click at [237, 251] on h3 "Our Product team is responsible for product development, new features and new p…" at bounding box center [336, 249] width 425 height 34
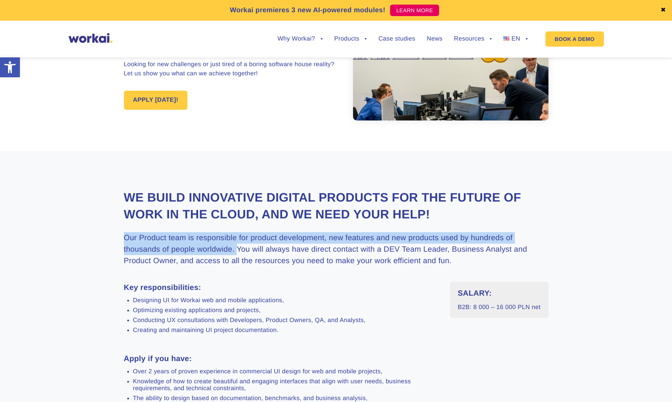
drag, startPoint x: 237, startPoint y: 248, endPoint x: 116, endPoint y: 240, distance: 121.5
drag, startPoint x: 124, startPoint y: 234, endPoint x: 236, endPoint y: 249, distance: 113.4
click at [236, 249] on h3 "Our Product team is responsible for product development, new features and new p…" at bounding box center [336, 249] width 425 height 34
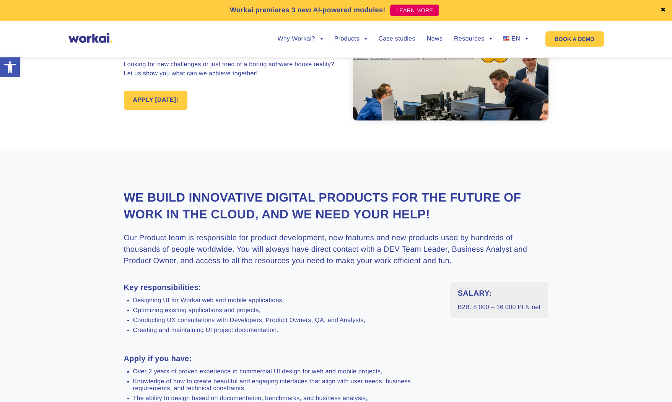
click at [237, 249] on h3 "Our Product team is responsible for product development, new features and new p…" at bounding box center [336, 249] width 425 height 34
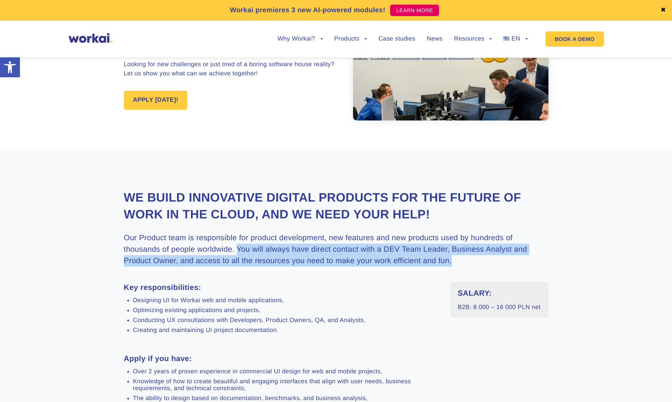
drag, startPoint x: 237, startPoint y: 249, endPoint x: 473, endPoint y: 260, distance: 236.3
click at [473, 260] on h3 "Our Product team is responsible for product development, new features and new p…" at bounding box center [336, 249] width 425 height 34
click at [473, 261] on h3 "Our Product team is responsible for product development, new features and new p…" at bounding box center [336, 249] width 425 height 34
drag, startPoint x: 469, startPoint y: 261, endPoint x: 235, endPoint y: 252, distance: 233.5
click at [238, 252] on h3 "Our Product team is responsible for product development, new features and new p…" at bounding box center [336, 249] width 425 height 34
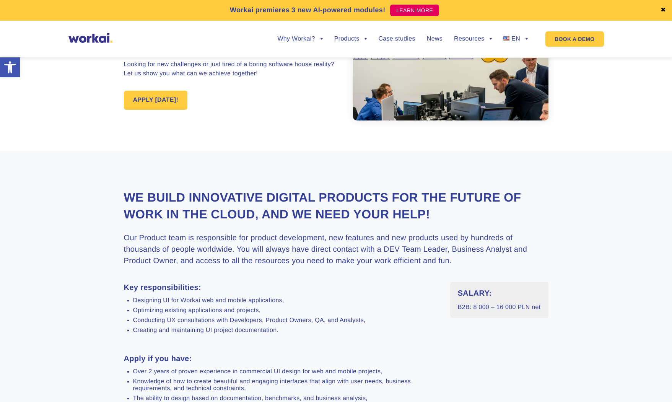
click at [236, 251] on h3 "Our Product team is responsible for product development, new features and new p…" at bounding box center [336, 249] width 425 height 34
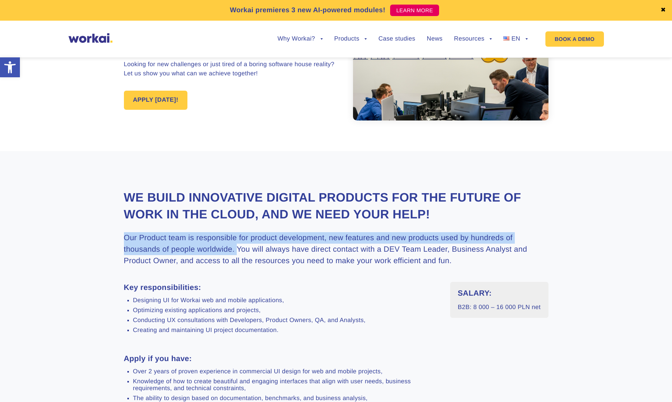
drag, startPoint x: 238, startPoint y: 250, endPoint x: 110, endPoint y: 232, distance: 129.7
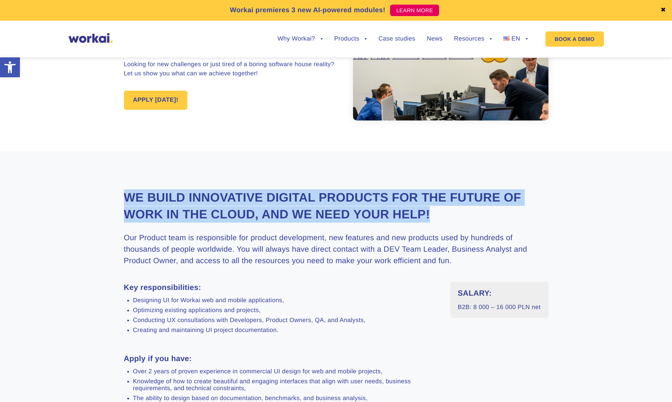
drag, startPoint x: 126, startPoint y: 193, endPoint x: 497, endPoint y: 212, distance: 371.5
click at [497, 212] on h2 "We build innovative digital products for the future of work in the Cloud, and w…" at bounding box center [336, 205] width 425 height 33
click at [496, 210] on h2 "We build innovative digital products for the future of work in the Cloud, and w…" at bounding box center [336, 205] width 425 height 33
drag, startPoint x: 496, startPoint y: 212, endPoint x: 502, endPoint y: 178, distance: 33.8
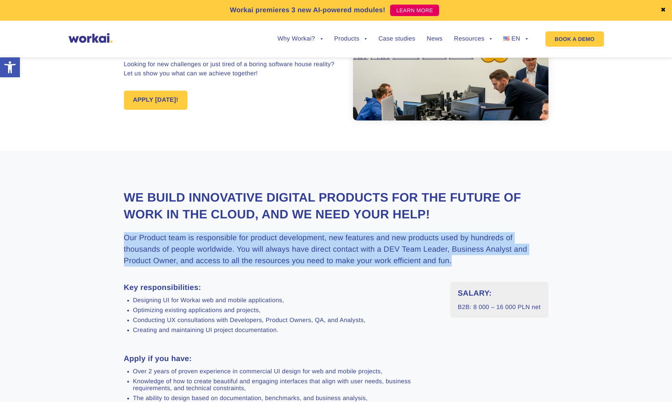
drag, startPoint x: 488, startPoint y: 259, endPoint x: 499, endPoint y: 228, distance: 33.3
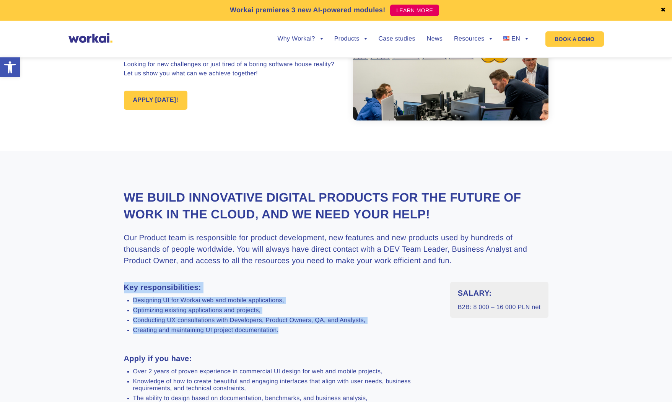
drag, startPoint x: 345, startPoint y: 334, endPoint x: 363, endPoint y: 275, distance: 61.7
click at [360, 297] on li "Designing UI for Workai web and mobile applications," at bounding box center [286, 300] width 306 height 7
drag, startPoint x: 122, startPoint y: 288, endPoint x: 288, endPoint y: 342, distance: 174.3
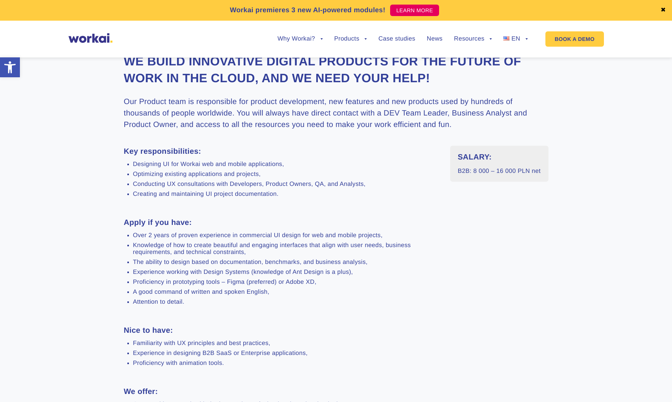
scroll to position [226, 0]
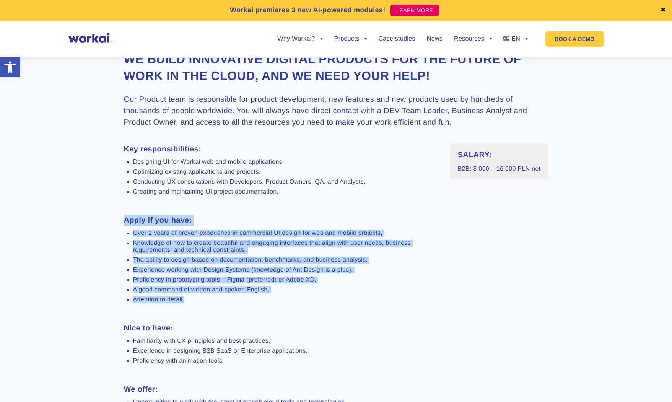
drag, startPoint x: 124, startPoint y: 223, endPoint x: 233, endPoint y: 313, distance: 141.0
click at [233, 297] on div "Key responsibilities: Designing UI for Workai web and mobile applications, Opti…" at bounding box center [281, 305] width 315 height 325
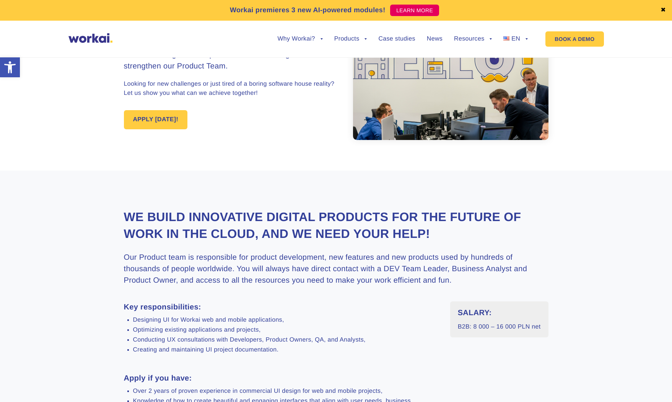
scroll to position [0, 0]
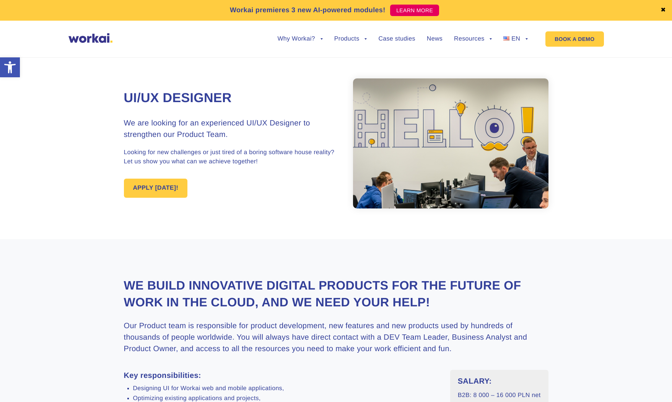
click at [304, 297] on h3 "Our Product team is responsible for product development, new features and new p…" at bounding box center [336, 337] width 425 height 34
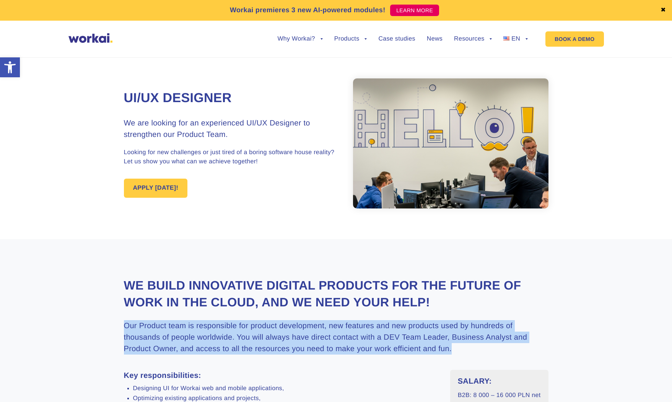
click at [304, 297] on h3 "Our Product team is responsible for product development, new features and new p…" at bounding box center [336, 337] width 425 height 34
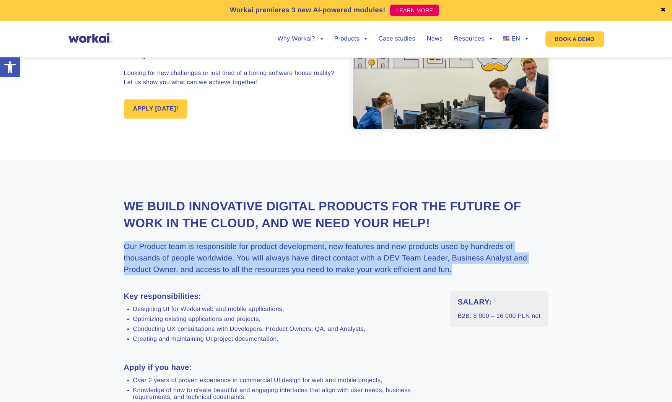
scroll to position [82, 0]
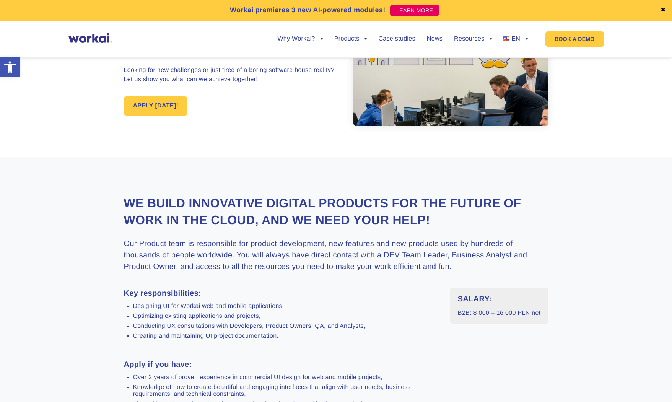
click at [145, 297] on ul "Designing UI for Workai web and mobile applications, Optimizing existing applic…" at bounding box center [281, 321] width 315 height 37
click at [165, 297] on li "Conducting UX consultations with Developers, Product Owners, QA, and Analysts," at bounding box center [286, 326] width 306 height 7
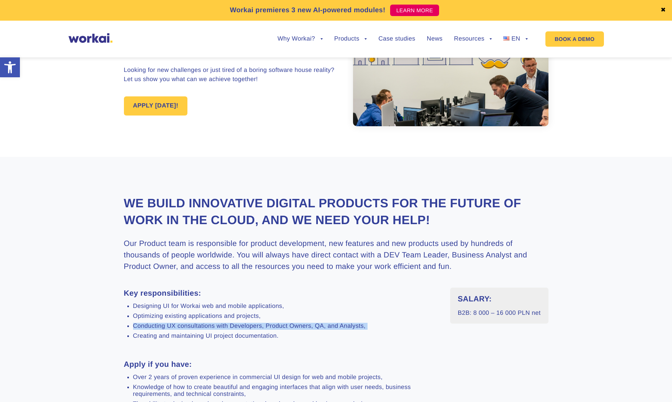
click at [165, 297] on li "Conducting UX consultations with Developers, Product Owners, QA, and Analysts," at bounding box center [286, 326] width 306 height 7
click at [186, 297] on li "Creating and maintaining UI project documentation." at bounding box center [286, 336] width 306 height 7
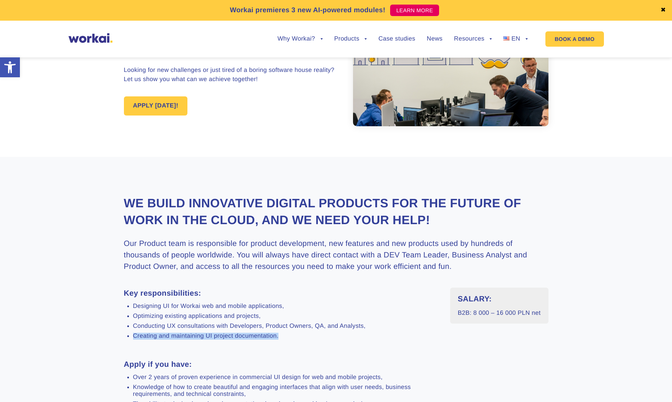
click at [186, 297] on li "Creating and maintaining UI project documentation." at bounding box center [286, 336] width 306 height 7
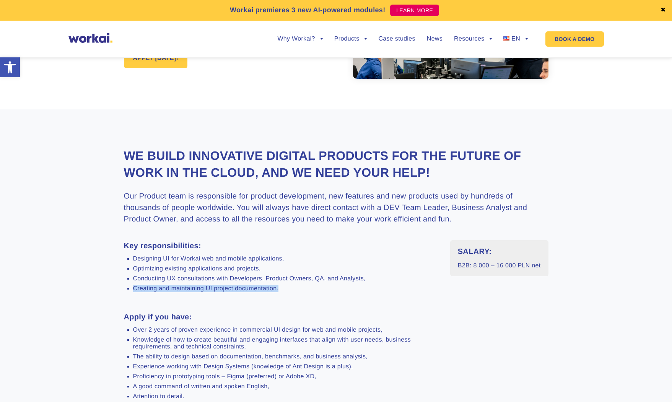
scroll to position [229, 0]
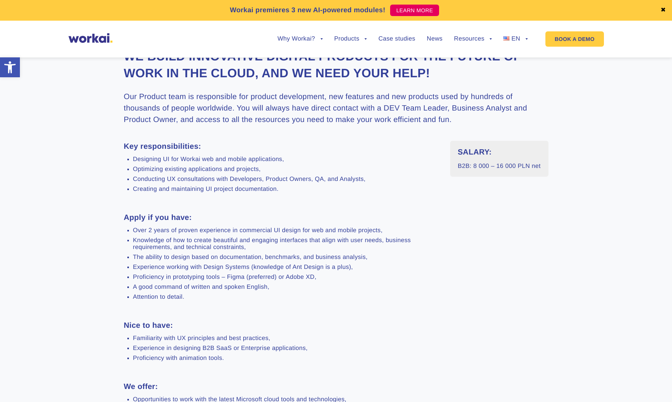
click at [189, 235] on ul "Over 2 years of proven experience in commercial UI design for web and mobile pr…" at bounding box center [281, 263] width 315 height 73
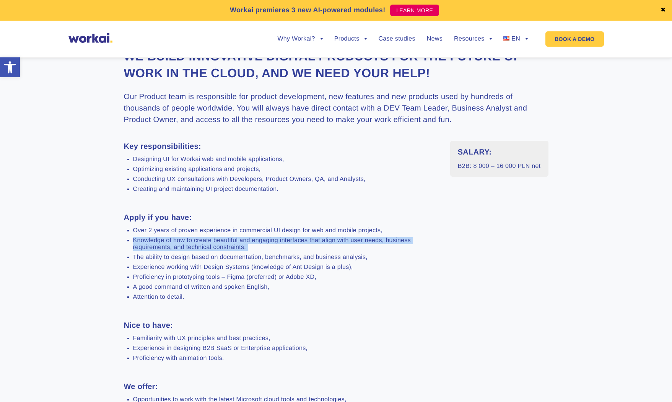
click at [189, 235] on ul "Over 2 years of proven experience in commercial UI design for web and mobile pr…" at bounding box center [281, 263] width 315 height 73
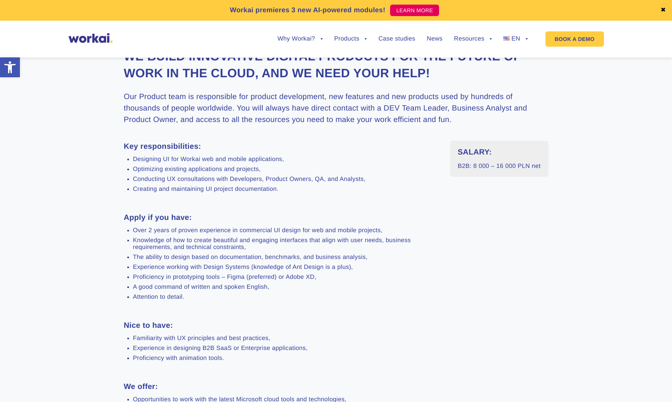
click at [278, 297] on div "Key responsibilities: Designing UI for Workai web and mobile applications, Opti…" at bounding box center [281, 303] width 315 height 325
click at [217, 279] on li "Proficiency in prototyping tools – Figma (preferred) or Adobe XD," at bounding box center [286, 277] width 306 height 7
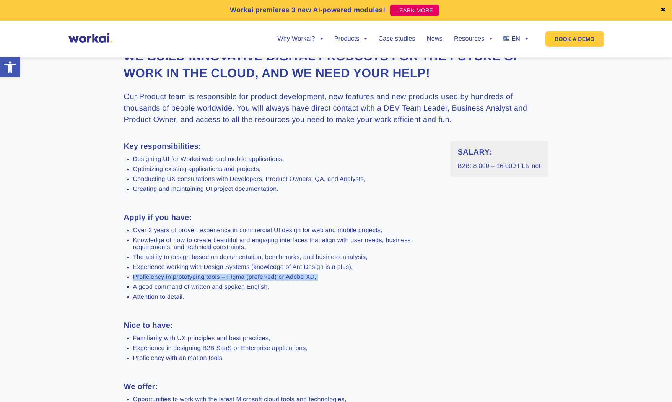
click at [217, 279] on li "Proficiency in prototyping tools – Figma (preferred) or Adobe XD," at bounding box center [286, 277] width 306 height 7
click at [213, 293] on ul "Over 2 years of proven experience in commercial UI design for web and mobile pr…" at bounding box center [281, 263] width 315 height 73
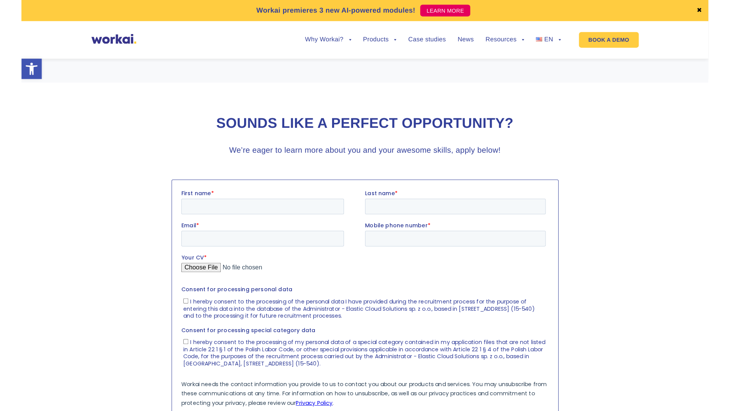
scroll to position [0, 0]
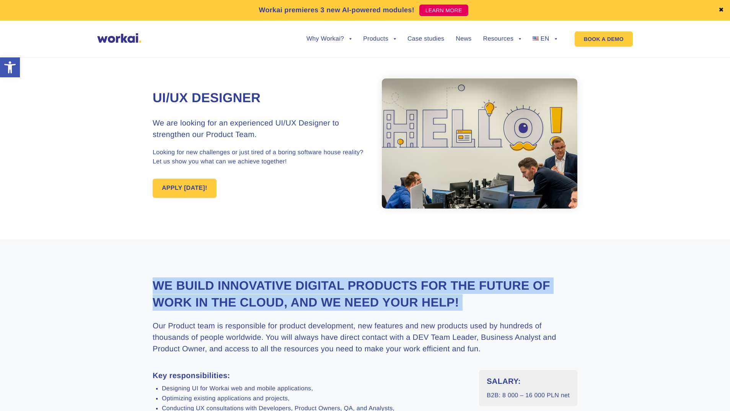
click at [395, 278] on h2 "We build innovative digital products for the future of work in the Cloud, and w…" at bounding box center [365, 293] width 425 height 33
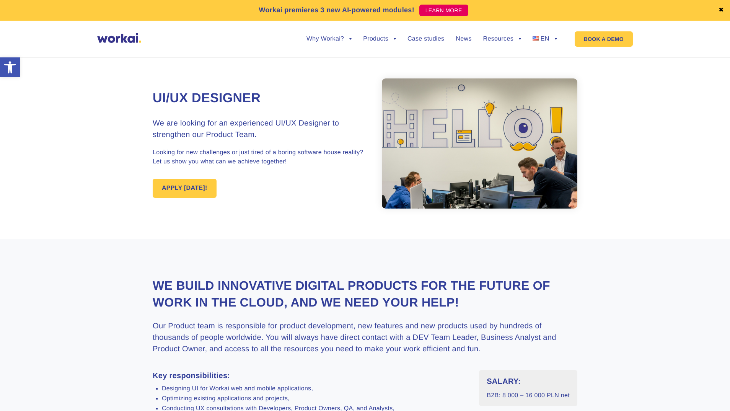
click at [395, 278] on h2 "We build innovative digital products for the future of work in the Cloud, and w…" at bounding box center [365, 293] width 425 height 33
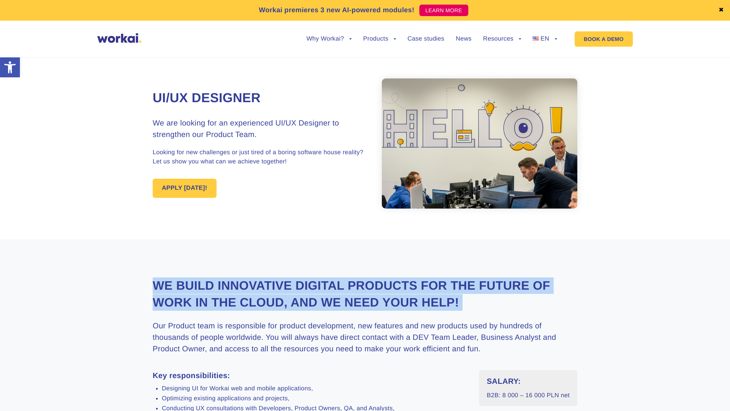
click at [395, 278] on h2 "We build innovative digital products for the future of work in the Cloud, and w…" at bounding box center [365, 293] width 425 height 33
click at [400, 278] on h2 "We build innovative digital products for the future of work in the Cloud, and w…" at bounding box center [365, 293] width 425 height 33
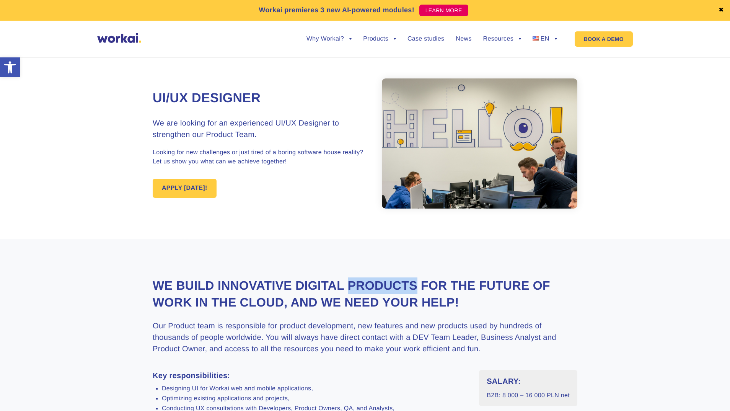
click at [400, 278] on h2 "We build innovative digital products for the future of work in the Cloud, and w…" at bounding box center [365, 293] width 425 height 33
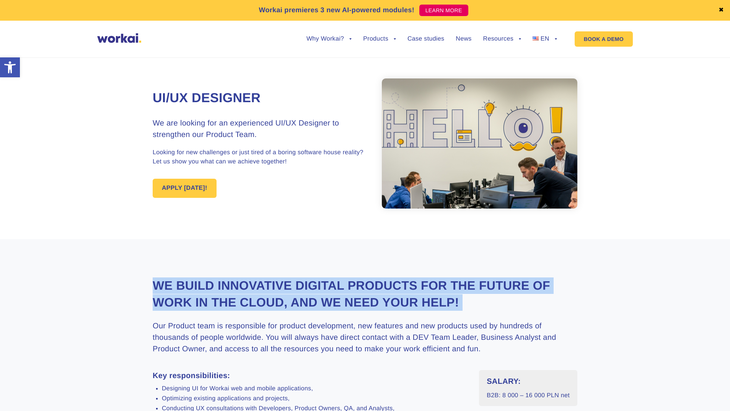
click at [400, 278] on h2 "We build innovative digital products for the future of work in the Cloud, and w…" at bounding box center [365, 293] width 425 height 33
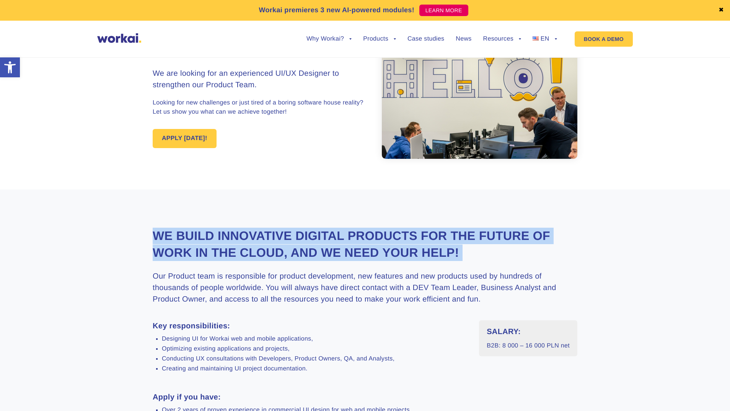
scroll to position [148, 0]
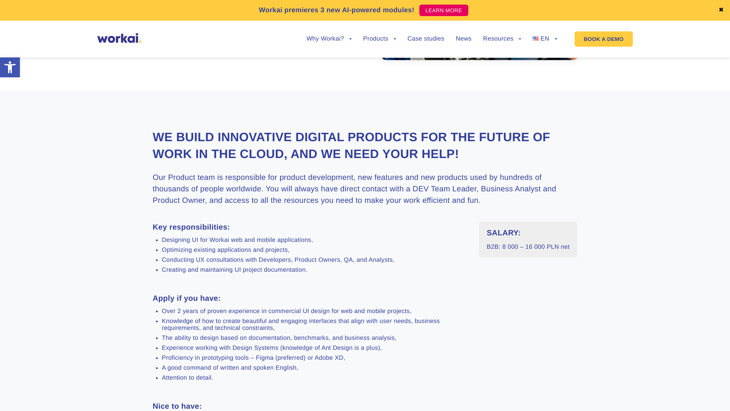
click at [353, 186] on h3 "Our Product team is responsible for product development, new features and new p…" at bounding box center [365, 189] width 425 height 34
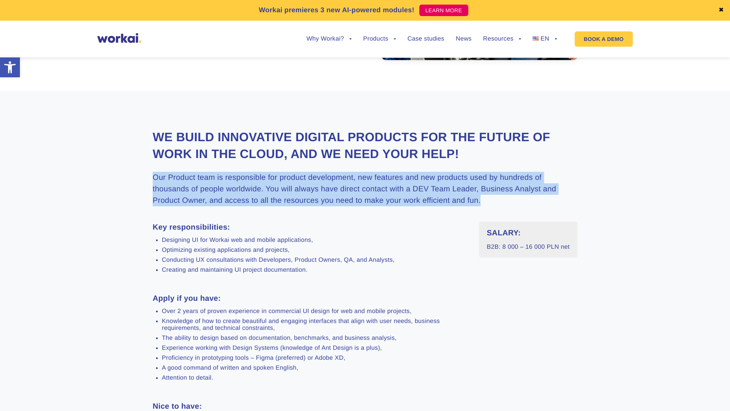
click at [353, 186] on h3 "Our Product team is responsible for product development, new features and new p…" at bounding box center [365, 189] width 425 height 34
click at [354, 186] on h3 "Our Product team is responsible for product development, new features and new p…" at bounding box center [365, 189] width 425 height 34
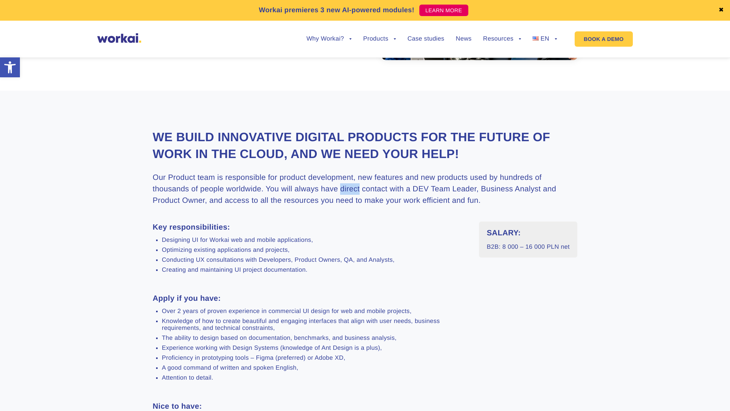
click at [354, 186] on h3 "Our Product team is responsible for product development, new features and new p…" at bounding box center [365, 189] width 425 height 34
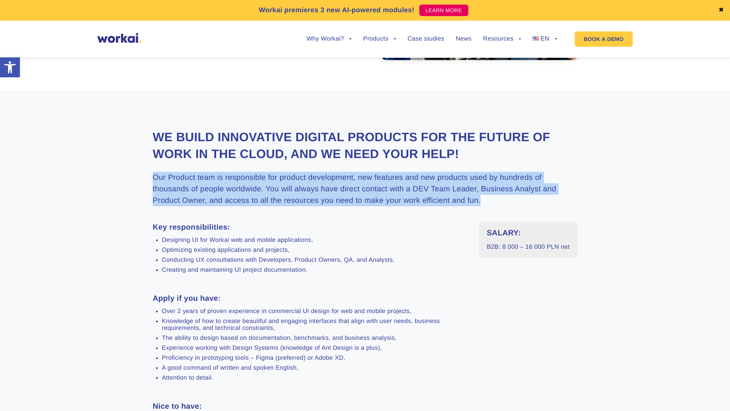
click at [354, 186] on h3 "Our Product team is responsible for product development, new features and new p…" at bounding box center [365, 189] width 425 height 34
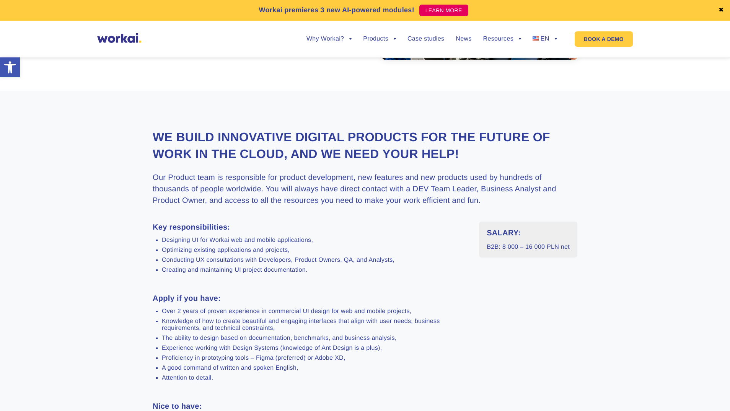
click at [300, 148] on h2 "We build innovative digital products for the future of work in the Cloud, and w…" at bounding box center [365, 145] width 425 height 33
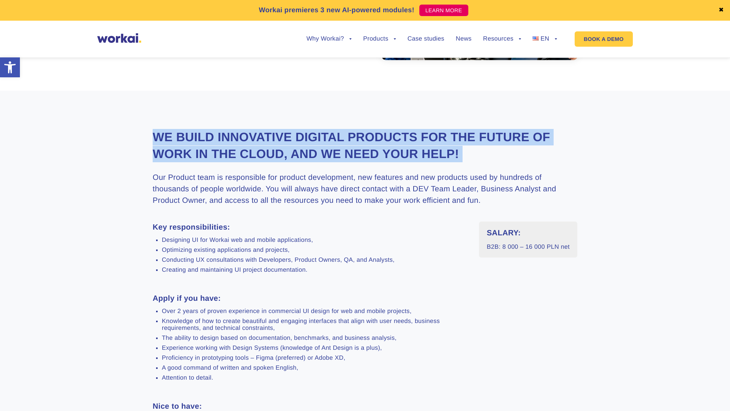
click at [300, 148] on h2 "We build innovative digital products for the future of work in the Cloud, and w…" at bounding box center [365, 145] width 425 height 33
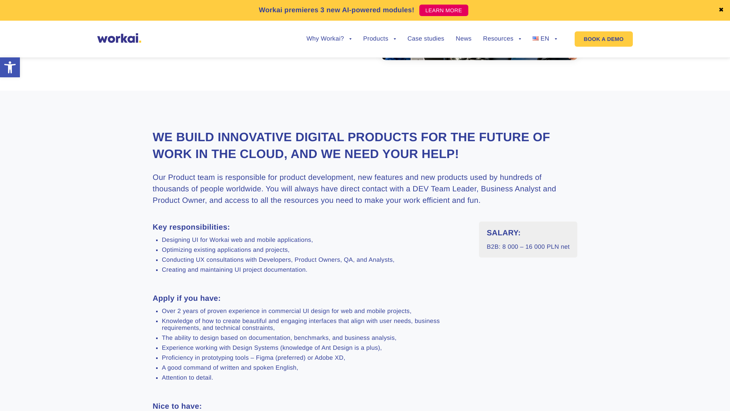
click at [304, 191] on h3 "Our Product team is responsible for product development, new features and new p…" at bounding box center [365, 189] width 425 height 34
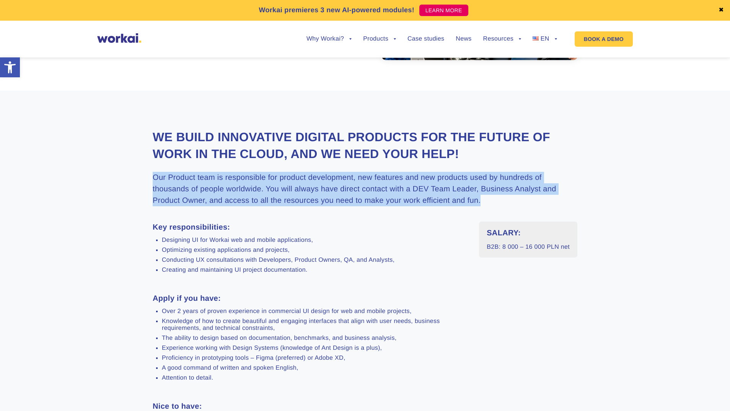
click at [304, 191] on h3 "Our Product team is responsible for product development, new features and new p…" at bounding box center [365, 189] width 425 height 34
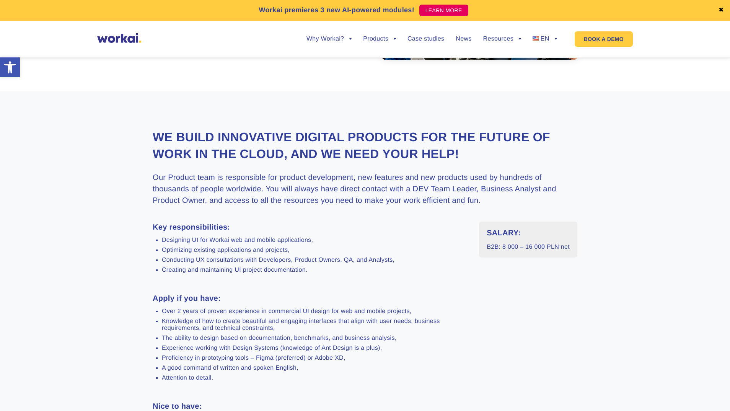
click at [239, 238] on li "Designing UI for Workai web and mobile applications," at bounding box center [315, 240] width 306 height 7
click at [244, 250] on li "Optimizing existing applications and projects," at bounding box center [315, 250] width 306 height 7
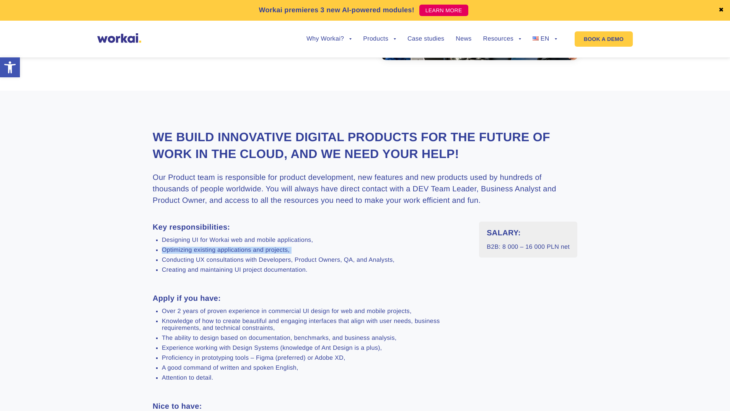
click at [244, 250] on li "Optimizing existing applications and projects," at bounding box center [315, 250] width 306 height 7
click at [249, 264] on li "Conducting UX consultations with Developers, Product Owners, QA, and Analysts," at bounding box center [315, 260] width 306 height 7
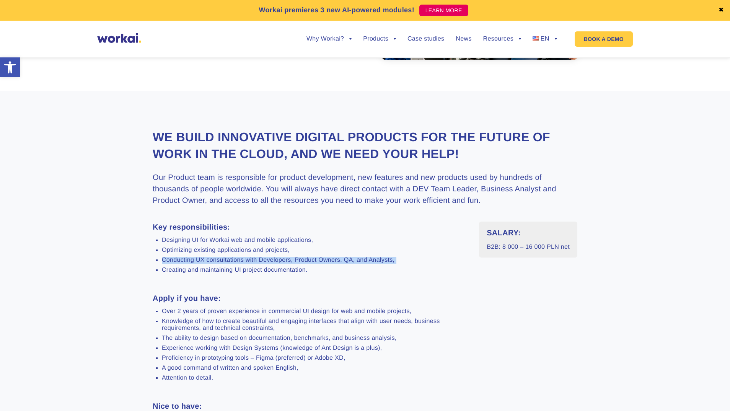
click at [249, 264] on li "Conducting UX consultations with Developers, Product Owners, QA, and Analysts," at bounding box center [315, 260] width 306 height 7
click at [258, 297] on li "The ability to design based on documentation, benchmarks, and business analysis," at bounding box center [315, 338] width 306 height 7
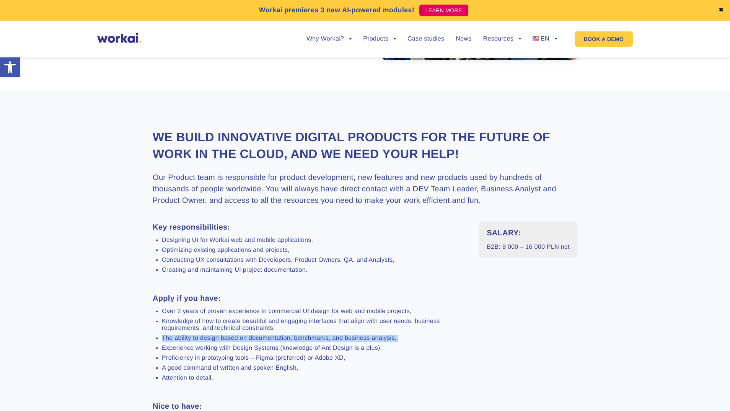
click at [258, 297] on li "The ability to design based on documentation, benchmarks, and business analysis," at bounding box center [315, 338] width 306 height 7
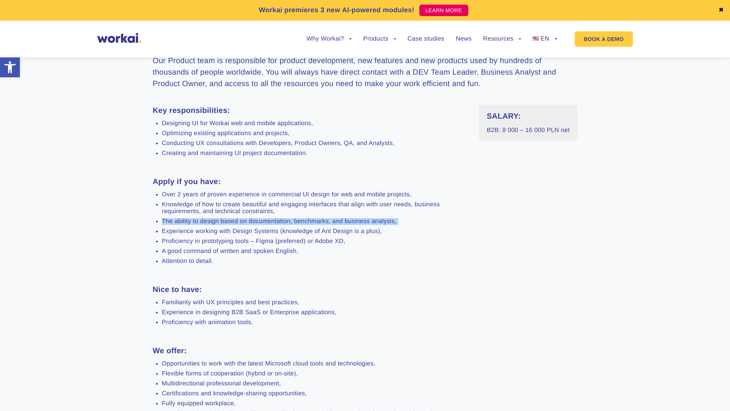
scroll to position [270, 0]
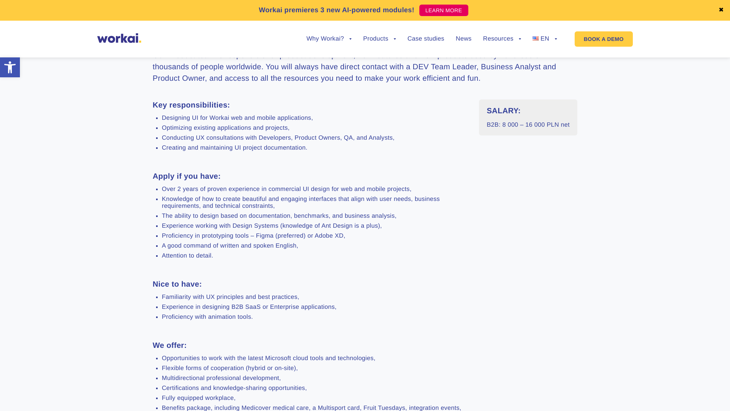
click at [265, 297] on div "Key responsibilities: Designing UI for Workai web and mobile applications, Opti…" at bounding box center [310, 261] width 315 height 325
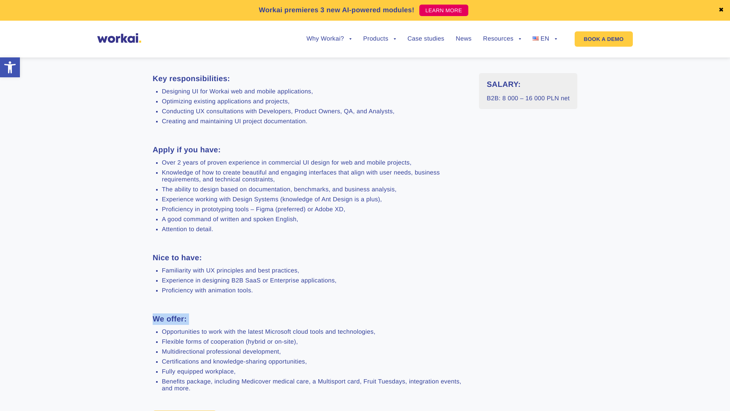
scroll to position [306, 0]
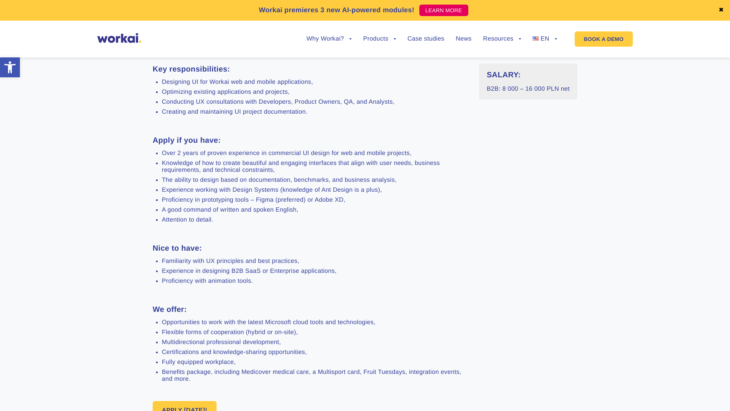
click at [277, 297] on ul "Opportunities to work with the latest Microsoft cloud tools and technologies, F…" at bounding box center [310, 350] width 315 height 63
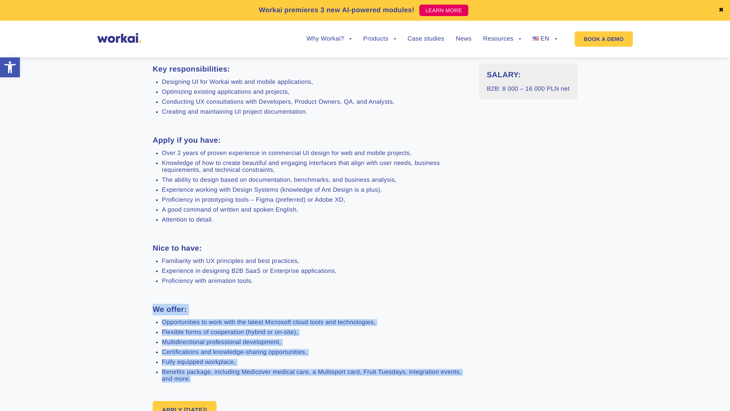
drag, startPoint x: 228, startPoint y: 384, endPoint x: 258, endPoint y: 298, distance: 90.8
click at [258, 297] on div "Key responsibilities: Designing UI for Workai web and mobile applications, Opti…" at bounding box center [310, 225] width 315 height 325
click at [234, 297] on div "Key responsibilities: Designing UI for Workai web and mobile applications, Opti…" at bounding box center [310, 225] width 315 height 325
drag, startPoint x: 154, startPoint y: 313, endPoint x: 200, endPoint y: 385, distance: 85.2
click at [200, 297] on div "Key responsibilities: Designing UI for Workai web and mobile applications, Opti…" at bounding box center [310, 225] width 315 height 325
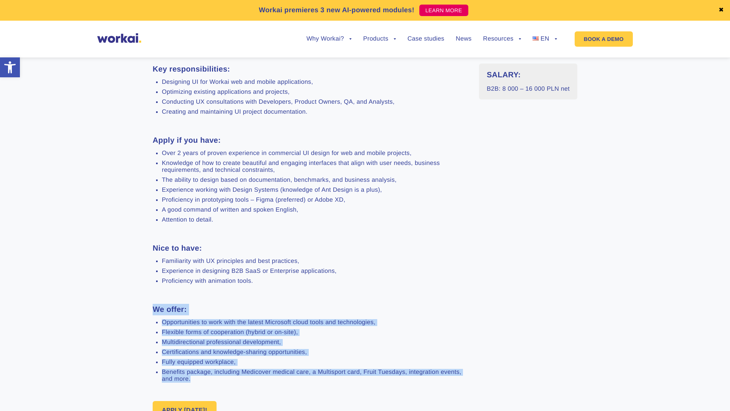
click at [200, 297] on li "Benefits package, including Medicover medical care, a Multisport card, Fruit Tu…" at bounding box center [315, 376] width 306 height 14
drag, startPoint x: 200, startPoint y: 385, endPoint x: 149, endPoint y: 311, distance: 89.6
click at [149, 297] on section "We build innovative digital products for the future of work in the Cloud, and w…" at bounding box center [365, 196] width 730 height 526
click at [150, 297] on section "We build innovative digital products for the future of work in the Cloud, and w…" at bounding box center [365, 196] width 730 height 526
drag, startPoint x: 151, startPoint y: 309, endPoint x: 298, endPoint y: 386, distance: 166.3
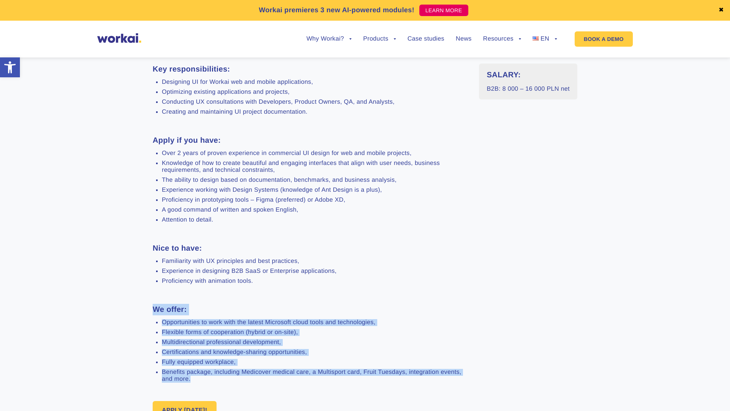
click at [322, 297] on section "We build innovative digital products for the future of work in the Cloud, and w…" at bounding box center [365, 196] width 730 height 526
click at [217, 297] on li "Benefits package, including Medicover medical care, a Multisport card, Fruit Tu…" at bounding box center [315, 376] width 306 height 14
drag, startPoint x: 217, startPoint y: 384, endPoint x: 155, endPoint y: 324, distance: 86.3
click at [155, 297] on ul "Opportunities to work with the latest Microsoft cloud tools and technologies, F…" at bounding box center [310, 350] width 315 height 63
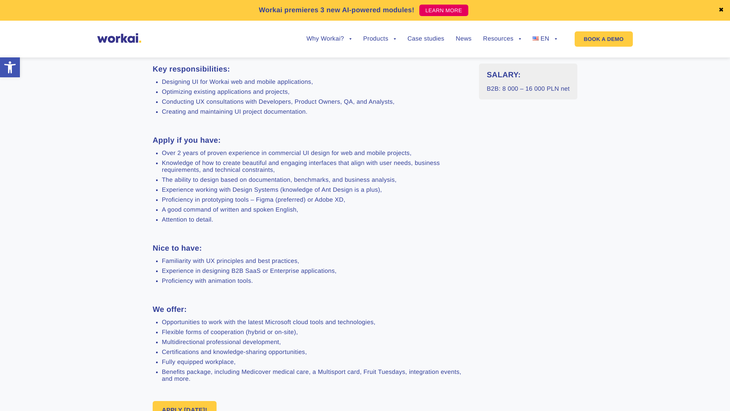
click at [174, 297] on h3 "We offer:" at bounding box center [310, 309] width 315 height 11
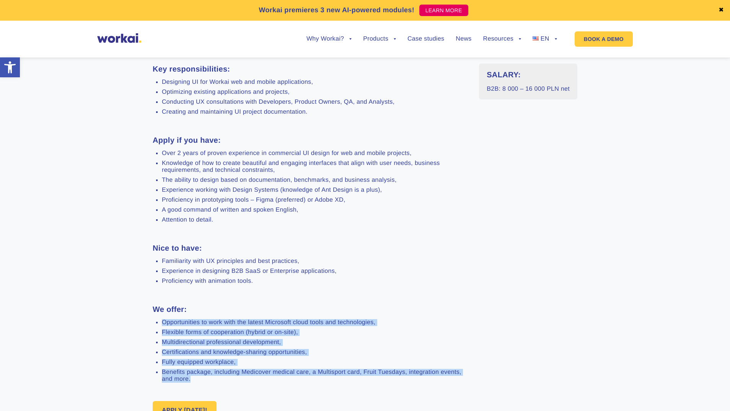
drag, startPoint x: 162, startPoint y: 325, endPoint x: 207, endPoint y: 382, distance: 72.7
click at [207, 297] on ul "Opportunities to work with the latest Microsoft cloud tools and technologies, F…" at bounding box center [310, 350] width 315 height 63
click at [207, 297] on li "Benefits package, including Medicover medical care, a Multisport card, Fruit Tu…" at bounding box center [315, 376] width 306 height 14
drag, startPoint x: 205, startPoint y: 382, endPoint x: 161, endPoint y: 320, distance: 75.5
click at [161, 297] on div "Key responsibilities: Designing UI for Workai web and mobile applications, Opti…" at bounding box center [310, 225] width 315 height 325
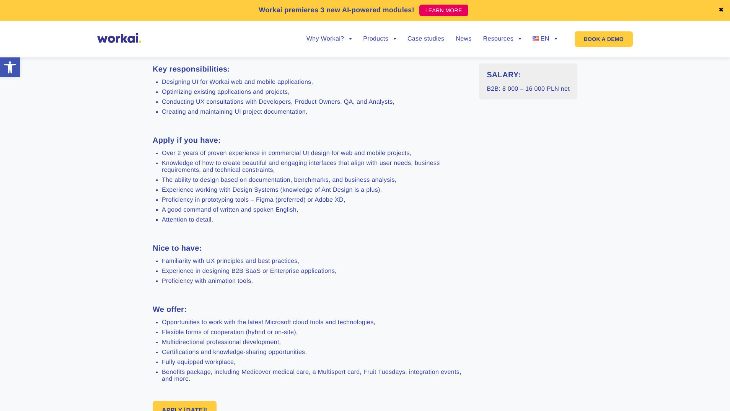
click at [172, 262] on li "Familiarity with UX principles and best practices," at bounding box center [315, 261] width 306 height 7
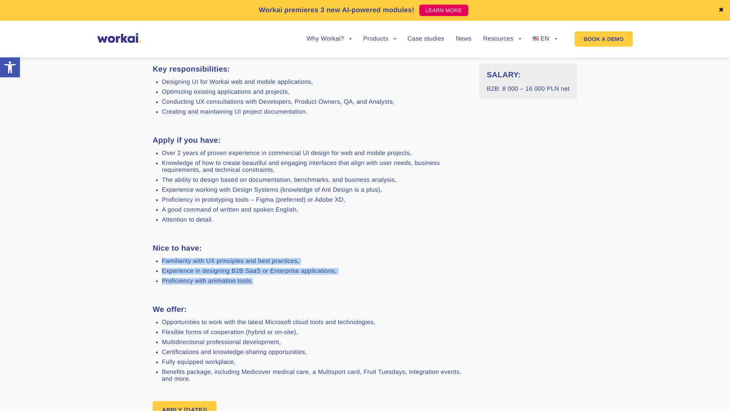
drag, startPoint x: 260, startPoint y: 288, endPoint x: 159, endPoint y: 260, distance: 105.2
click at [159, 260] on div "Key responsibilities: Designing UI for Workai web and mobile applications, Opti…" at bounding box center [310, 225] width 315 height 325
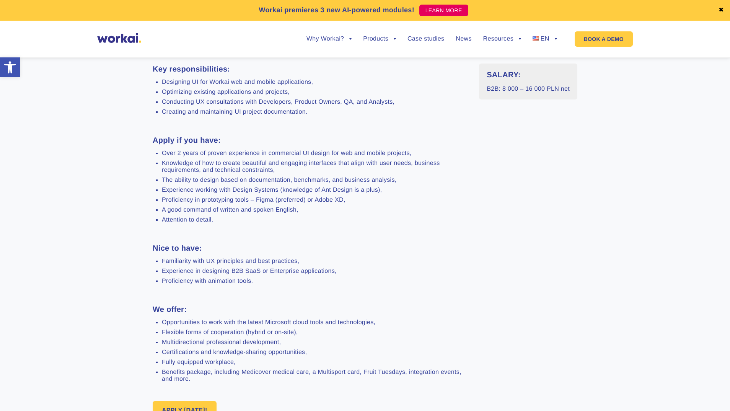
click at [166, 265] on li "Familiarity with UX principles and best practices," at bounding box center [315, 261] width 306 height 7
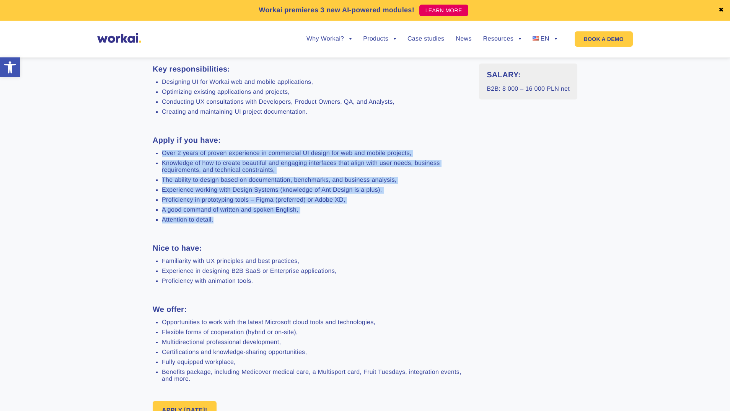
drag, startPoint x: 217, startPoint y: 220, endPoint x: 161, endPoint y: 153, distance: 87.7
click at [161, 153] on ul "Over 2 years of proven experience in commercial UI design for web and mobile pr…" at bounding box center [310, 186] width 315 height 73
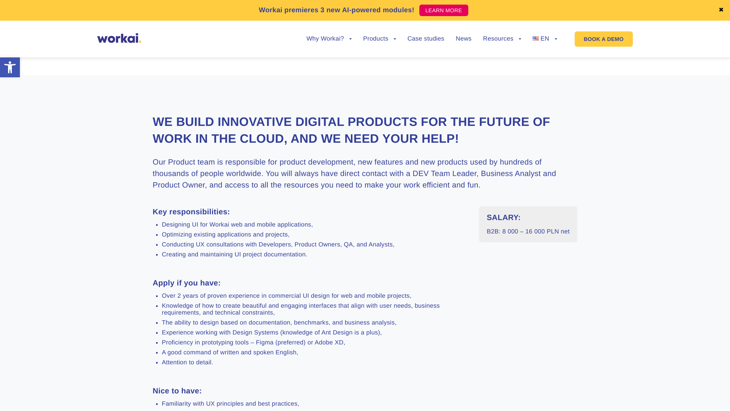
scroll to position [159, 0]
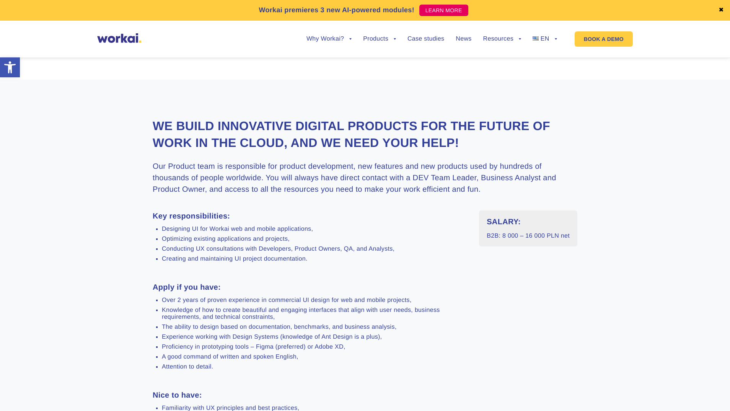
click at [249, 178] on h3 "Our Product team is responsible for product development, new features and new p…" at bounding box center [365, 178] width 425 height 34
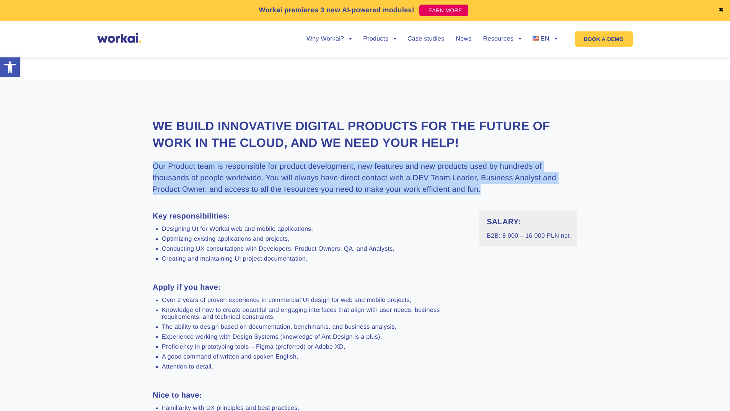
click at [249, 178] on h3 "Our Product team is responsible for product development, new features and new p…" at bounding box center [365, 178] width 425 height 34
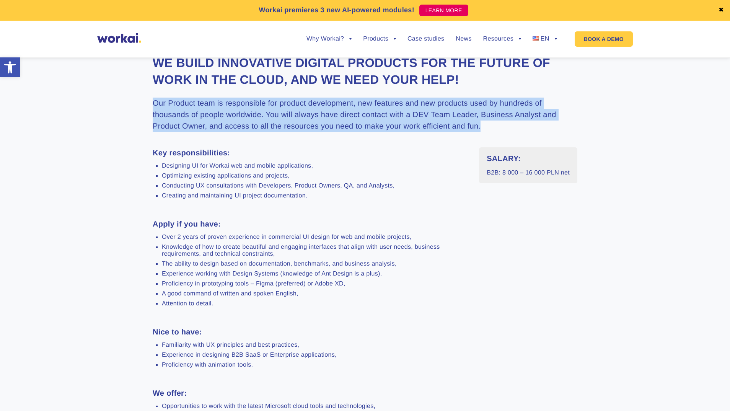
scroll to position [224, 0]
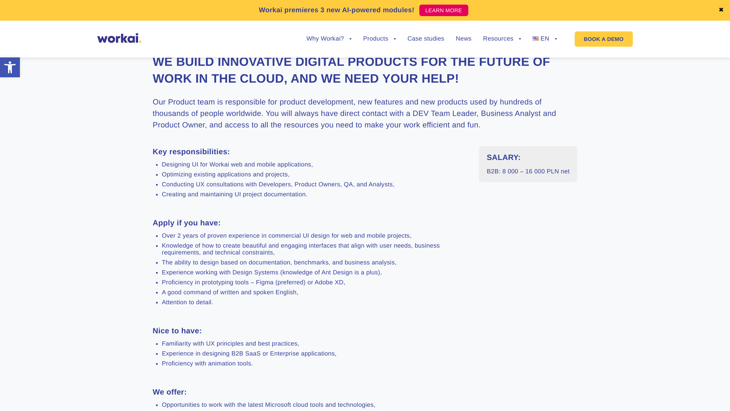
click at [214, 247] on li "Knowledge of how to create beautiful and engaging interfaces that align with us…" at bounding box center [315, 249] width 306 height 14
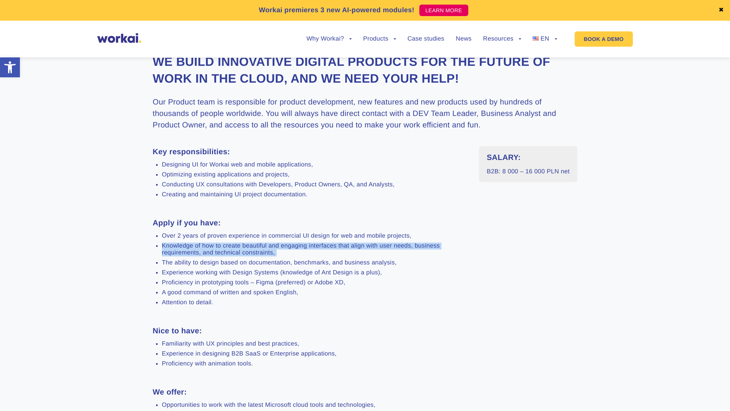
click at [214, 247] on li "Knowledge of how to create beautiful and engaging interfaces that align with us…" at bounding box center [315, 249] width 306 height 14
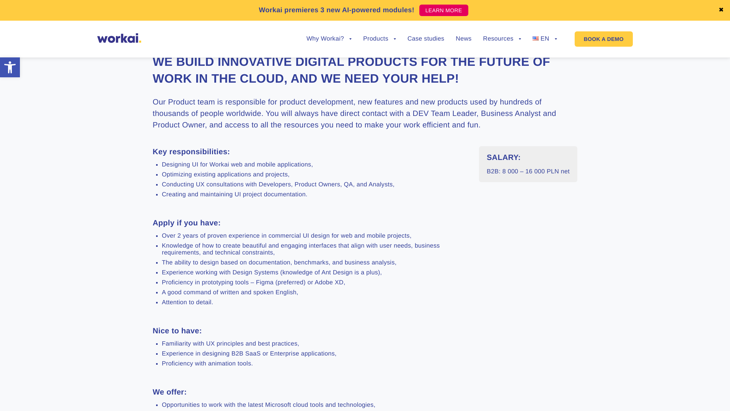
click at [224, 276] on li "Experience working with Design Systems (knowledge of Ant Design is a plus)," at bounding box center [315, 272] width 306 height 7
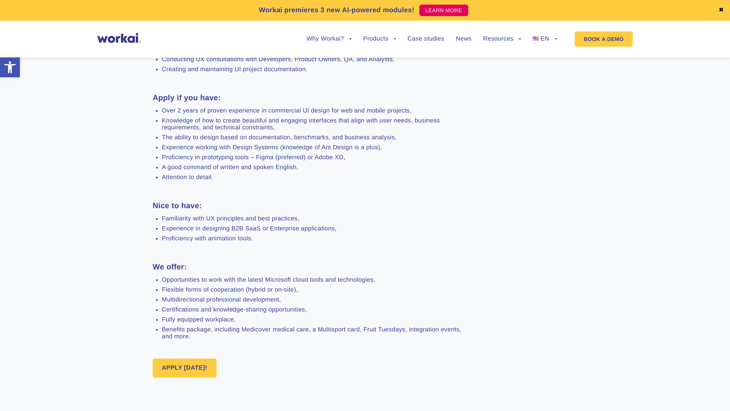
scroll to position [389, 0]
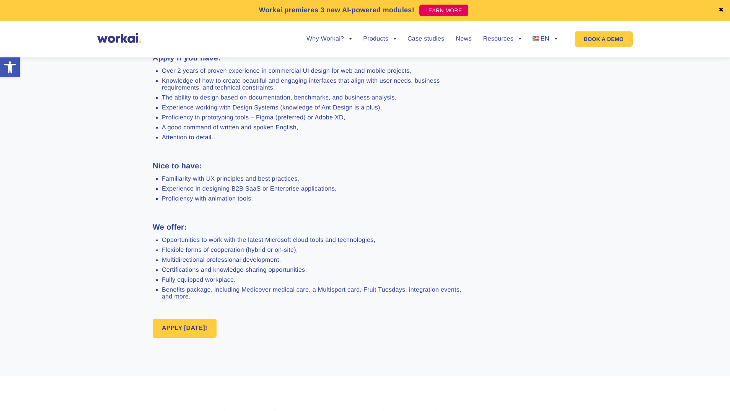
click at [230, 296] on li "Benefits package, including Medicover medical care, a Multisport card, Fruit Tu…" at bounding box center [315, 293] width 306 height 14
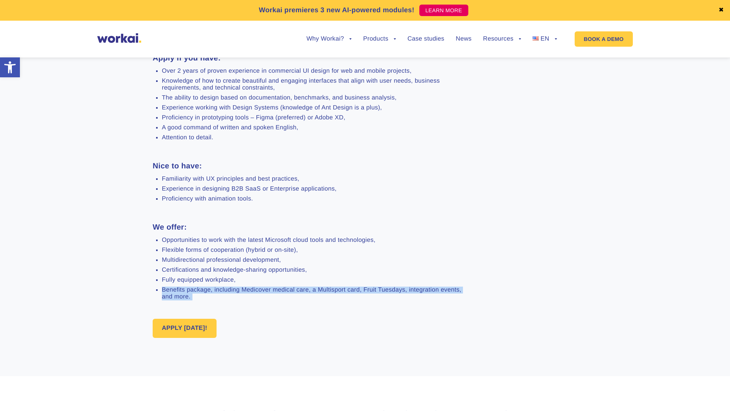
click at [230, 296] on li "Benefits package, including Medicover medical care, a Multisport card, Fruit Tu…" at bounding box center [315, 293] width 306 height 14
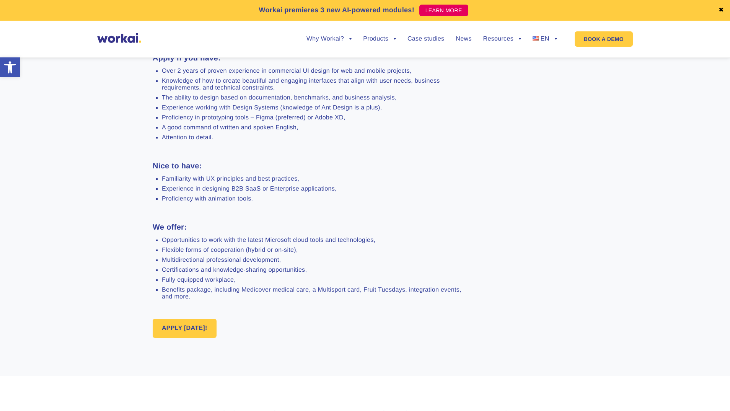
click at [228, 283] on li "Fully equipped workplace," at bounding box center [315, 280] width 306 height 7
click at [231, 273] on li "Certifications and knowledge-sharing opportunities," at bounding box center [315, 270] width 306 height 7
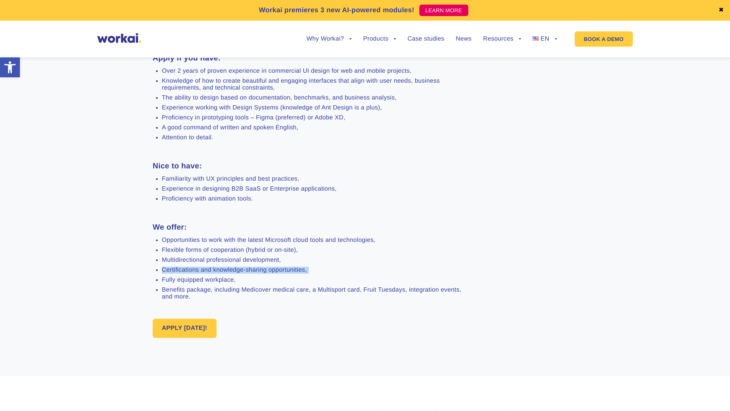
click at [231, 273] on li "Certifications and knowledge-sharing opportunities," at bounding box center [315, 270] width 306 height 7
click at [216, 239] on div "Key responsibilities: Designing UI for Workai web and mobile applications, Opti…" at bounding box center [310, 143] width 315 height 325
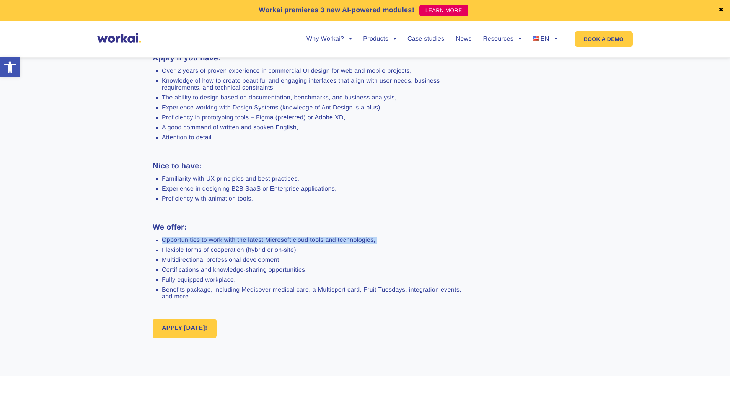
click at [218, 241] on li "Opportunities to work with the latest Microsoft cloud tools and technologies," at bounding box center [315, 240] width 306 height 7
click at [219, 257] on ul "Opportunities to work with the latest Microsoft cloud tools and technologies, F…" at bounding box center [310, 268] width 315 height 63
click at [220, 252] on li "Flexible forms of cooperation (hybrid or on-site)," at bounding box center [315, 250] width 306 height 7
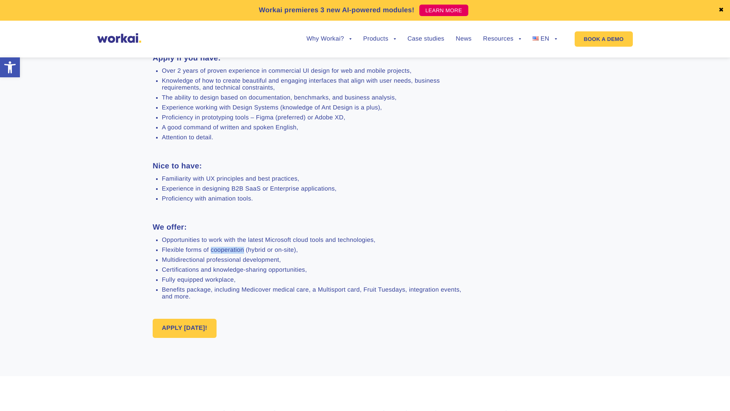
click at [220, 252] on li "Flexible forms of cooperation (hybrid or on-site)," at bounding box center [315, 250] width 306 height 7
click at [335, 297] on div "APPLY [DATE]!" at bounding box center [365, 328] width 425 height 19
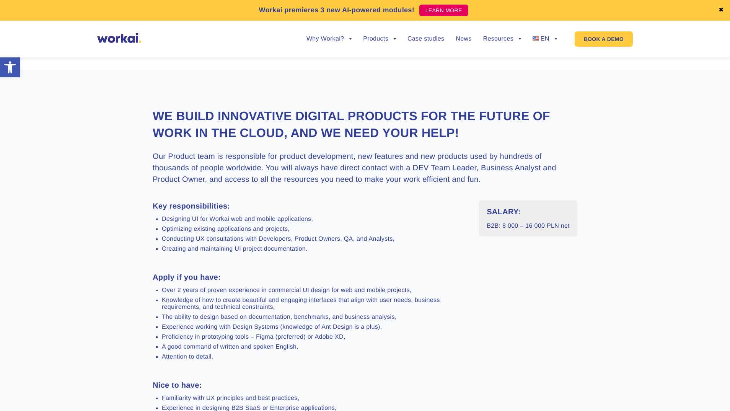
scroll to position [169, 0]
click at [304, 239] on li "Conducting UX consultations with Developers, Product Owners, QA, and Analysts," at bounding box center [315, 239] width 306 height 7
click at [302, 249] on li "Creating and maintaining UI project documentation." at bounding box center [315, 249] width 306 height 7
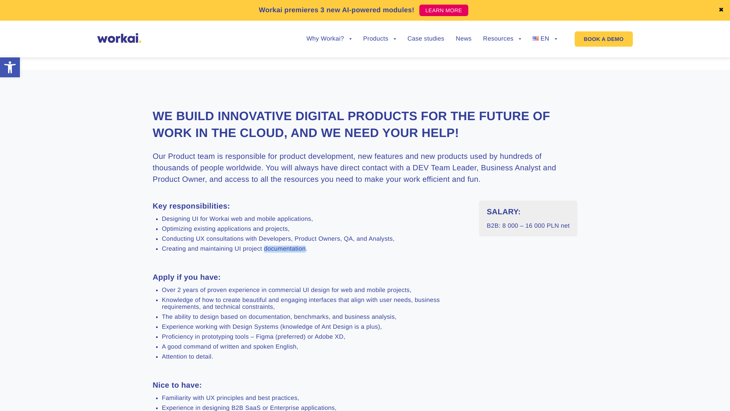
click at [302, 249] on li "Creating and maintaining UI project documentation." at bounding box center [315, 249] width 306 height 7
click at [309, 248] on li "Creating and maintaining UI project documentation." at bounding box center [315, 249] width 306 height 7
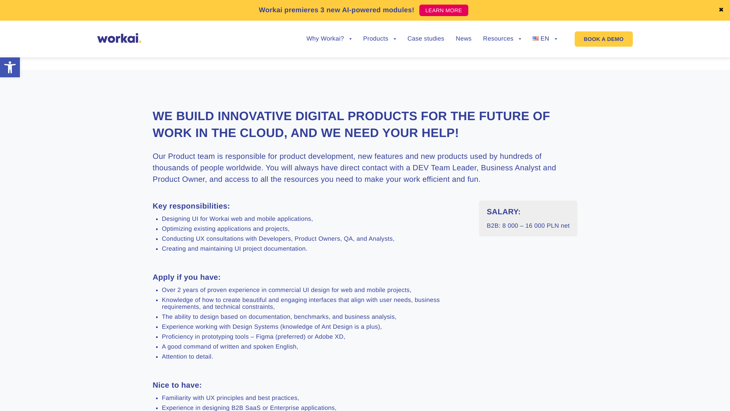
click at [305, 279] on h3 "Apply if you have:" at bounding box center [310, 277] width 315 height 11
click at [304, 290] on li "Over 2 years of proven experience in commercial UI design for web and mobile pr…" at bounding box center [315, 290] width 306 height 7
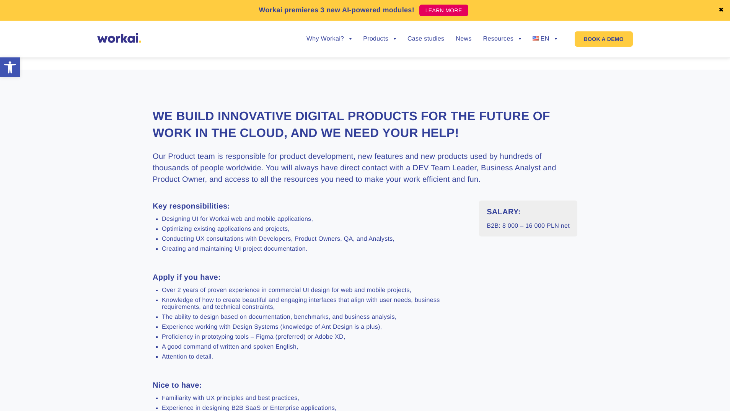
click at [295, 297] on li "Knowledge of how to create beautiful and engaging interfaces that align with us…" at bounding box center [315, 304] width 306 height 14
click at [254, 231] on li "Optimizing existing applications and projects," at bounding box center [315, 229] width 306 height 7
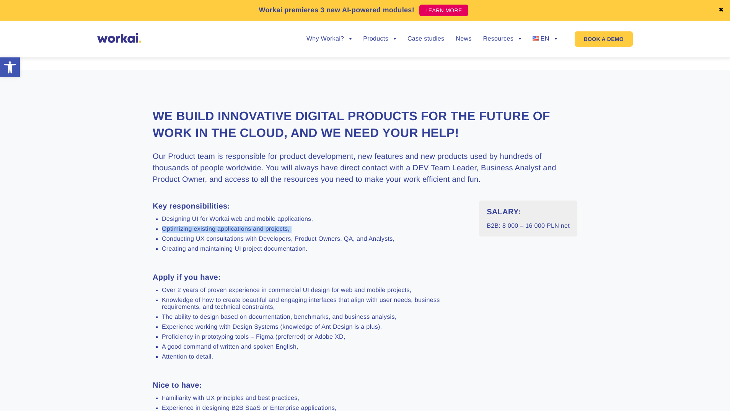
click at [254, 231] on li "Optimizing existing applications and projects," at bounding box center [315, 229] width 306 height 7
click at [253, 222] on li "Designing UI for Workai web and mobile applications," at bounding box center [315, 219] width 306 height 7
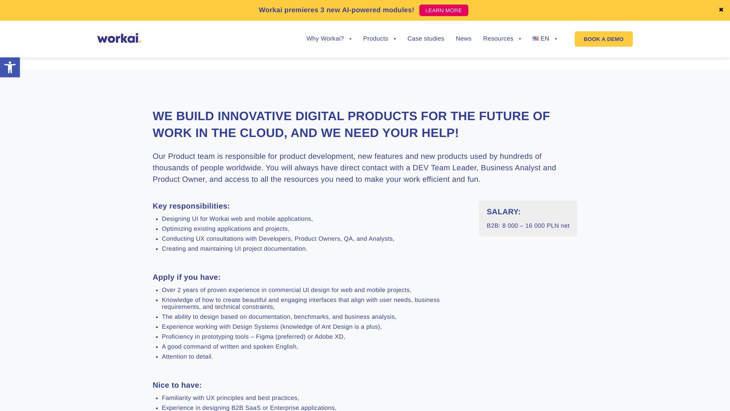
click at [254, 230] on li "Optimizing existing applications and projects," at bounding box center [315, 229] width 306 height 7
click at [353, 297] on li "A good command of written and spoken English," at bounding box center [315, 346] width 306 height 7
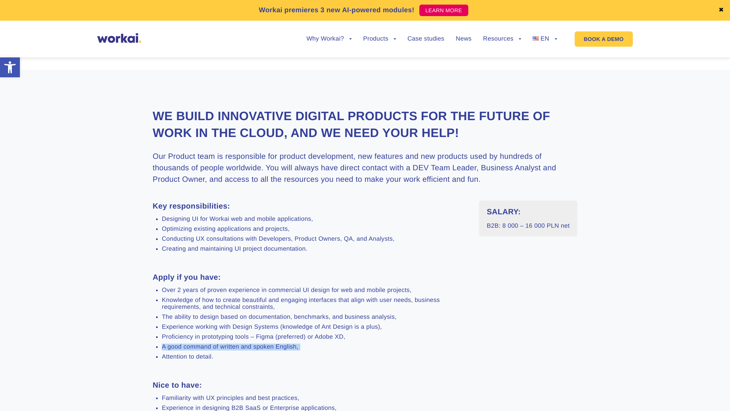
click at [353, 297] on li "A good command of written and spoken English," at bounding box center [315, 346] width 306 height 7
click at [382, 297] on div "Key responsibilities: Designing UI for Workai web and mobile applications, Opti…" at bounding box center [310, 362] width 315 height 325
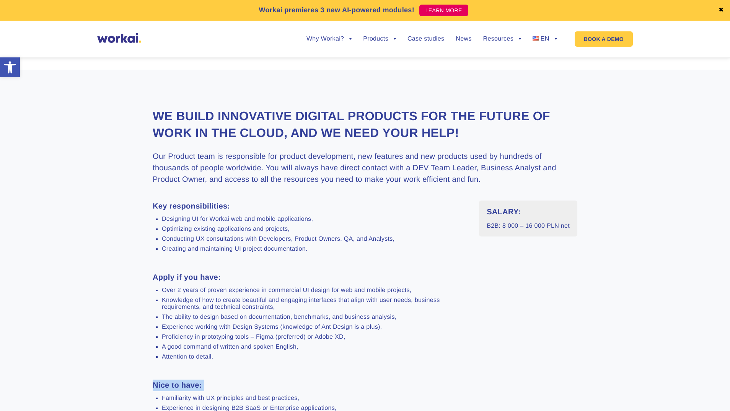
click at [382, 297] on div "Key responsibilities: Designing UI for Workai web and mobile applications, Opti…" at bounding box center [310, 362] width 315 height 325
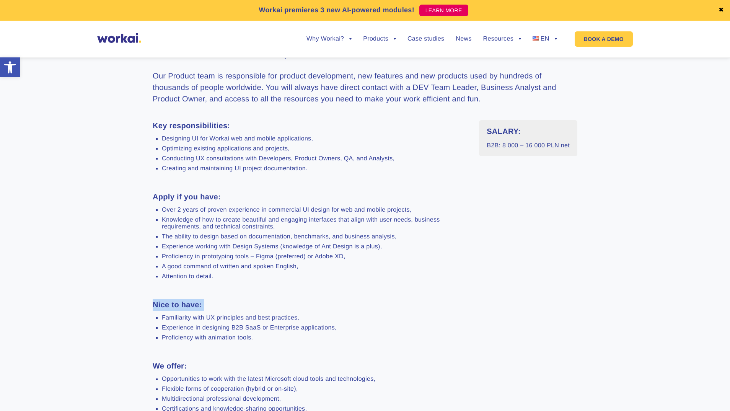
scroll to position [255, 0]
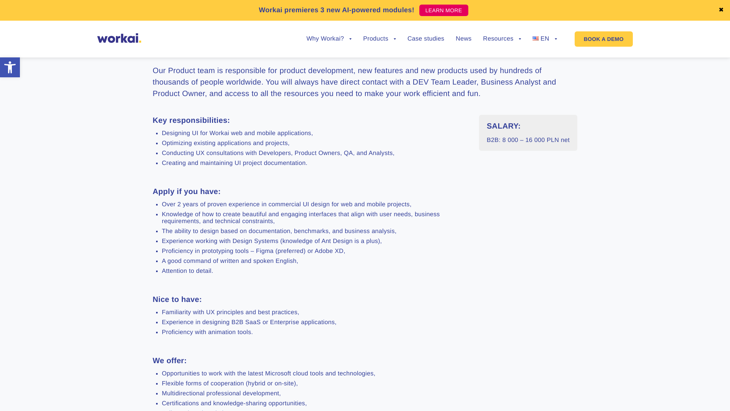
click at [369, 297] on div "Key responsibilities: Designing UI for Workai web and mobile applications, Opti…" at bounding box center [310, 277] width 315 height 325
click at [359, 213] on li "Knowledge of how to create beautiful and engaging interfaces that align with us…" at bounding box center [315, 218] width 306 height 14
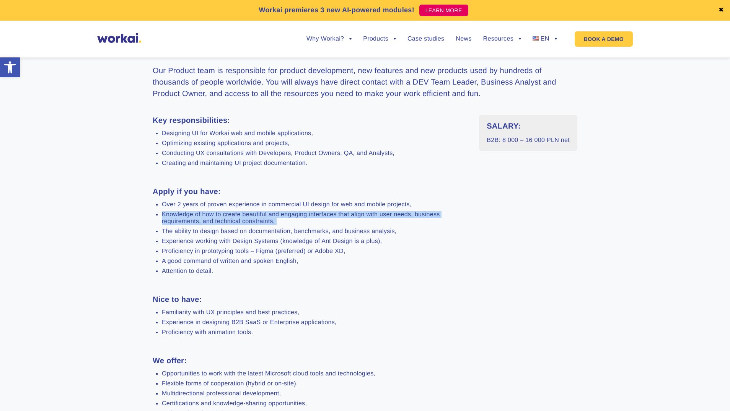
click at [359, 213] on li "Knowledge of how to create beautiful and engaging interfaces that align with us…" at bounding box center [315, 218] width 306 height 14
